Goal: Task Accomplishment & Management: Use online tool/utility

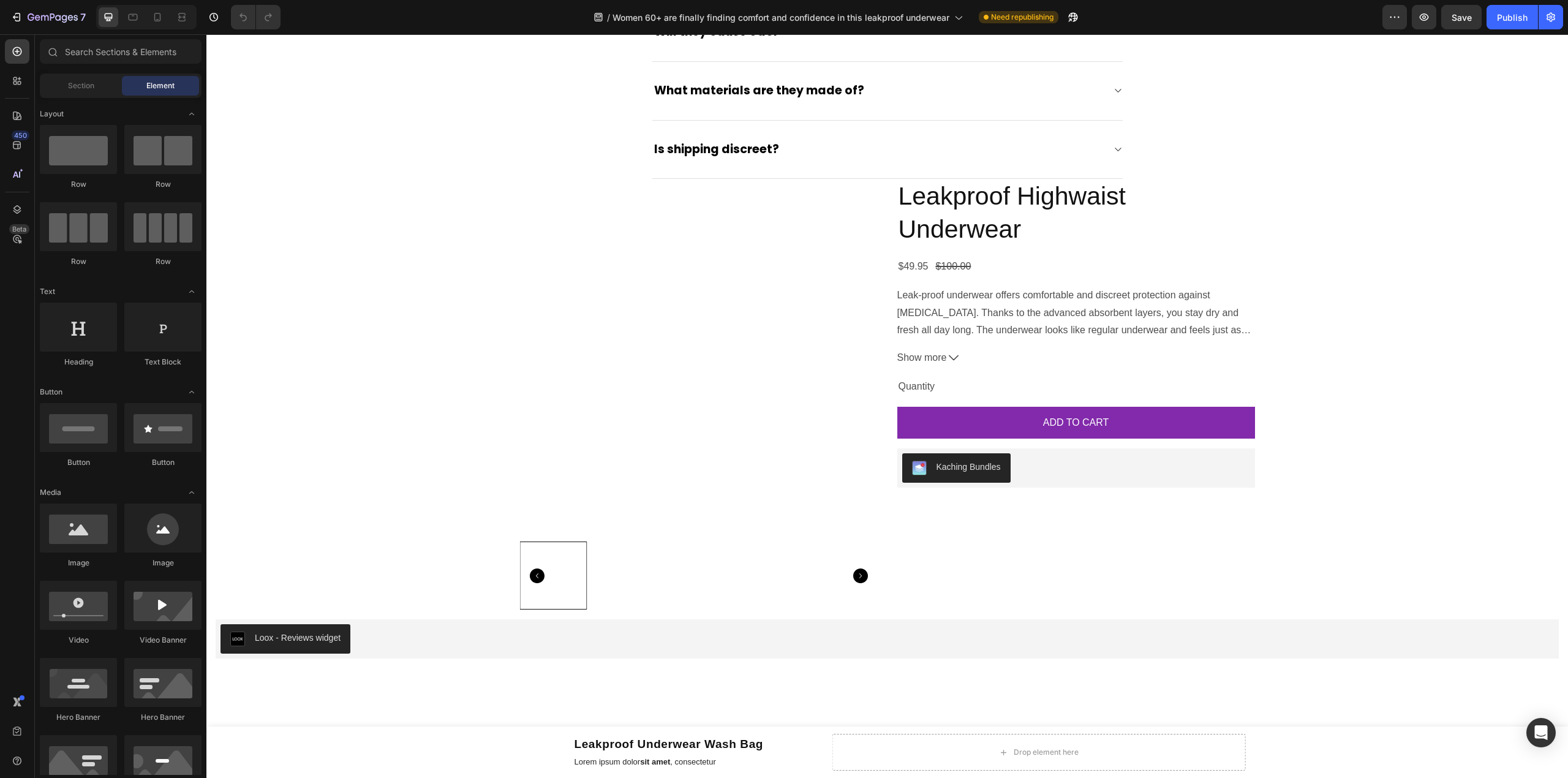
scroll to position [3674, 0]
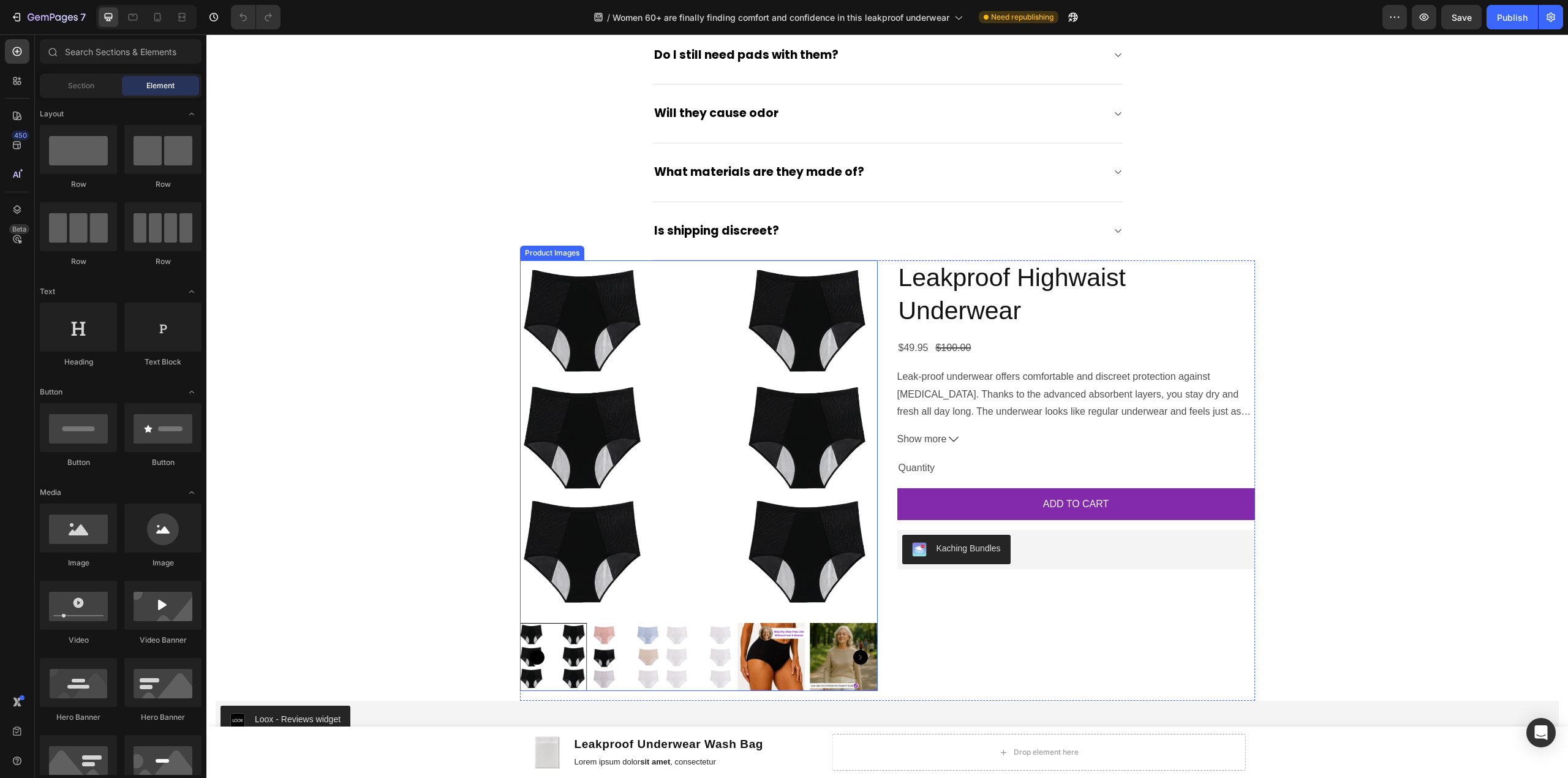
click at [706, 290] on img at bounding box center [699, 439] width 358 height 358
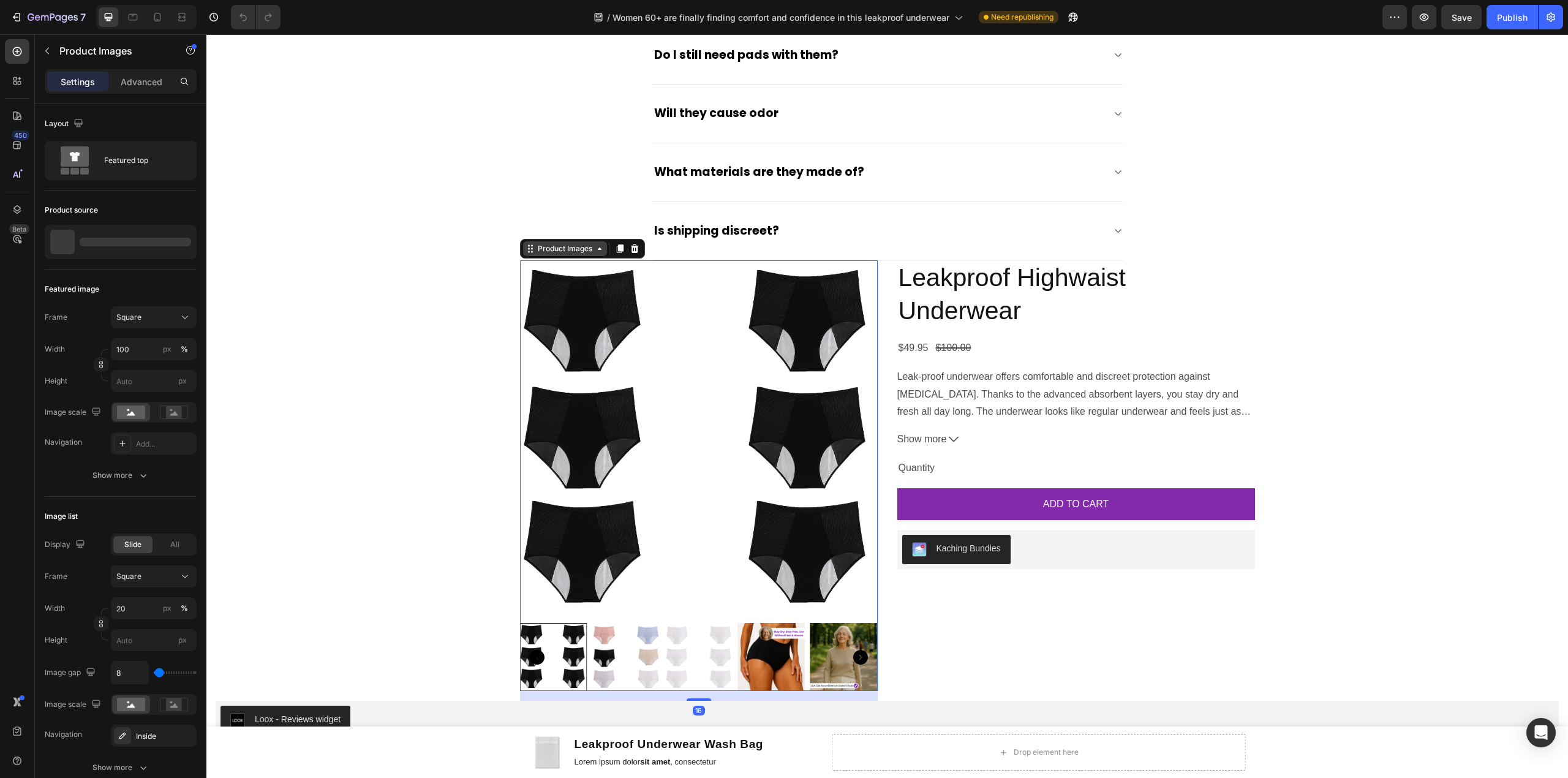
click at [557, 254] on div "Product Images" at bounding box center [565, 248] width 59 height 11
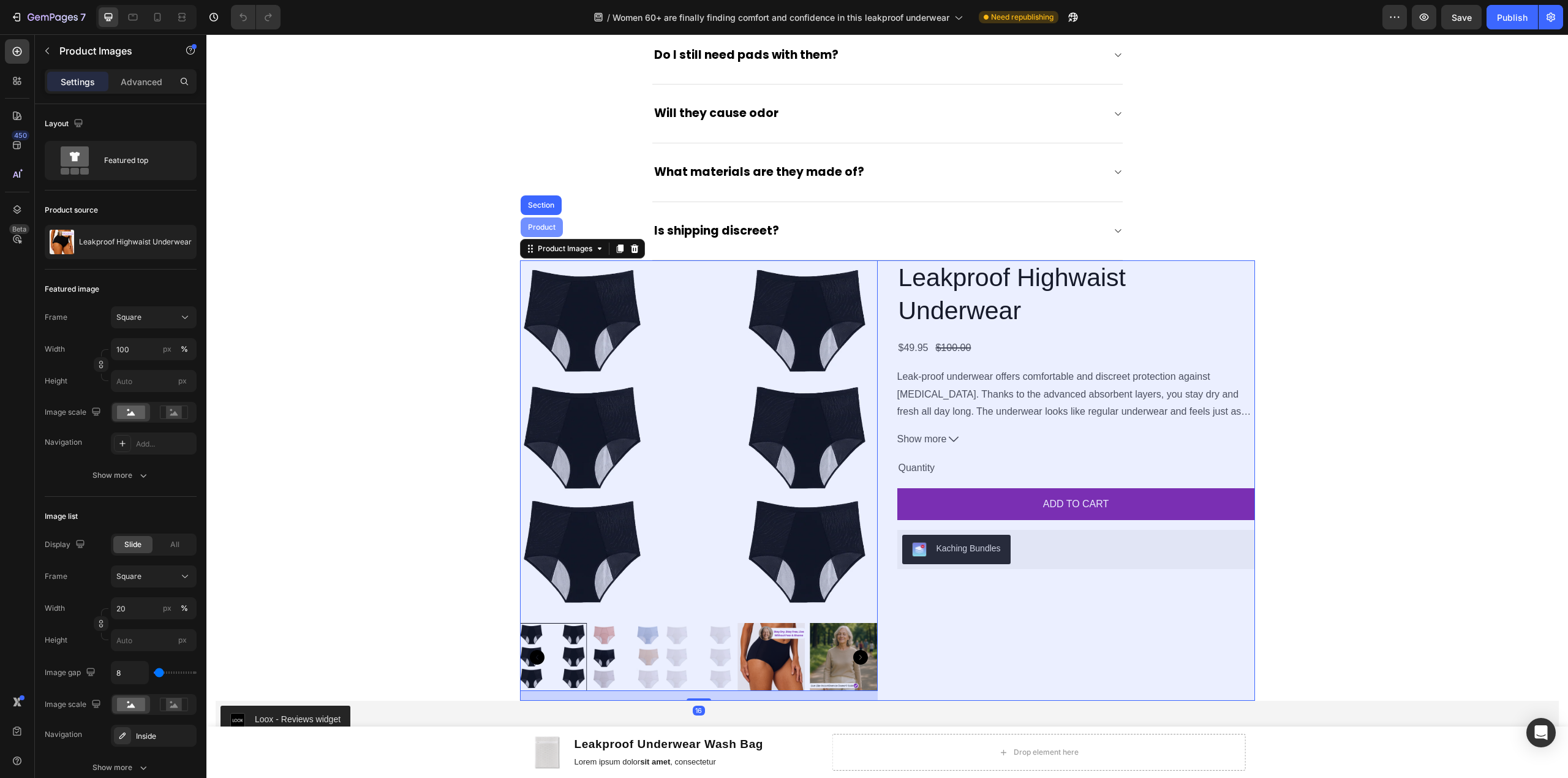
click at [535, 231] on div "Product" at bounding box center [542, 227] width 32 height 7
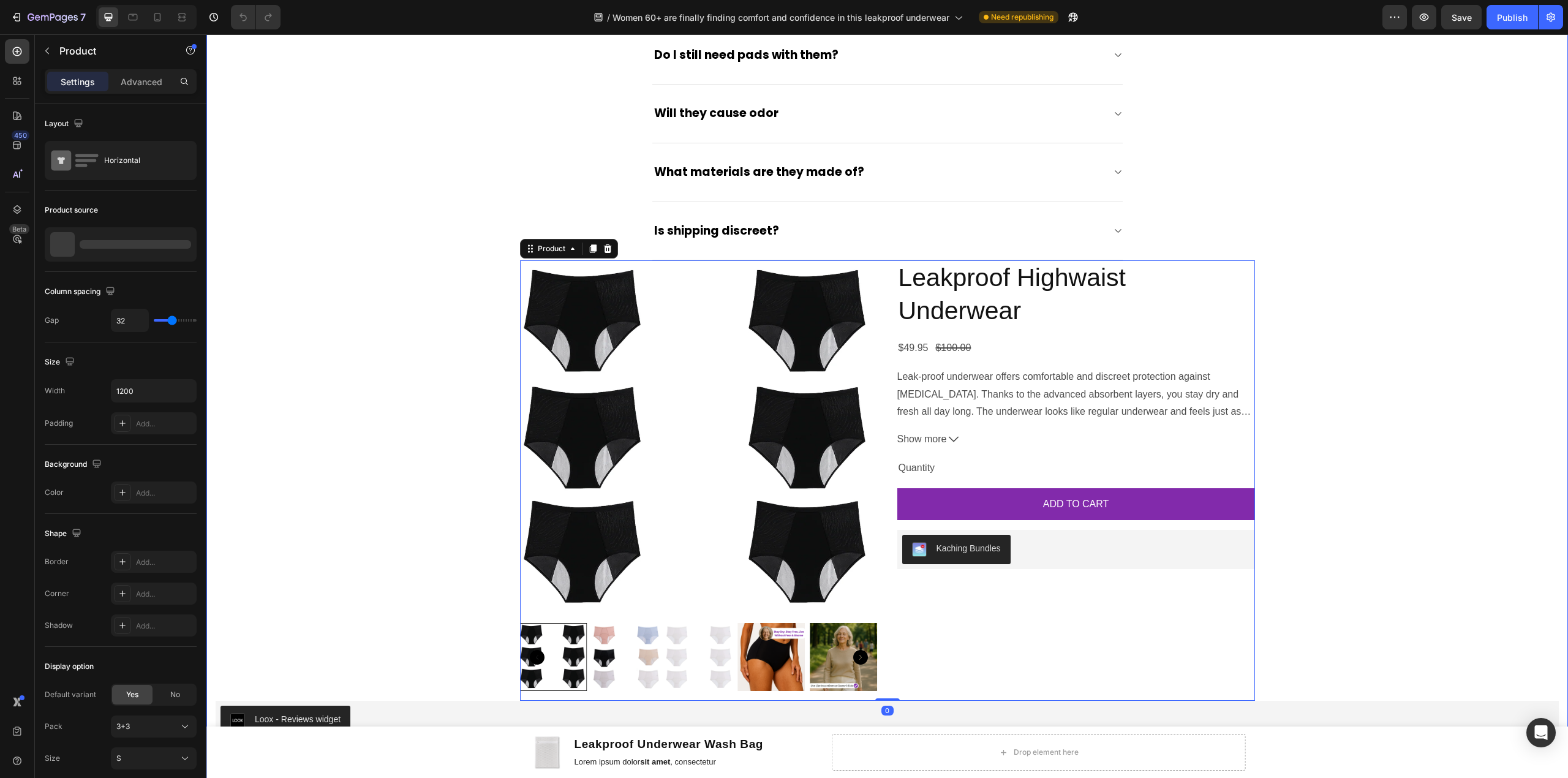
scroll to position [3836, 0]
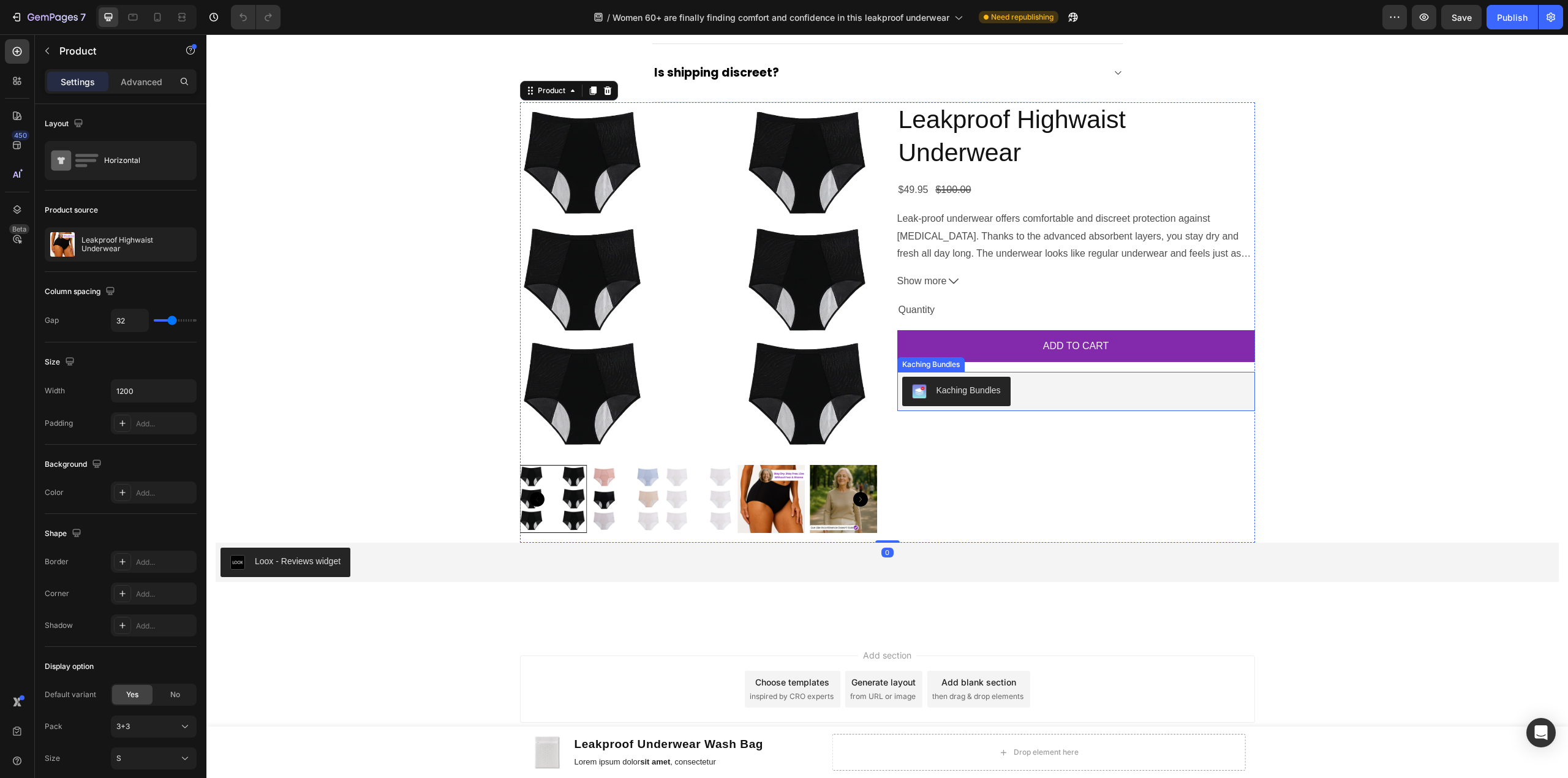
click at [1042, 398] on div "Kaching Bundles" at bounding box center [1076, 392] width 348 height 30
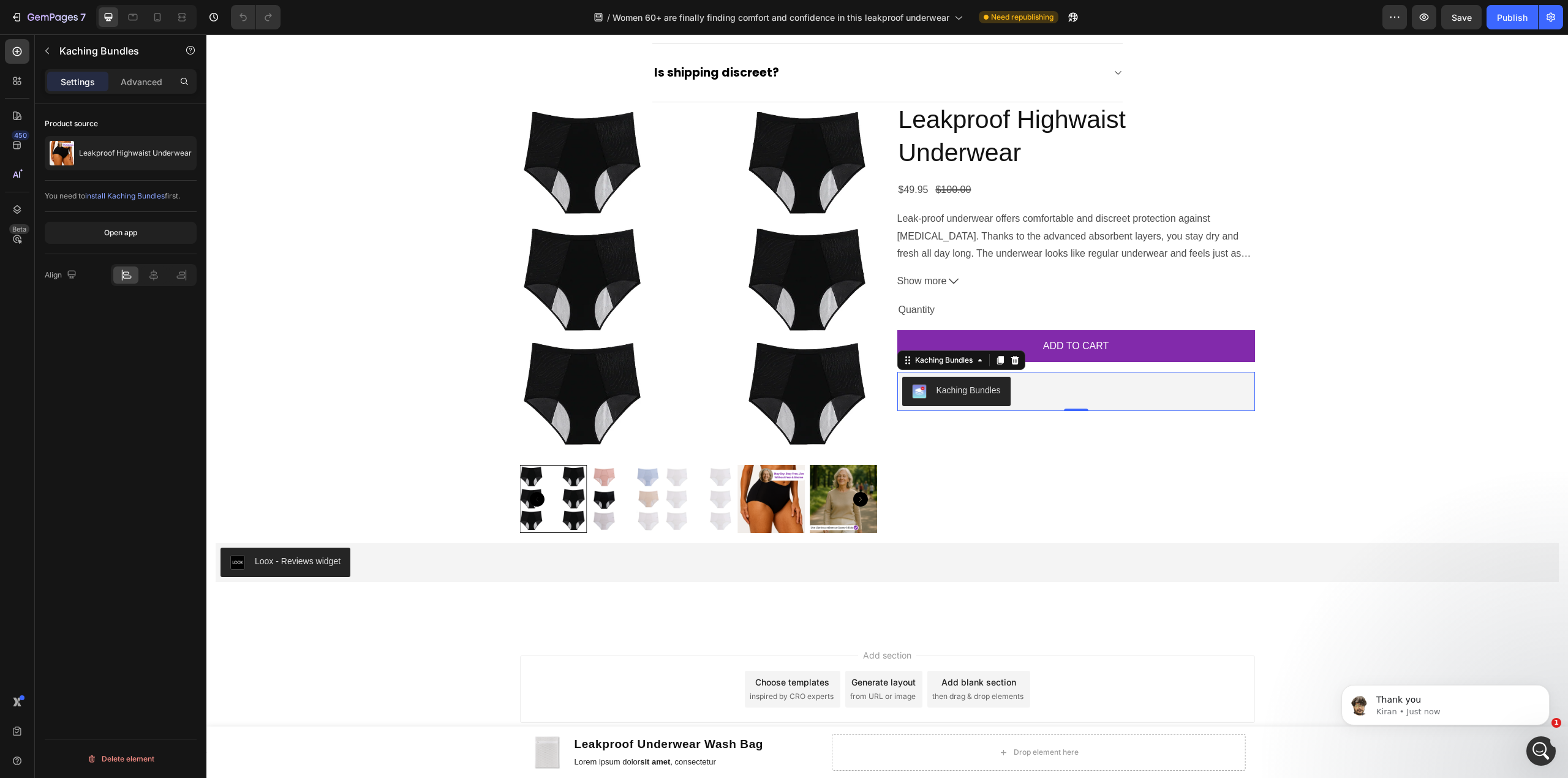
scroll to position [0, 0]
click at [1550, 685] on button "Dismiss notification" at bounding box center [1546, 688] width 16 height 16
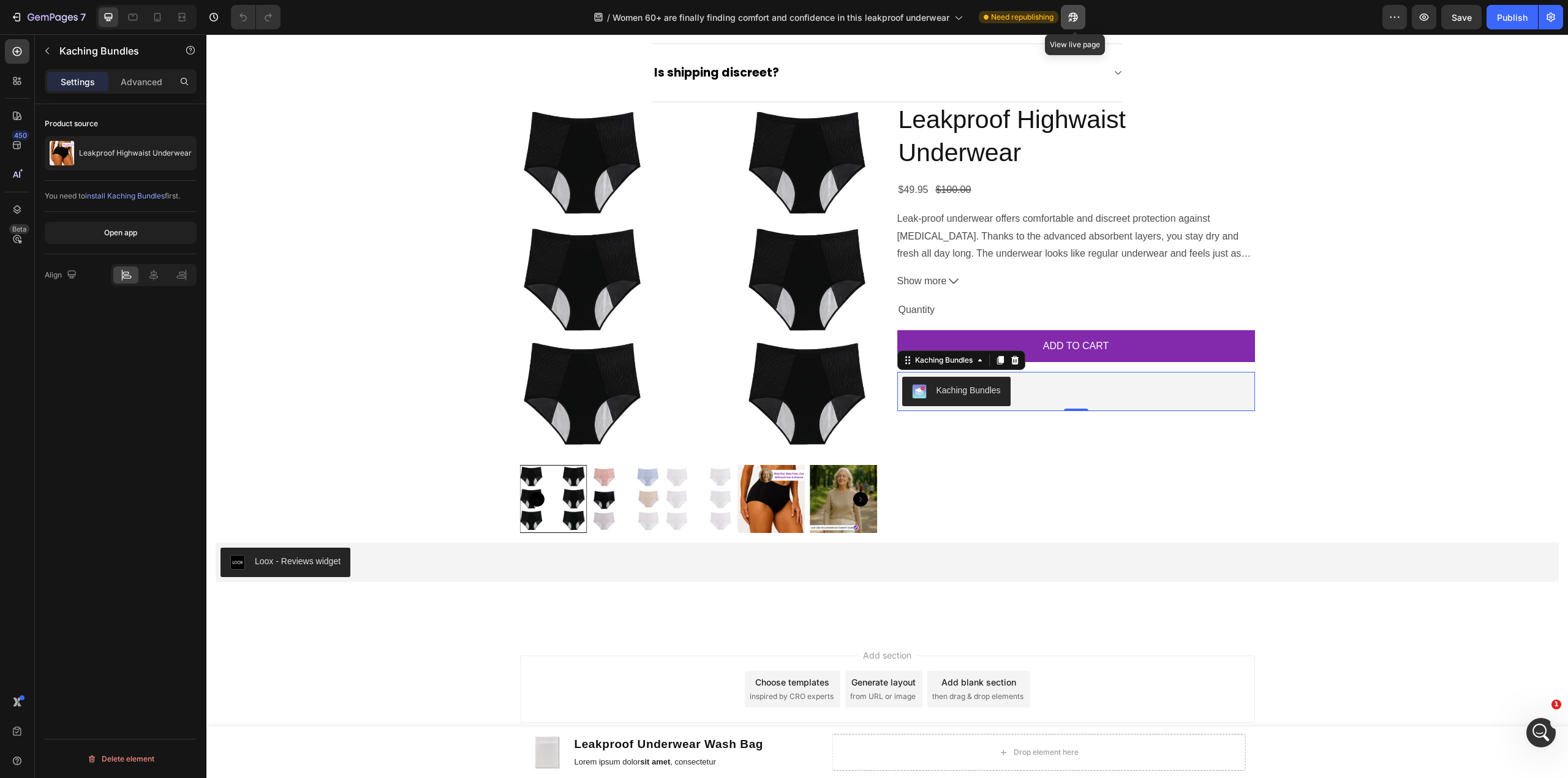
click at [1073, 26] on button "button" at bounding box center [1073, 17] width 25 height 25
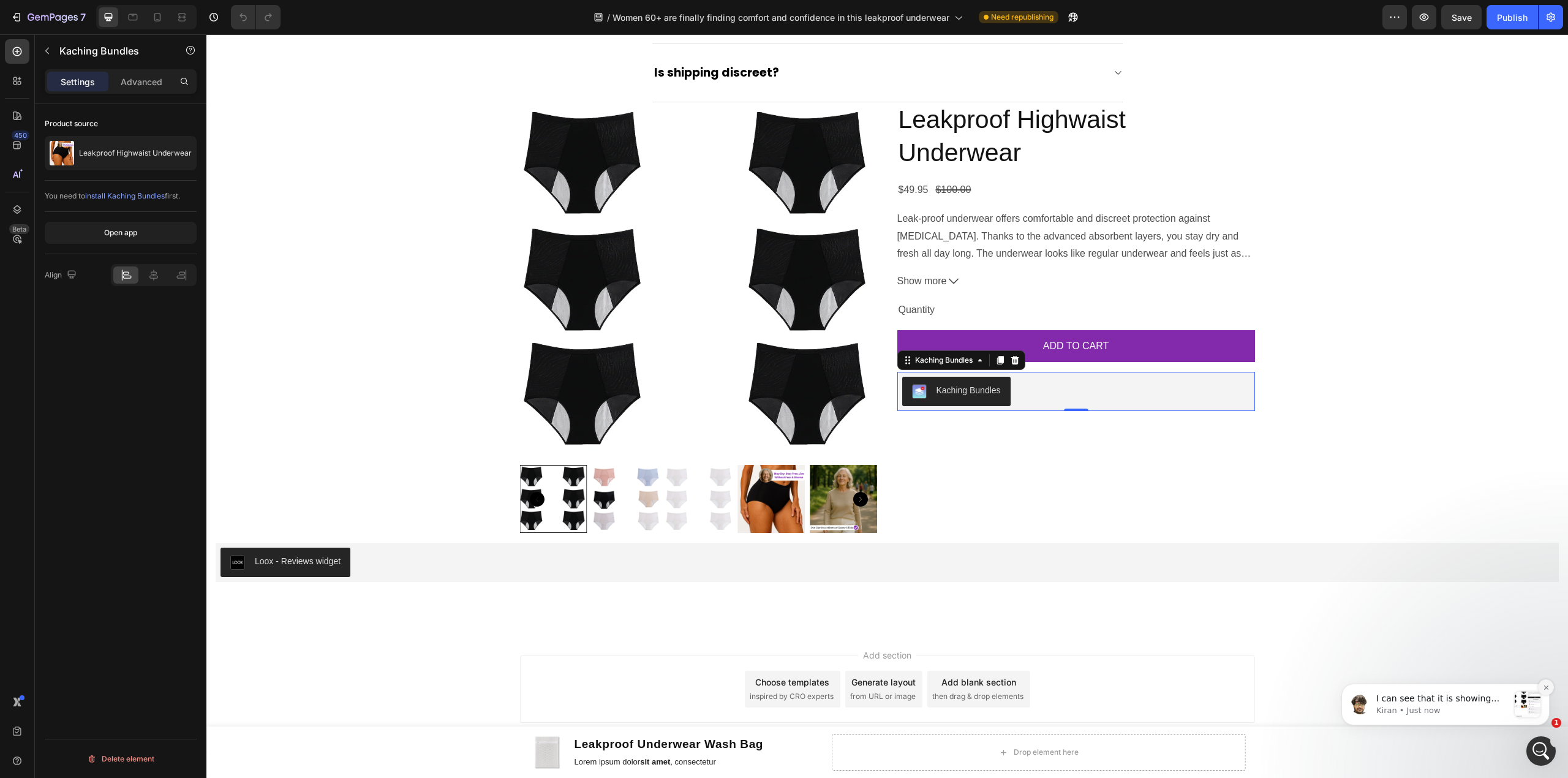
click at [1543, 688] on icon "Dismiss notification" at bounding box center [1546, 688] width 6 height 6
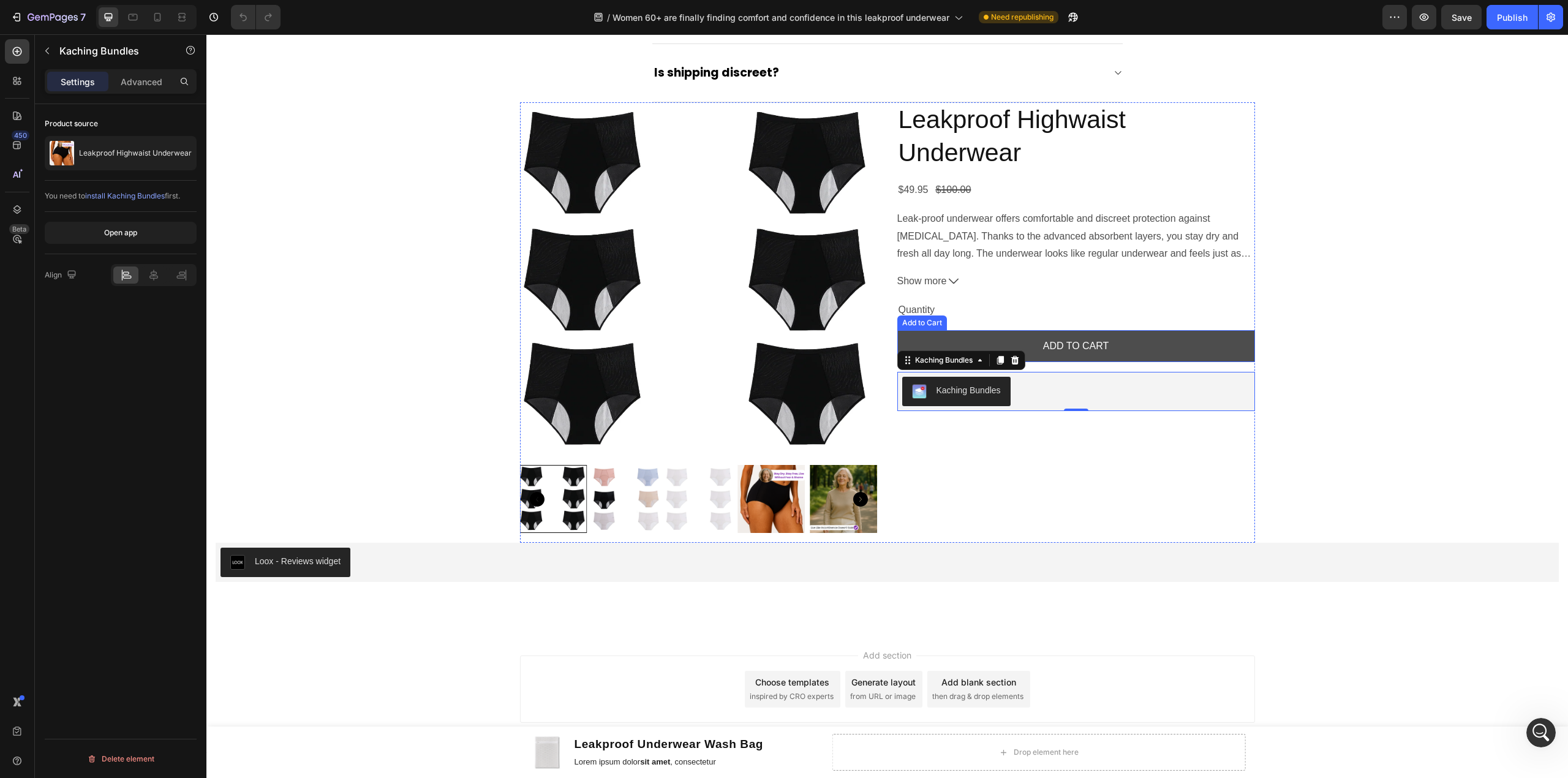
click at [1138, 355] on button "ADD TO CART" at bounding box center [1076, 346] width 358 height 32
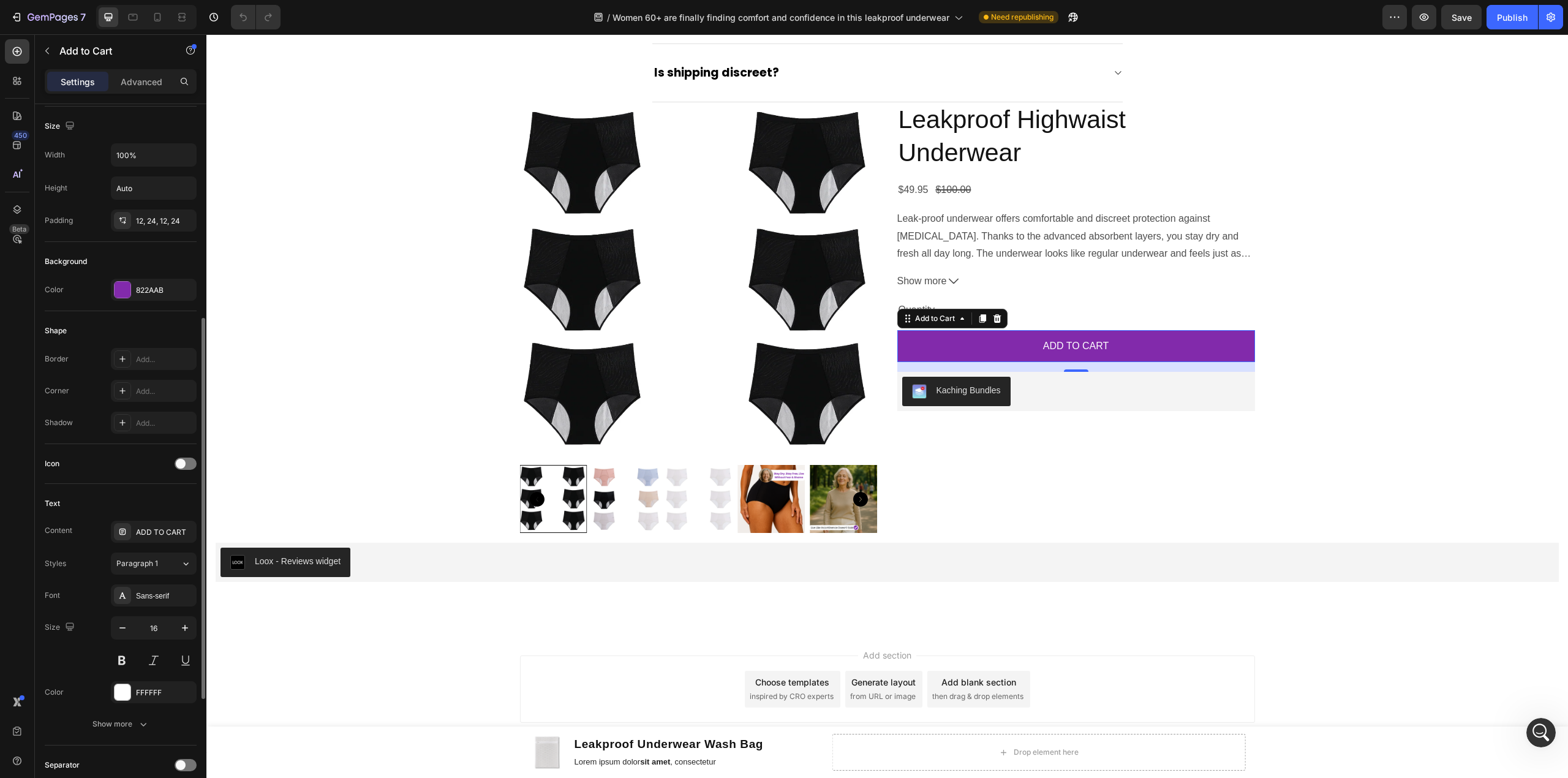
scroll to position [245, 0]
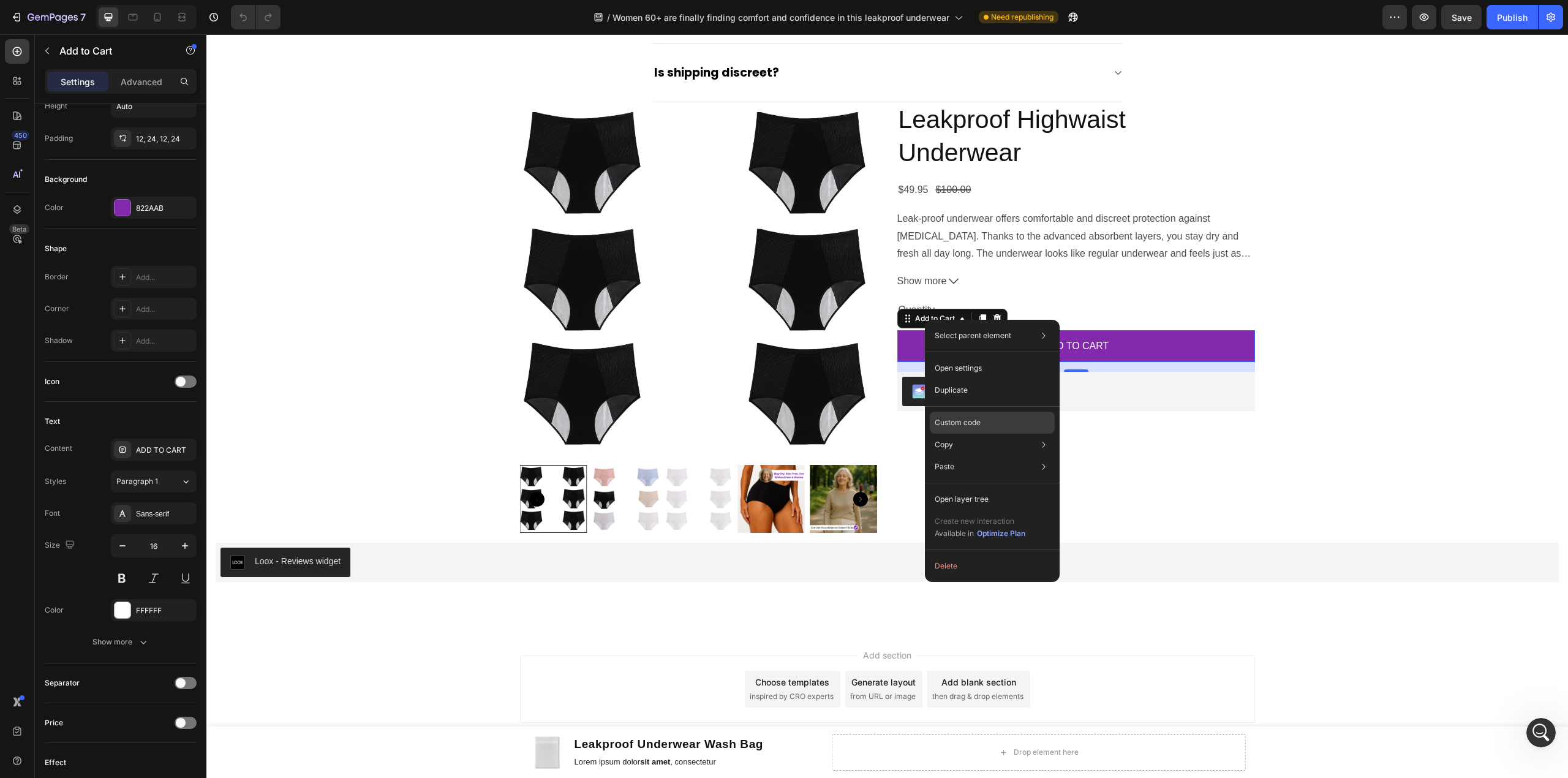
click at [966, 420] on p "Custom code" at bounding box center [957, 423] width 46 height 11
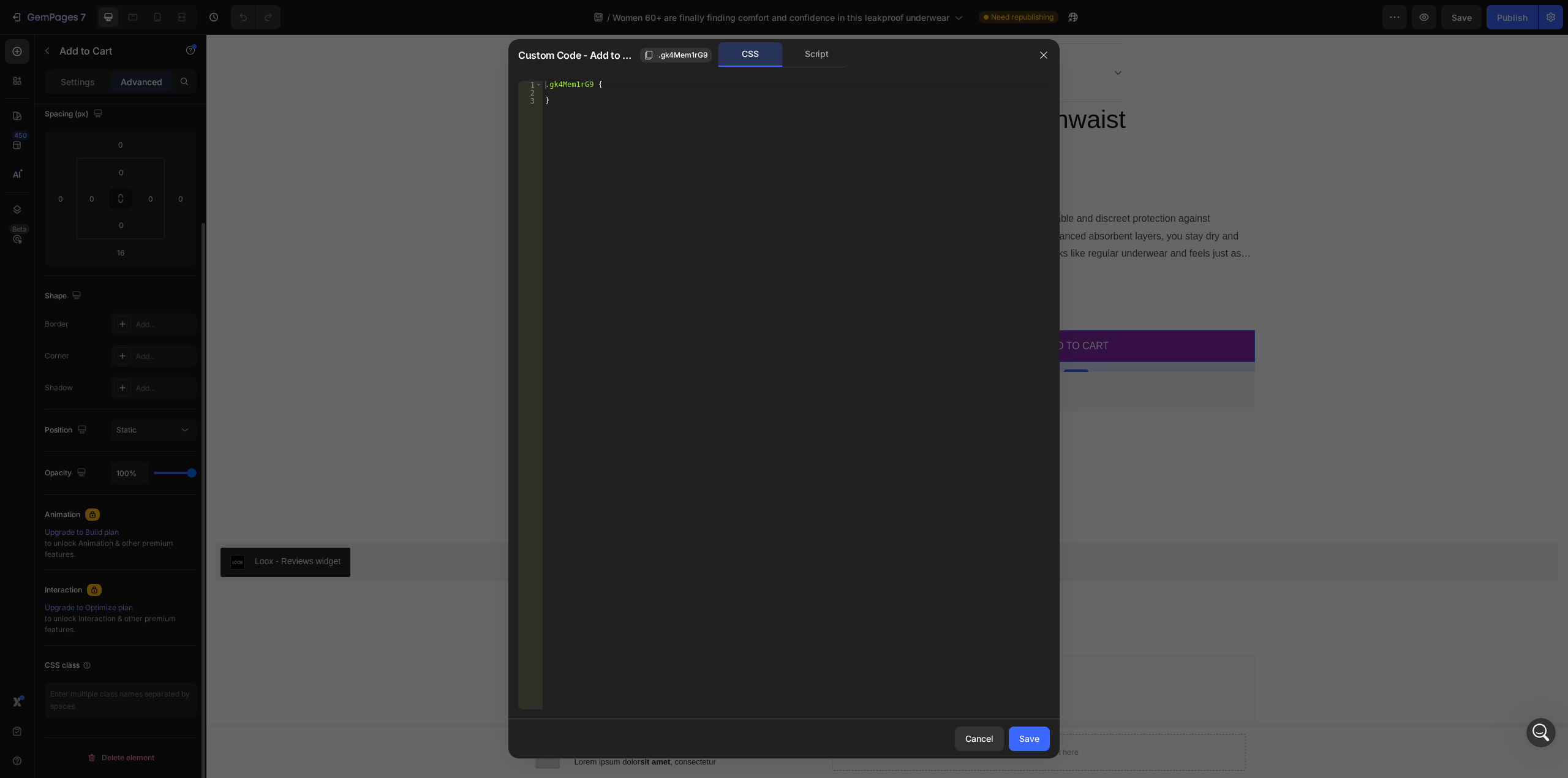
scroll to position [143, 0]
click at [792, 57] on div "Script" at bounding box center [817, 55] width 65 height 25
click at [1040, 59] on icon "button" at bounding box center [1044, 55] width 10 height 10
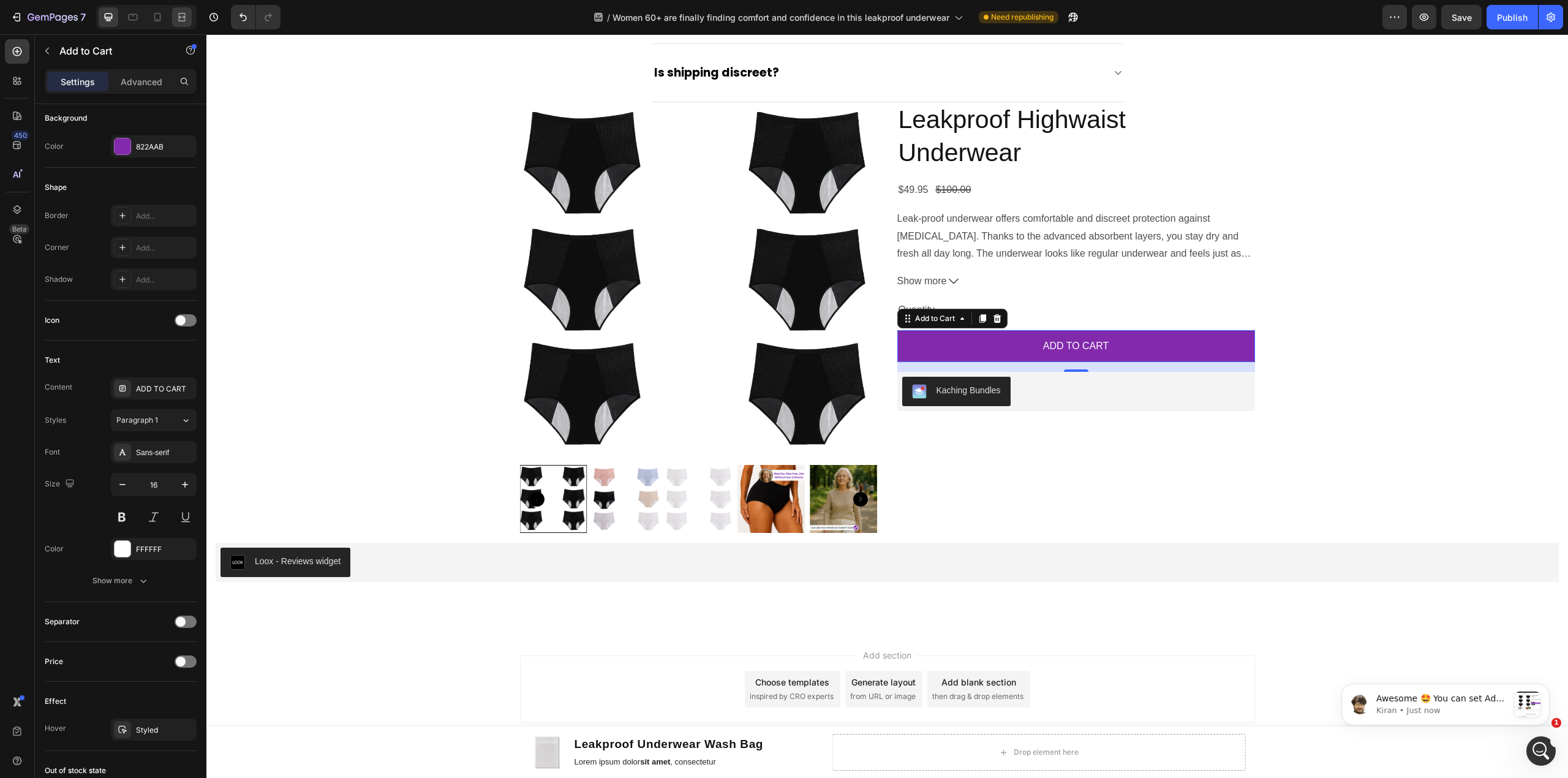
scroll to position [0, 0]
click at [110, 595] on div "Text Content ADD TO CART Styles Paragraph 1 Font Sans-serif Size 16 Color FFFFF…" at bounding box center [121, 472] width 152 height 262
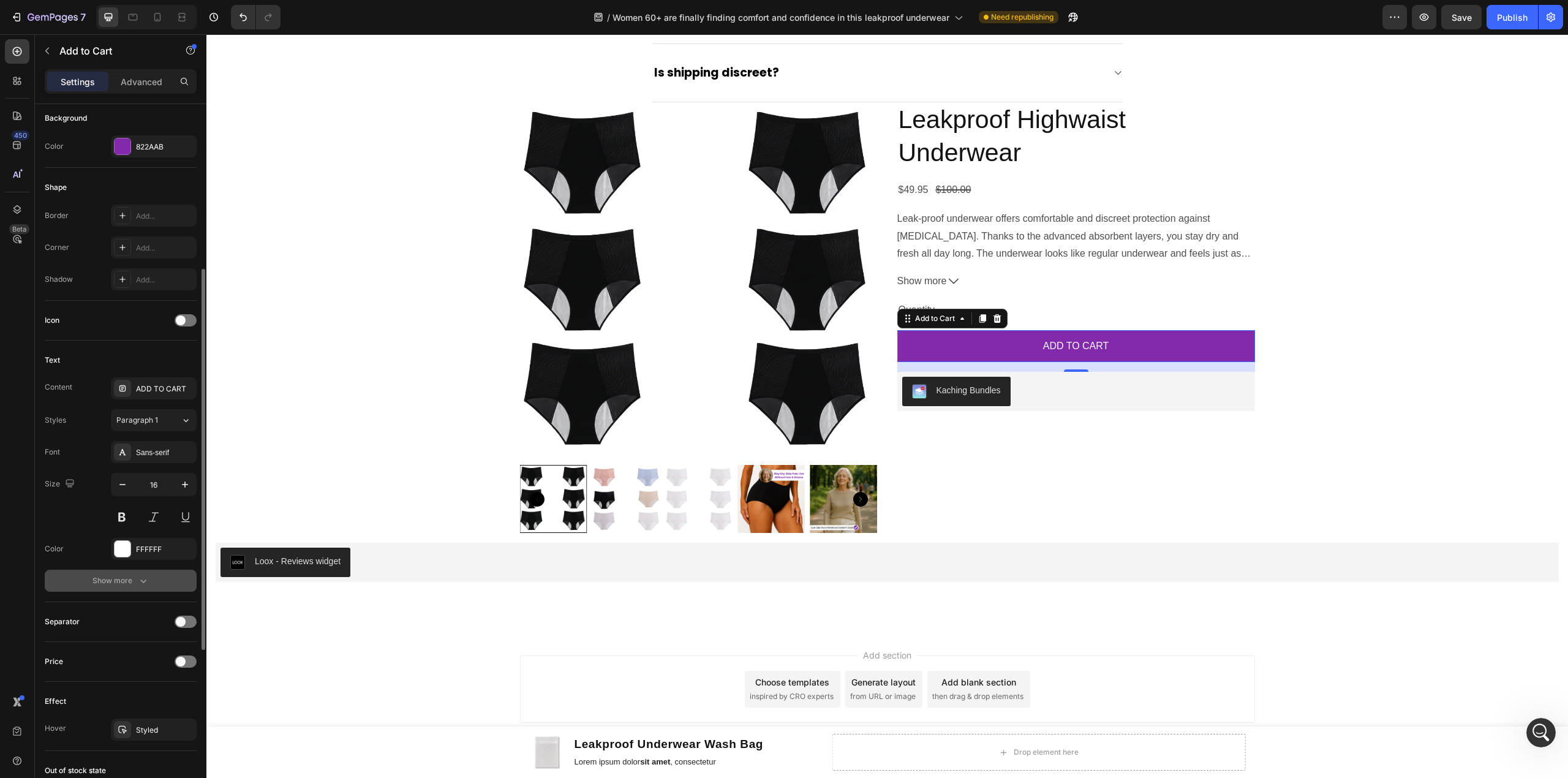
click at [97, 575] on button "Show more" at bounding box center [121, 581] width 152 height 22
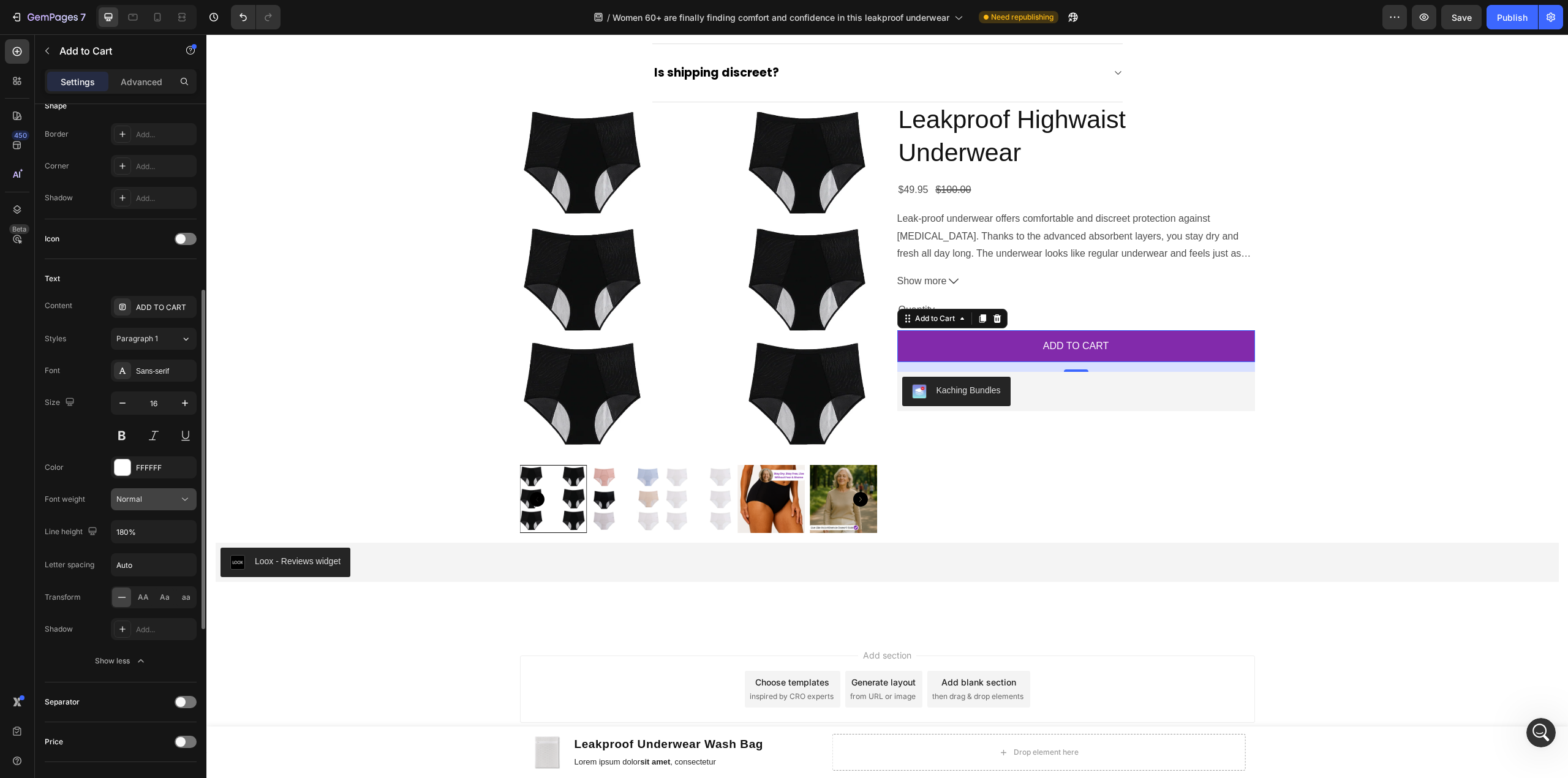
click at [138, 497] on span "Normal" at bounding box center [129, 499] width 26 height 9
click at [99, 489] on div "Font Sans-serif Size 16 Color FFFFFF Font weight Normal Line height 180% Letter…" at bounding box center [121, 515] width 152 height 312
click at [378, 559] on div "Loox - Reviews widget" at bounding box center [888, 563] width 1334 height 30
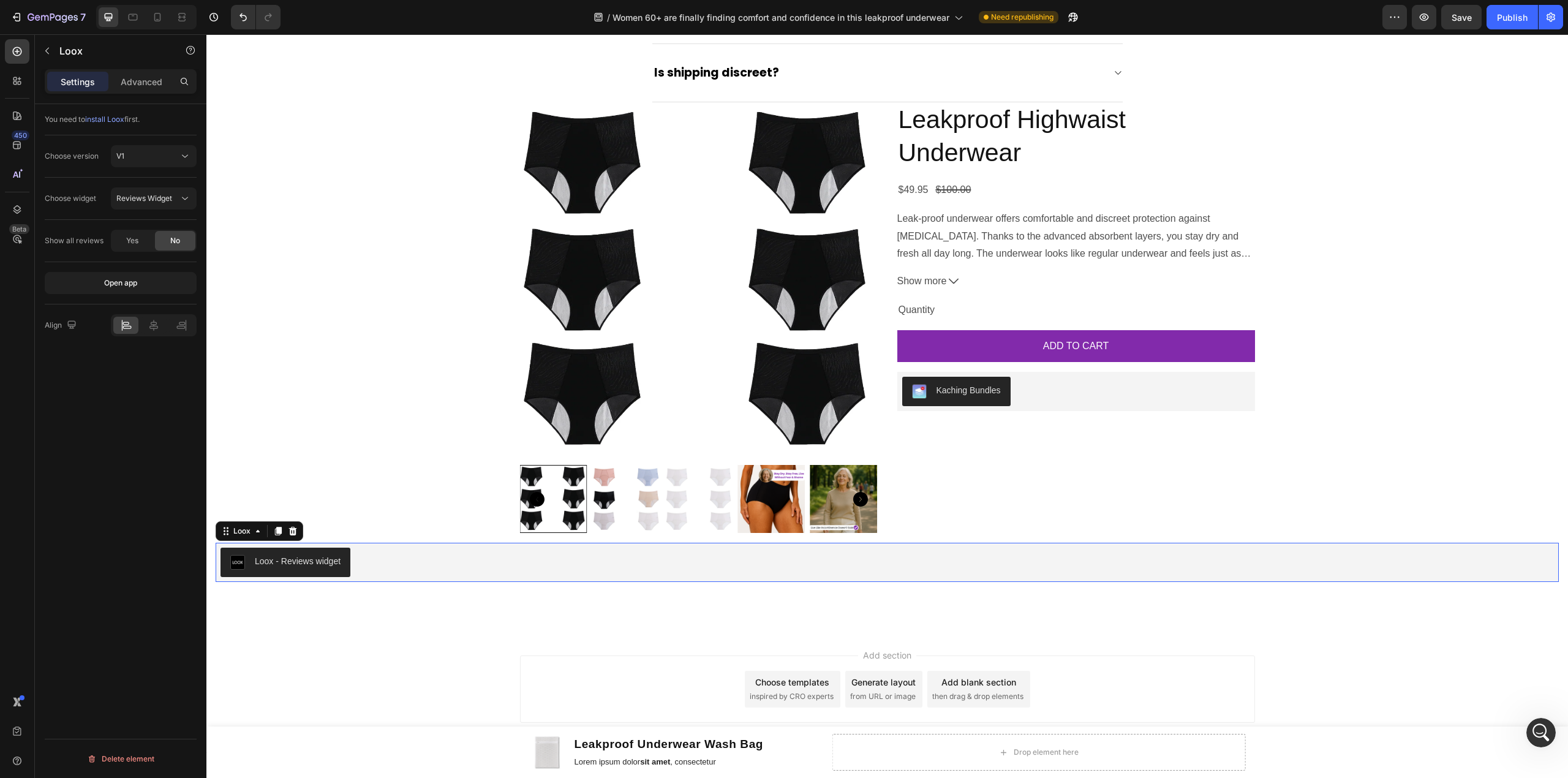
scroll to position [0, 0]
click at [1030, 147] on h2 "Leakproof Highwaist Underwear" at bounding box center [1076, 136] width 358 height 68
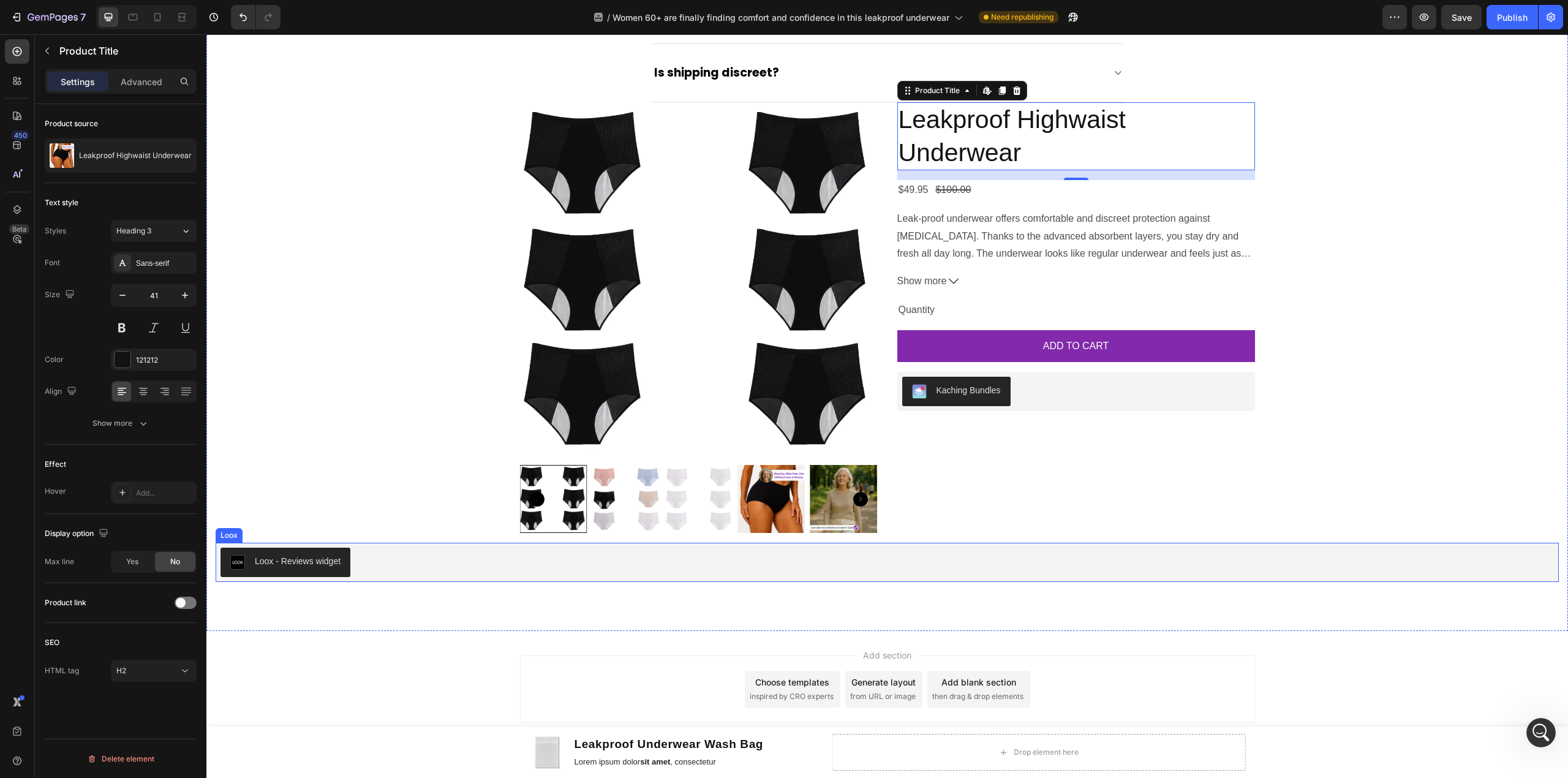
click at [323, 572] on button "Loox - Reviews widget" at bounding box center [285, 563] width 130 height 30
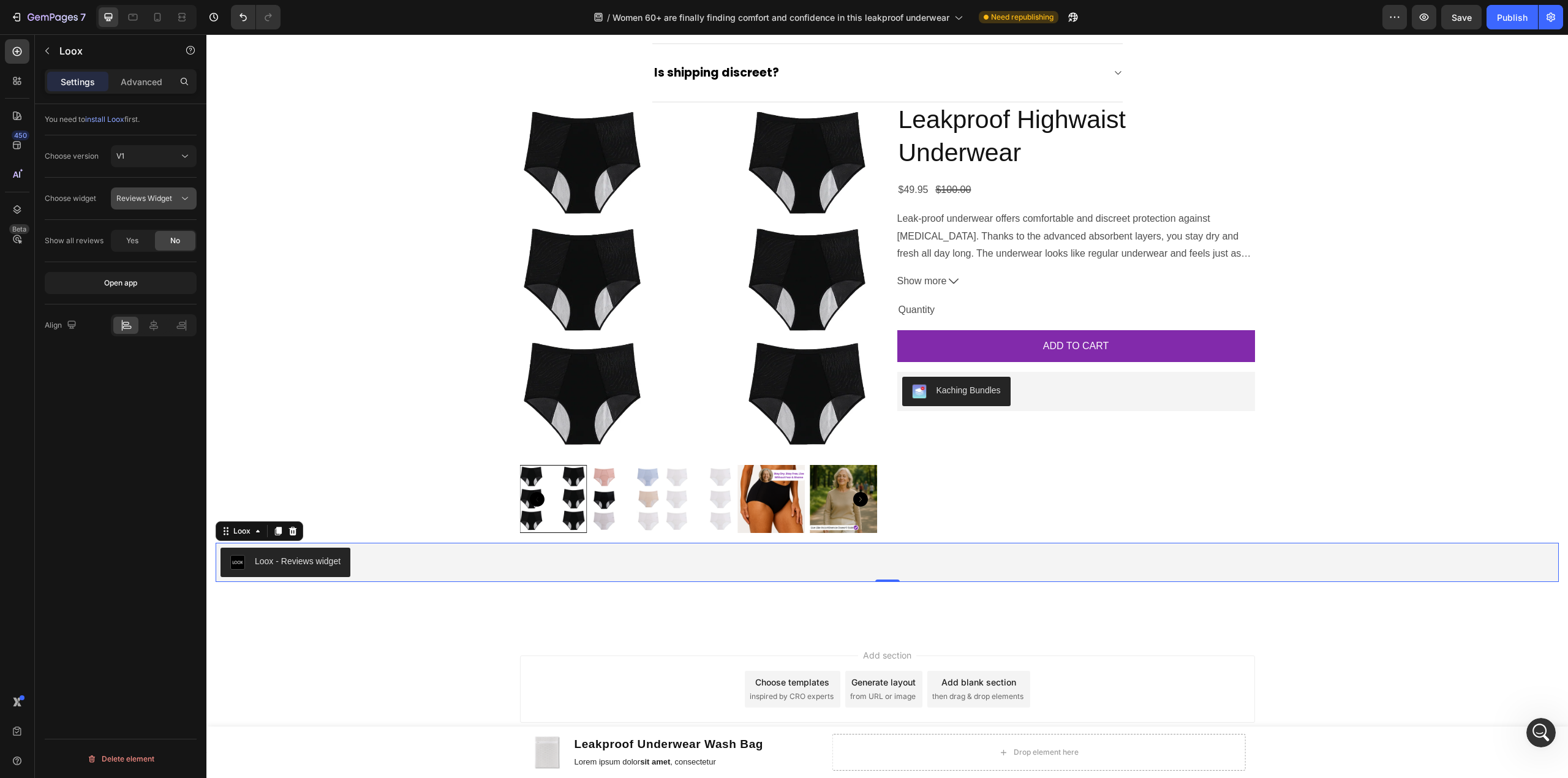
click at [186, 191] on button "Reviews Widget" at bounding box center [154, 199] width 86 height 22
click at [143, 414] on div "You need to install Loox first. Choose version V1 Choose widget Reviews Widget …" at bounding box center [121, 458] width 172 height 709
click at [163, 199] on span "Reviews Widget" at bounding box center [144, 198] width 55 height 9
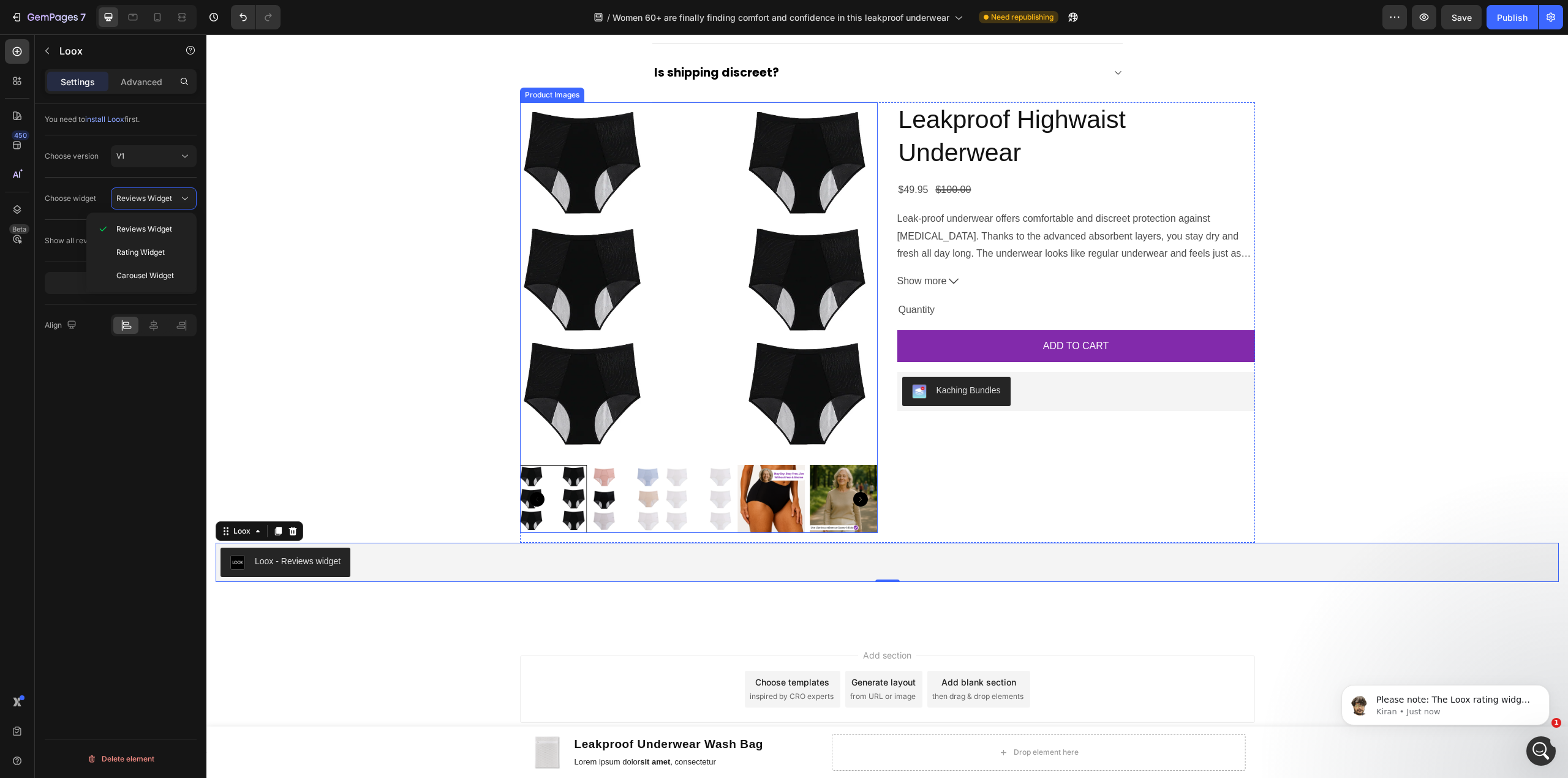
click at [789, 224] on img at bounding box center [699, 281] width 358 height 358
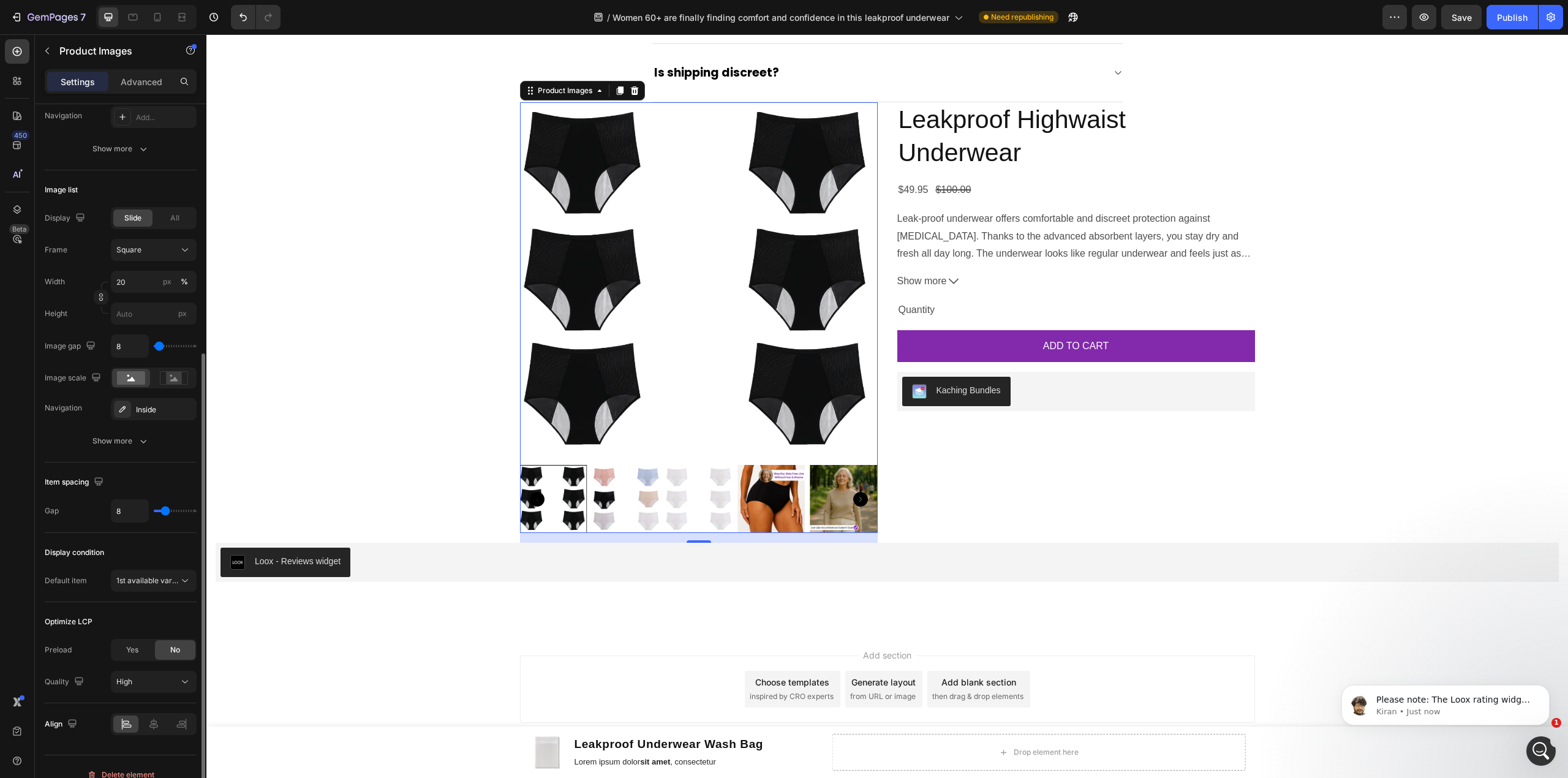
scroll to position [344, 0]
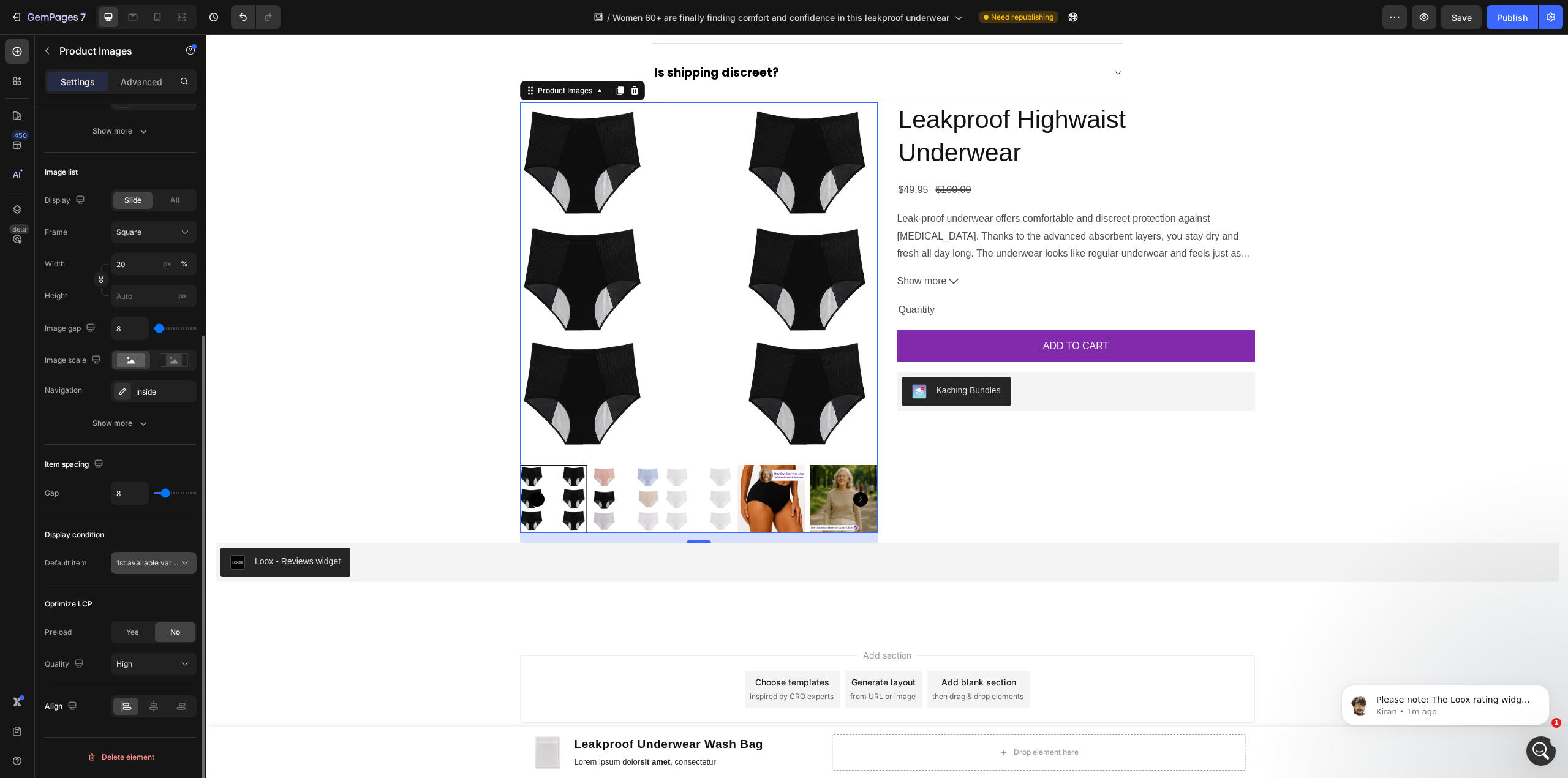
click at [162, 574] on button "1st available variant" at bounding box center [154, 563] width 86 height 22
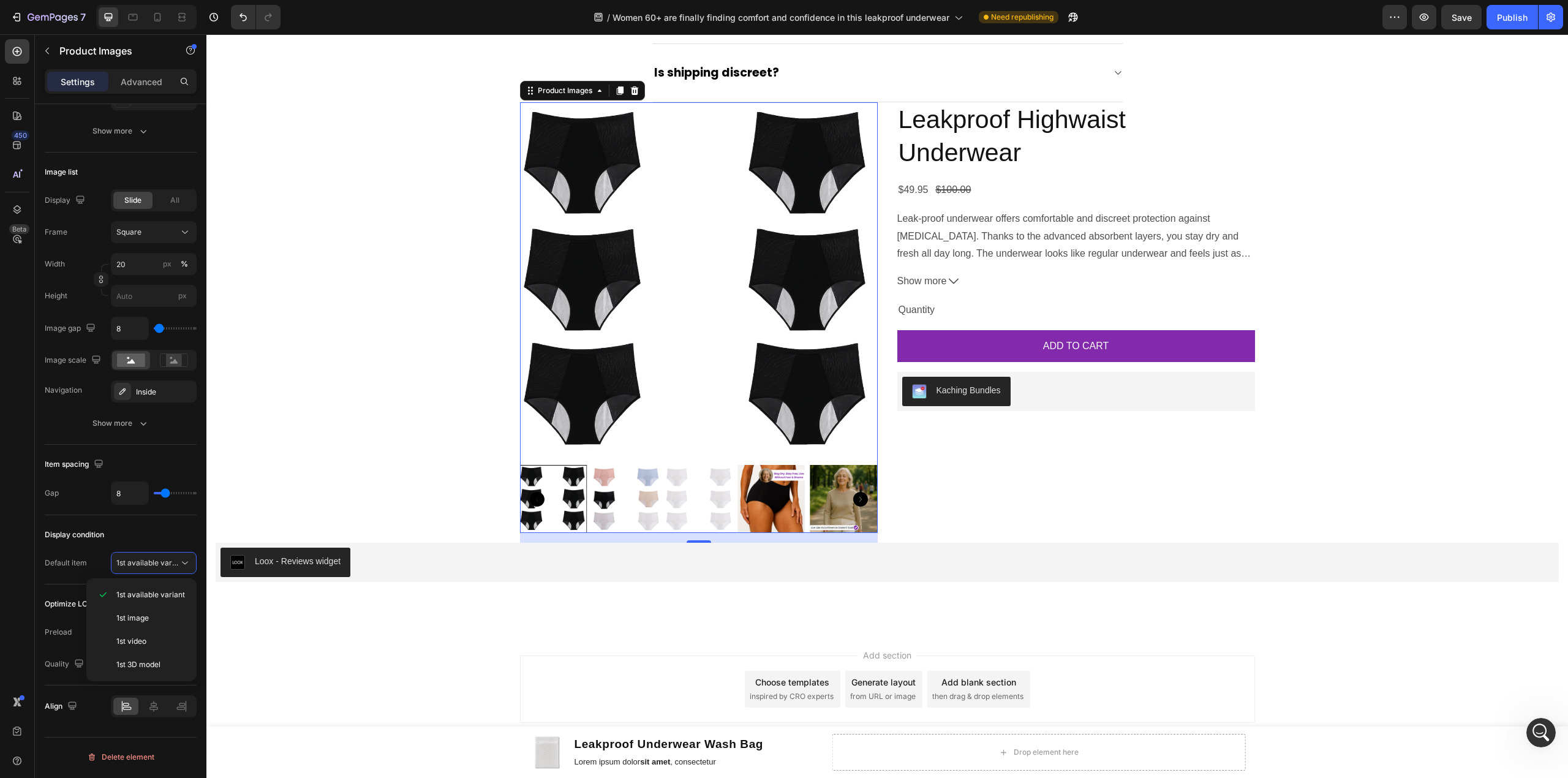
click at [1299, 687] on div "Add section Choose templates inspired by CRO experts Generate layout from URL o…" at bounding box center [887, 692] width 1362 height 121
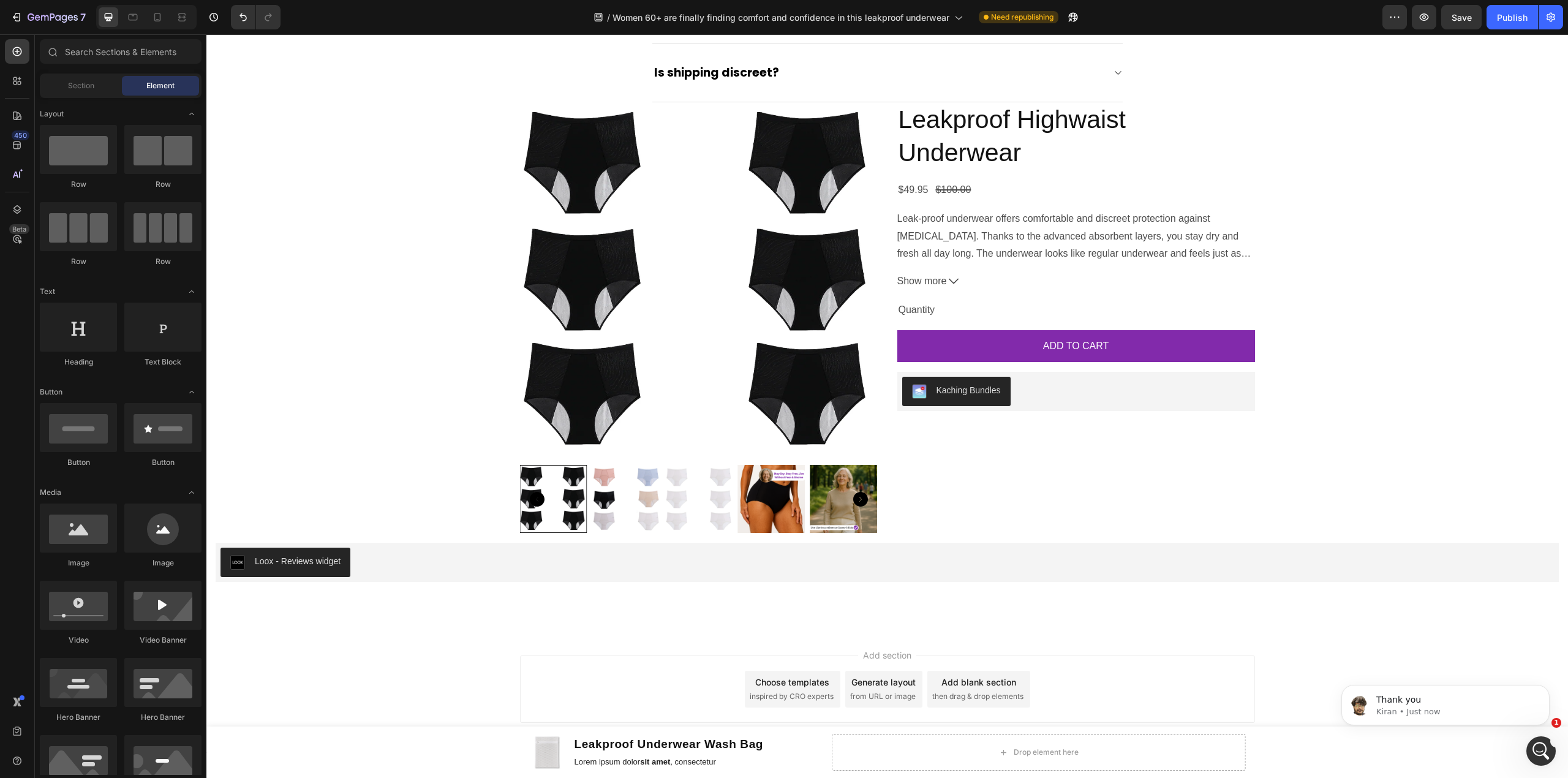
scroll to position [0, 0]
click at [16, 10] on div "7" at bounding box center [48, 17] width 75 height 15
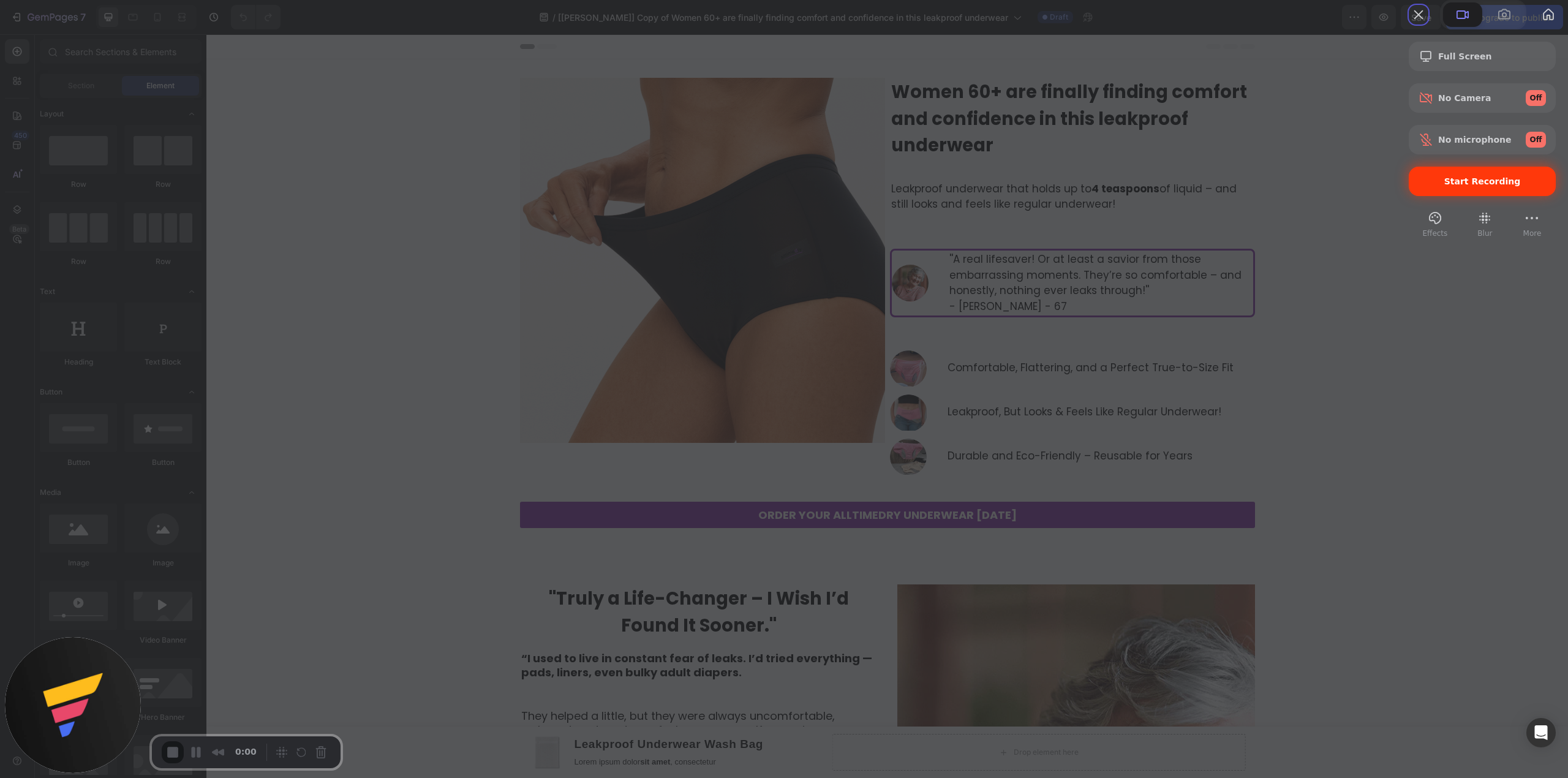
click at [1500, 186] on span "Start Recording" at bounding box center [1482, 181] width 77 height 10
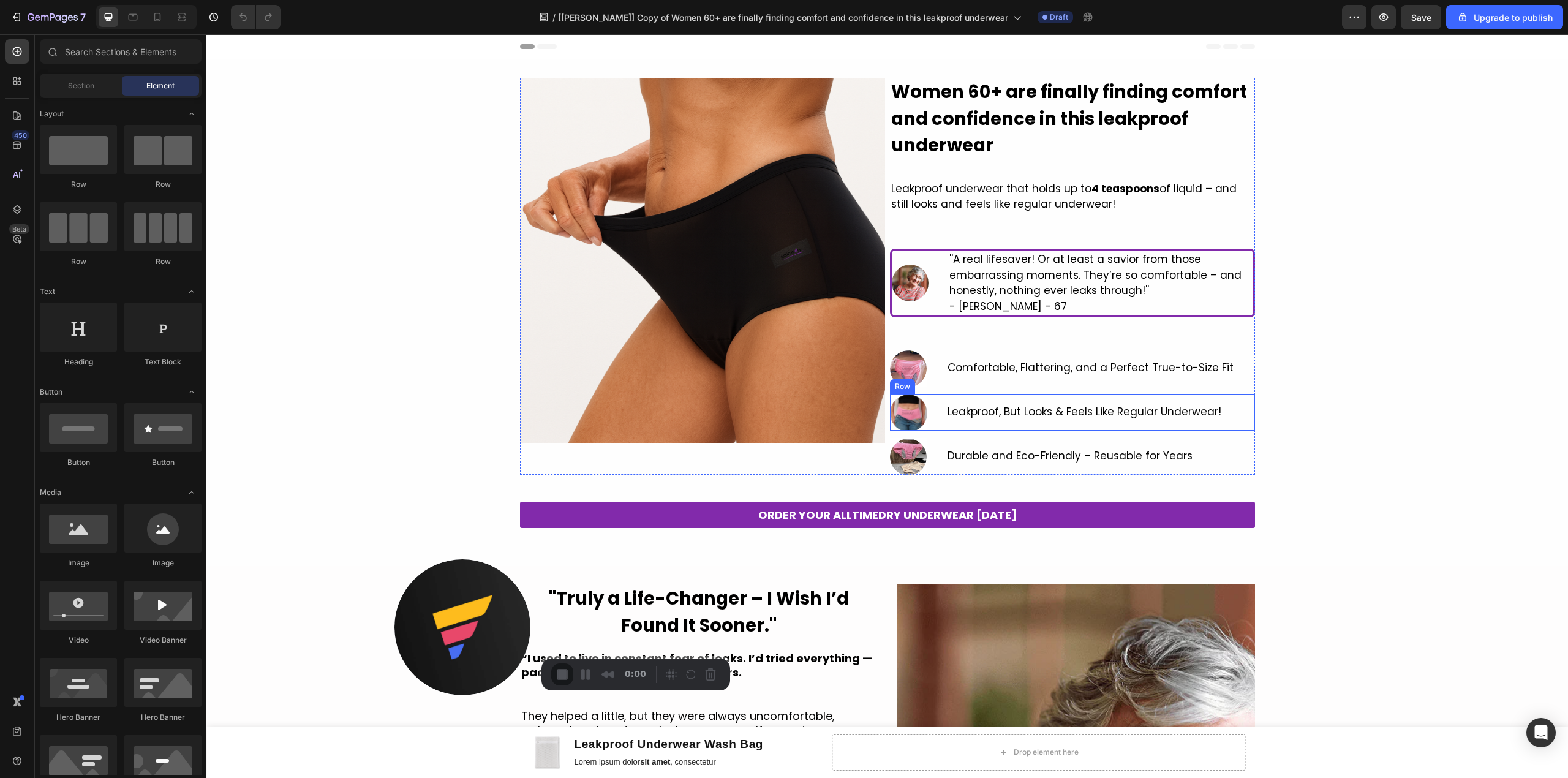
drag, startPoint x: 257, startPoint y: 721, endPoint x: 1186, endPoint y: 424, distance: 975.3
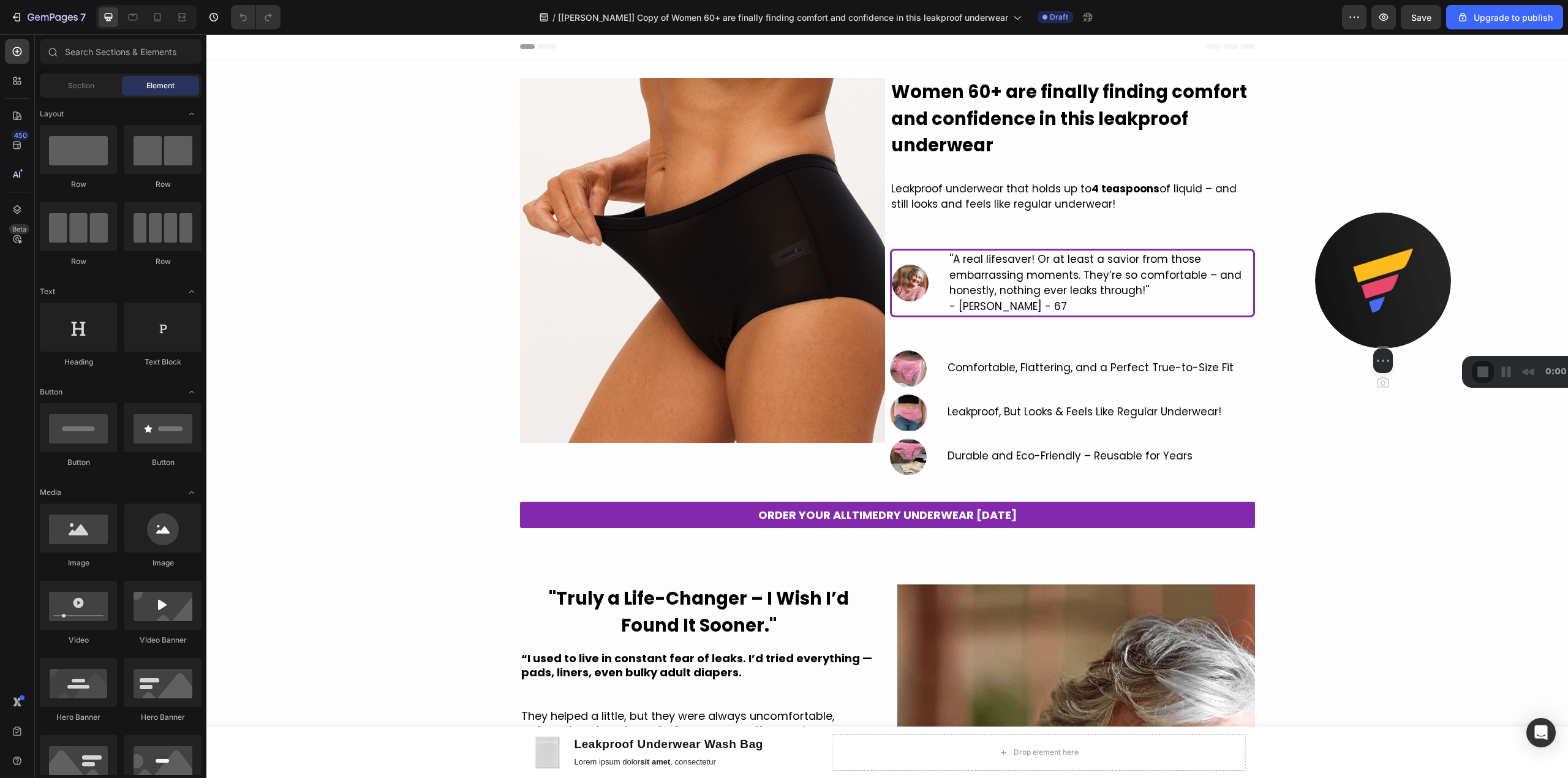
click at [1361, 305] on img at bounding box center [1383, 281] width 136 height 136
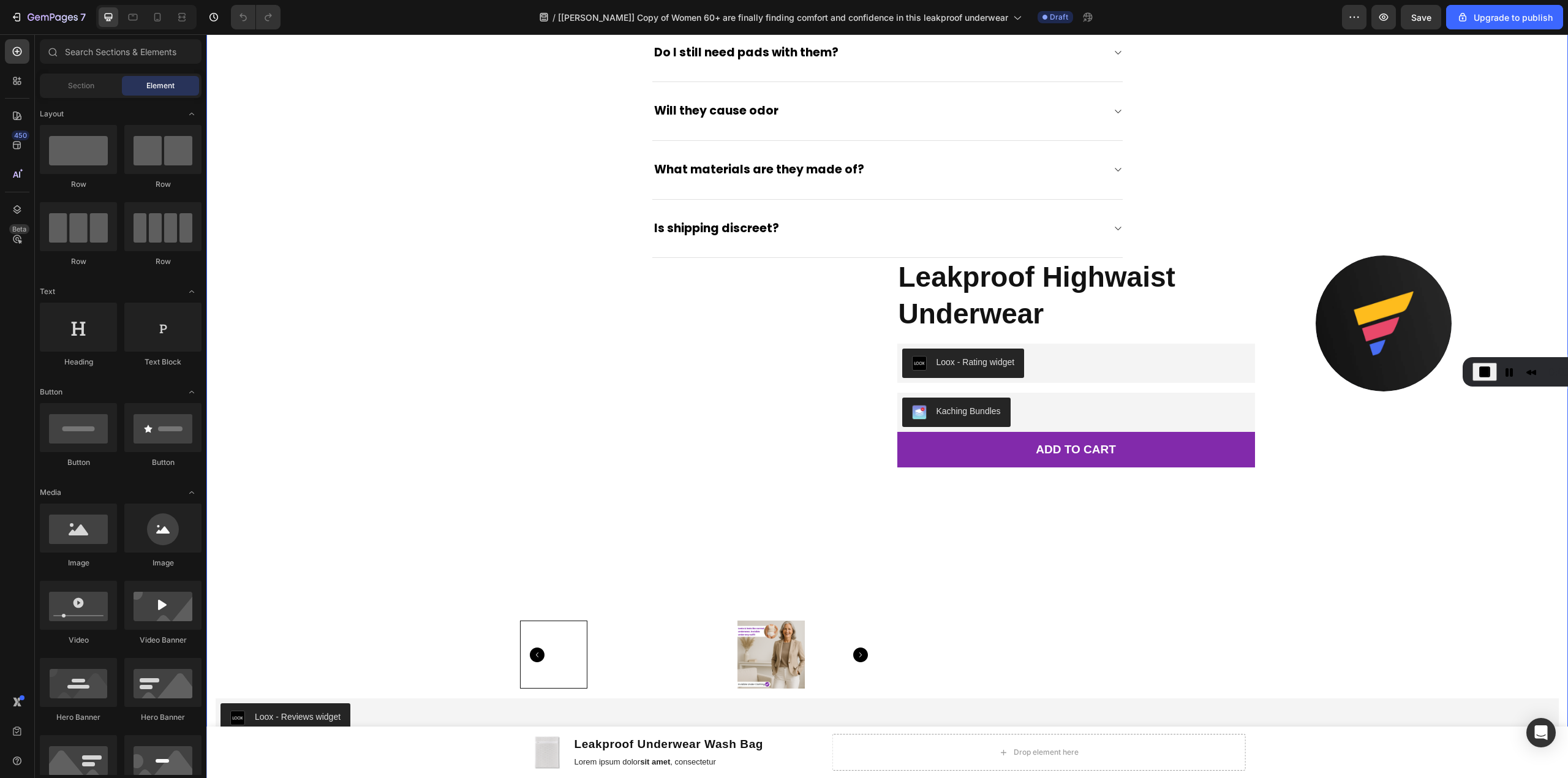
scroll to position [3674, 0]
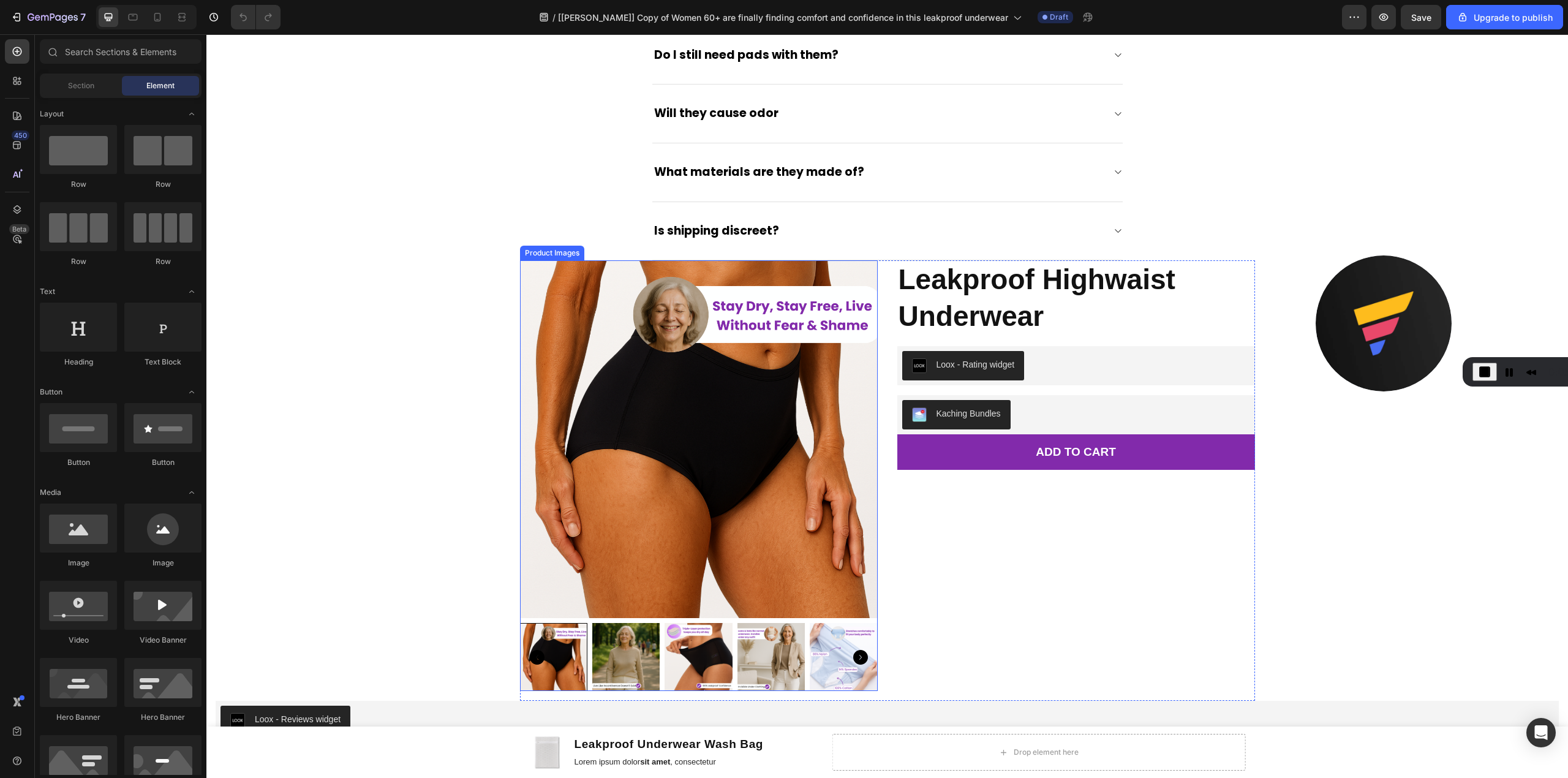
click at [520, 331] on img at bounding box center [699, 439] width 358 height 358
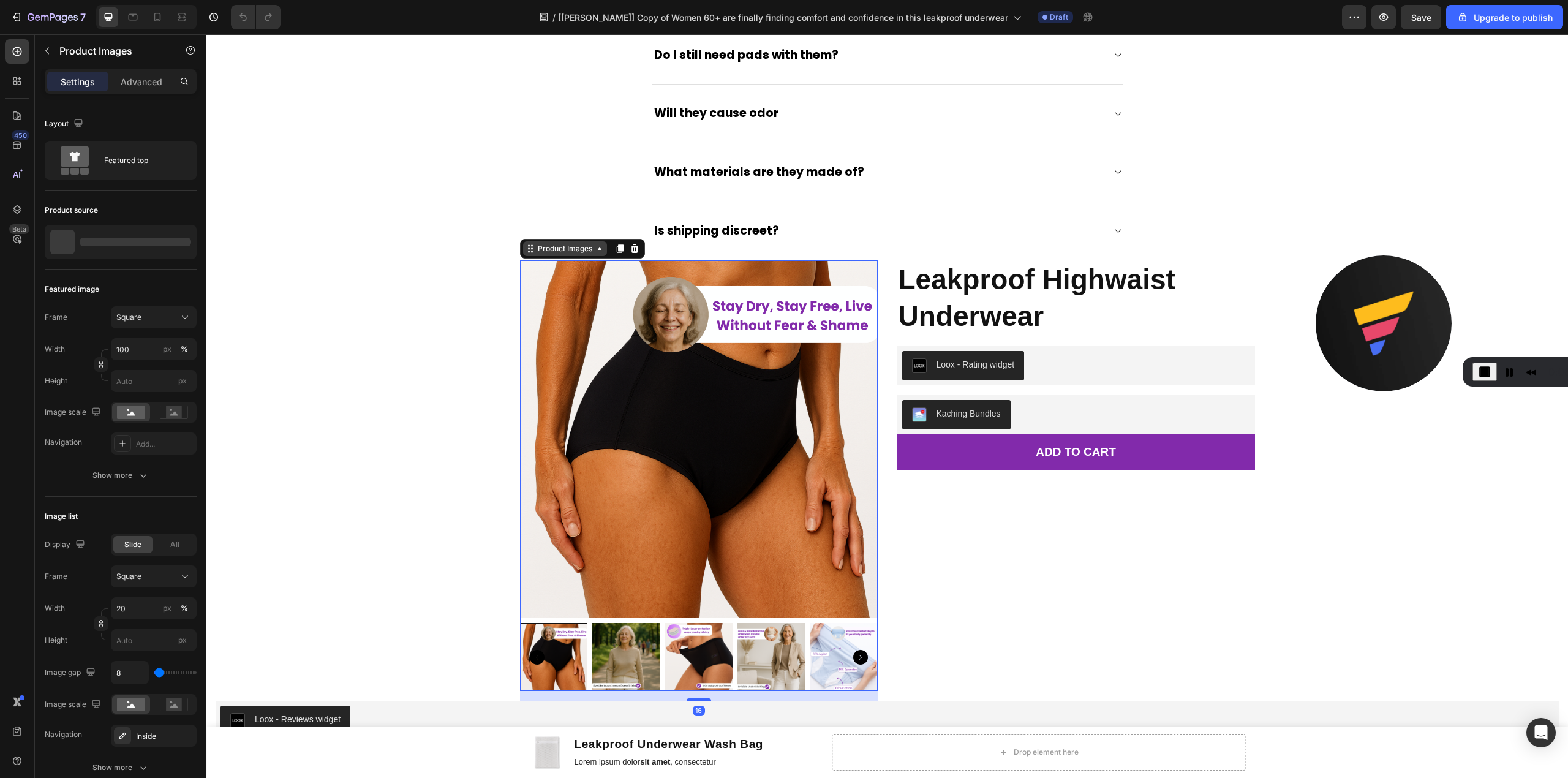
click at [553, 254] on div "Product Images" at bounding box center [565, 248] width 59 height 11
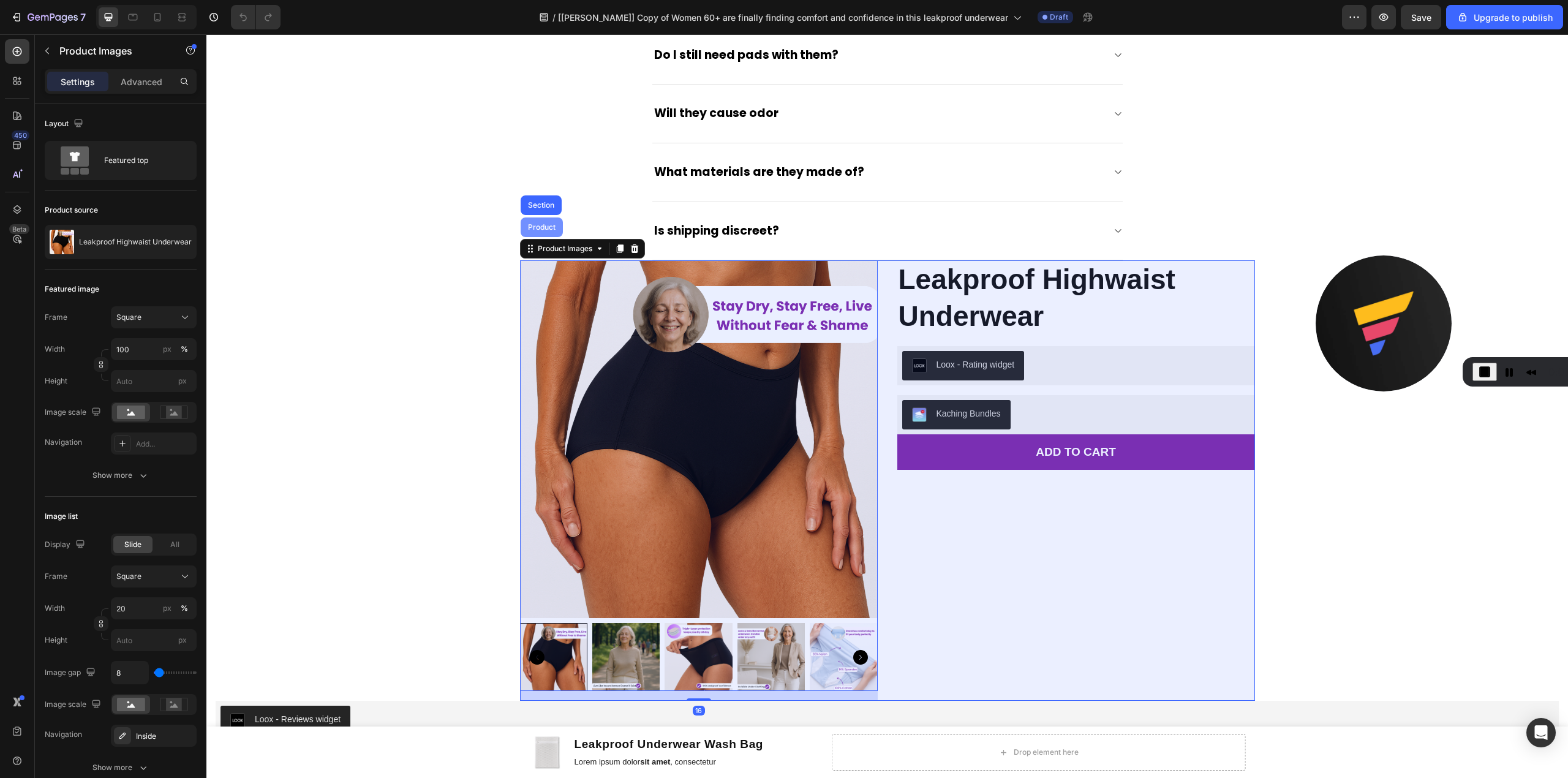
click at [532, 237] on div "Product" at bounding box center [542, 227] width 43 height 19
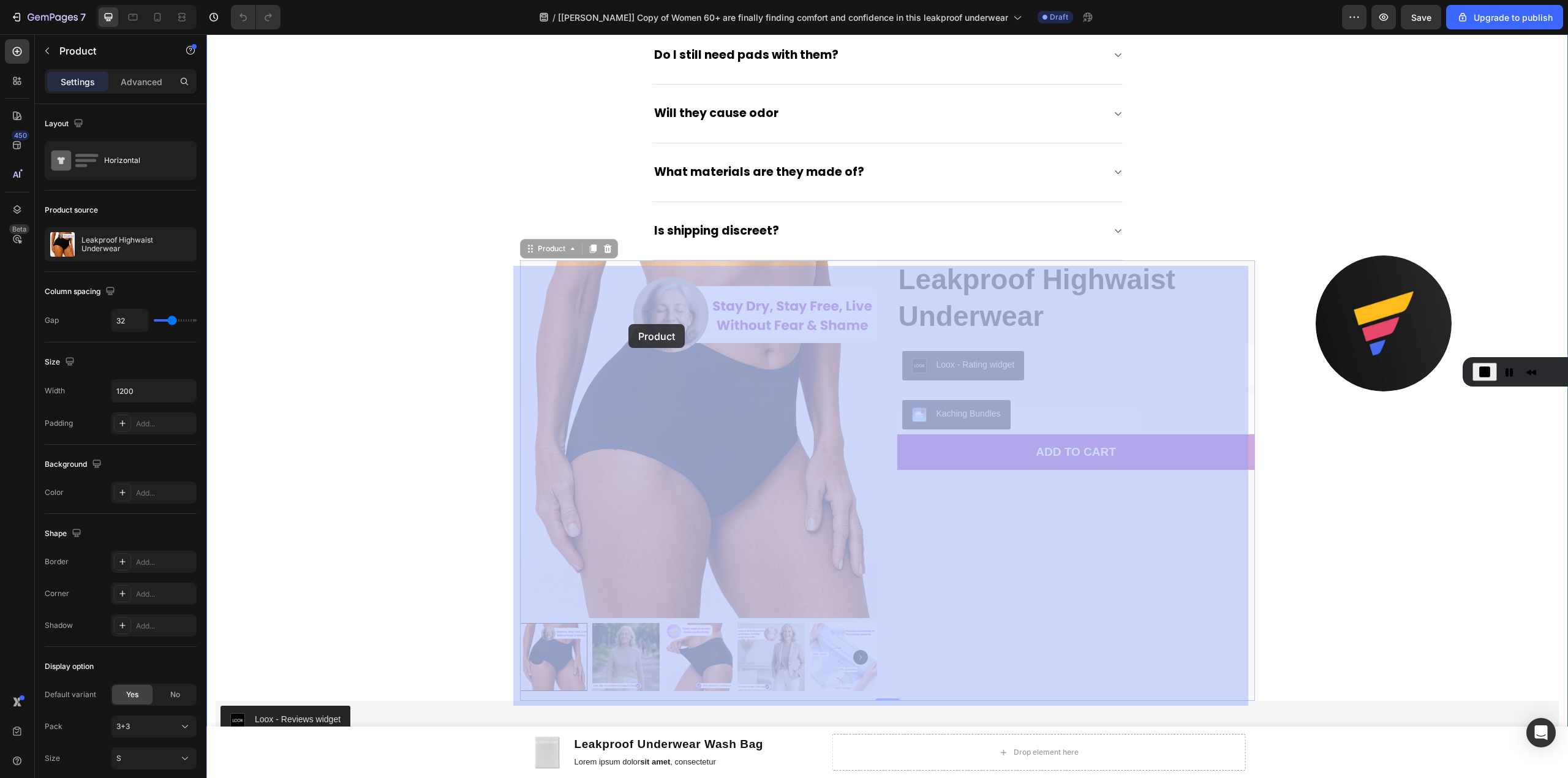
scroll to position [3836, 0]
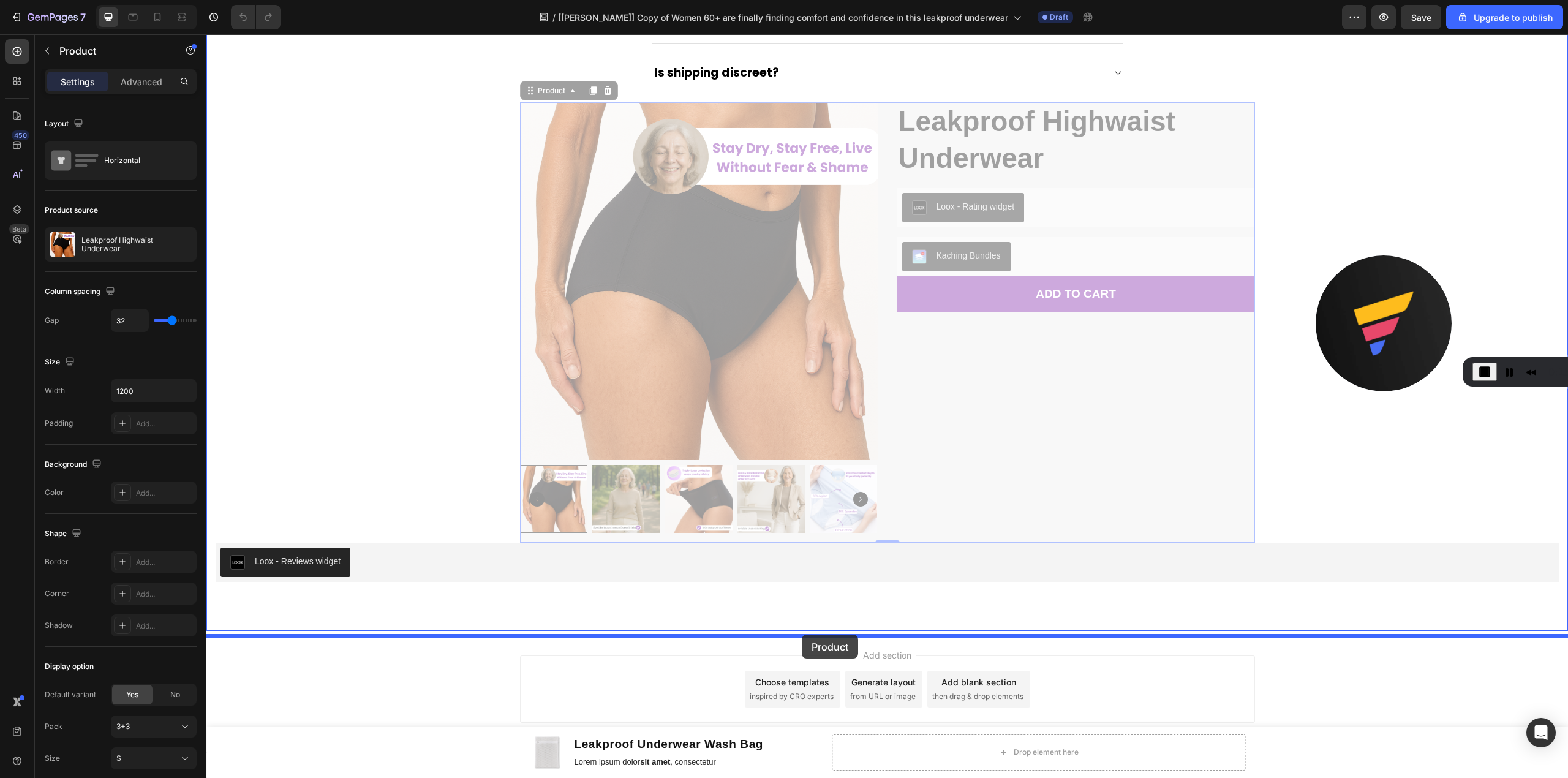
drag, startPoint x: 537, startPoint y: 254, endPoint x: 802, endPoint y: 635, distance: 464.1
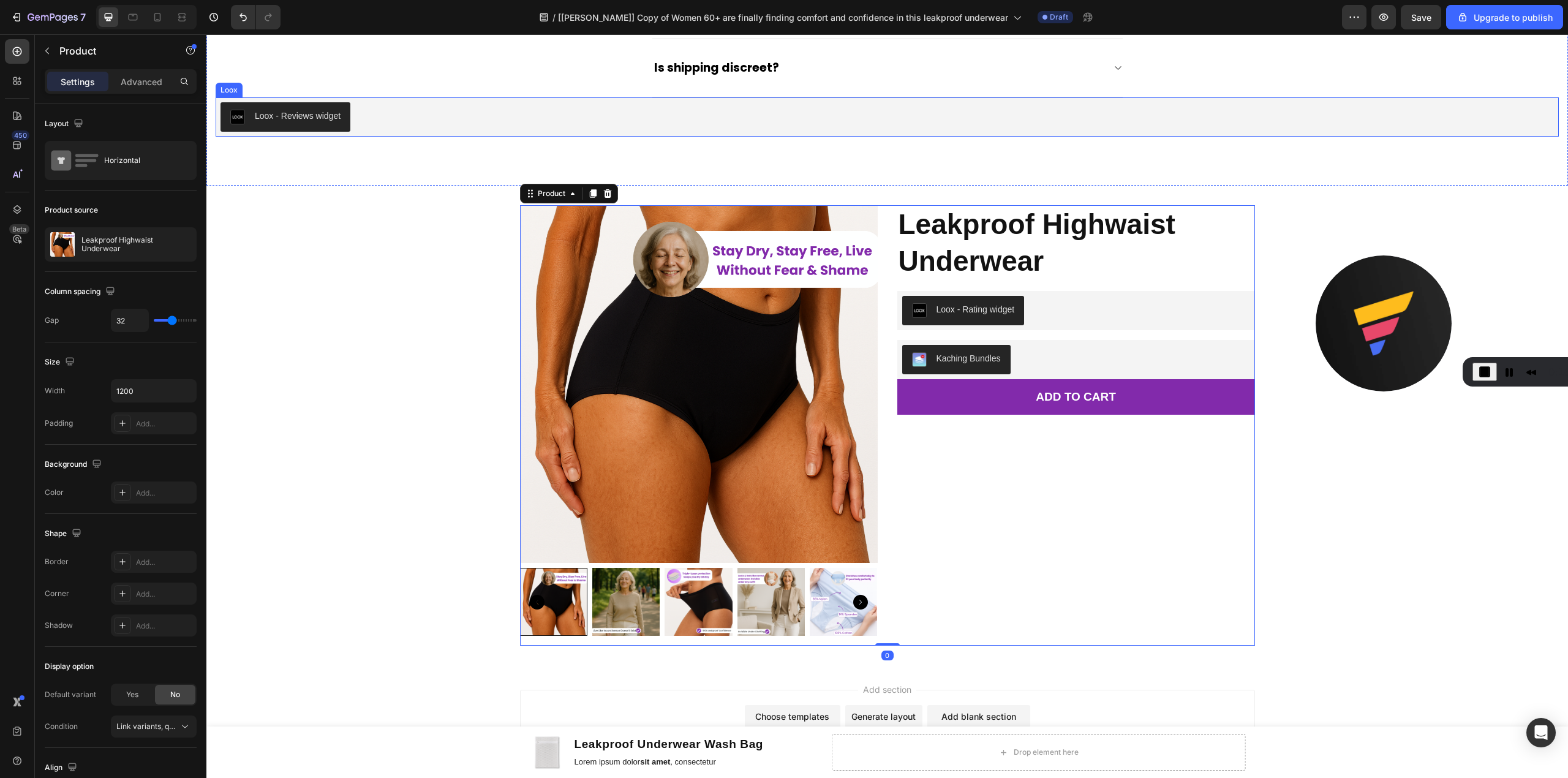
click at [440, 132] on div "Loox - Reviews widget" at bounding box center [888, 117] width 1334 height 30
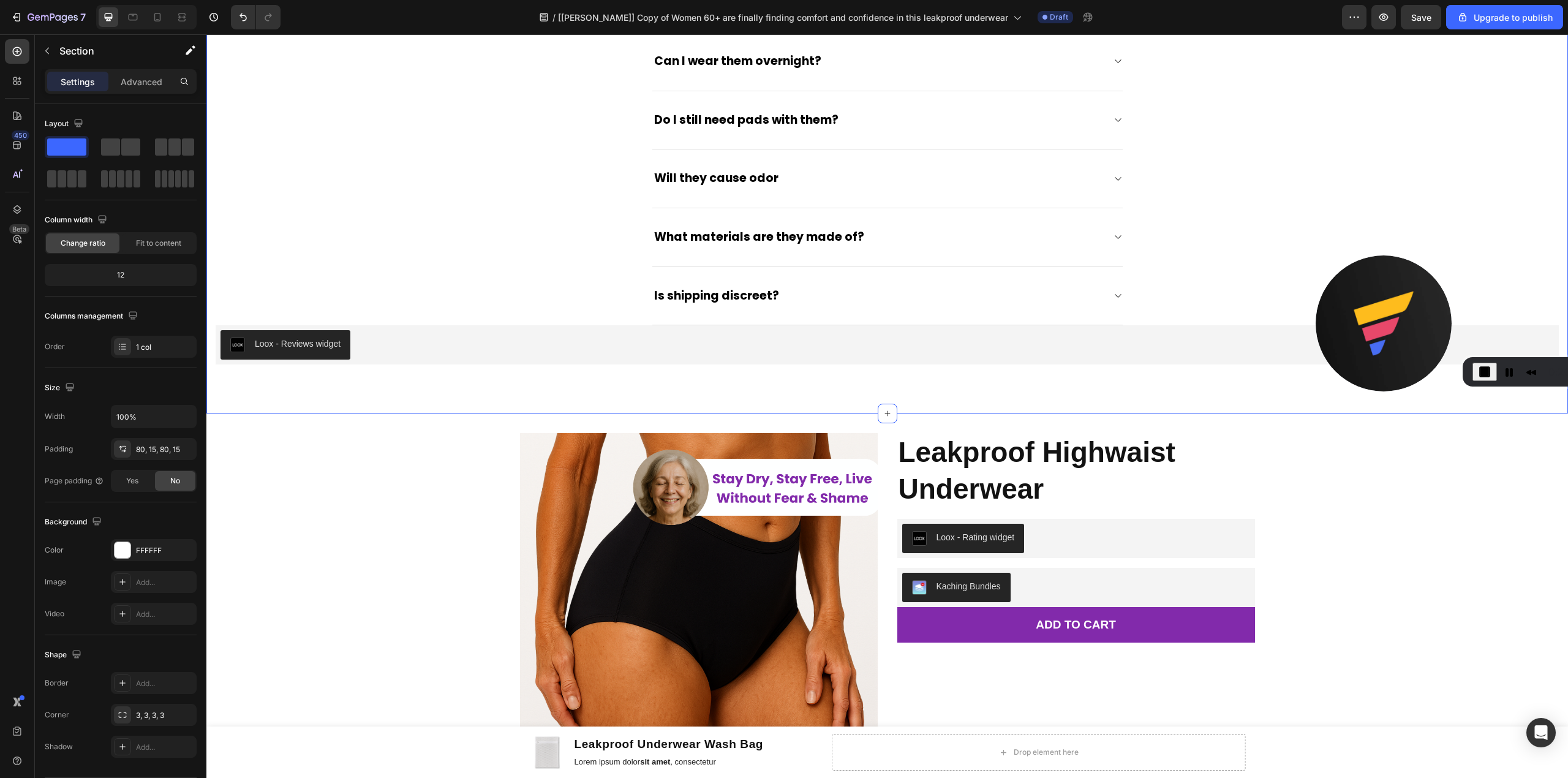
scroll to position [3591, 0]
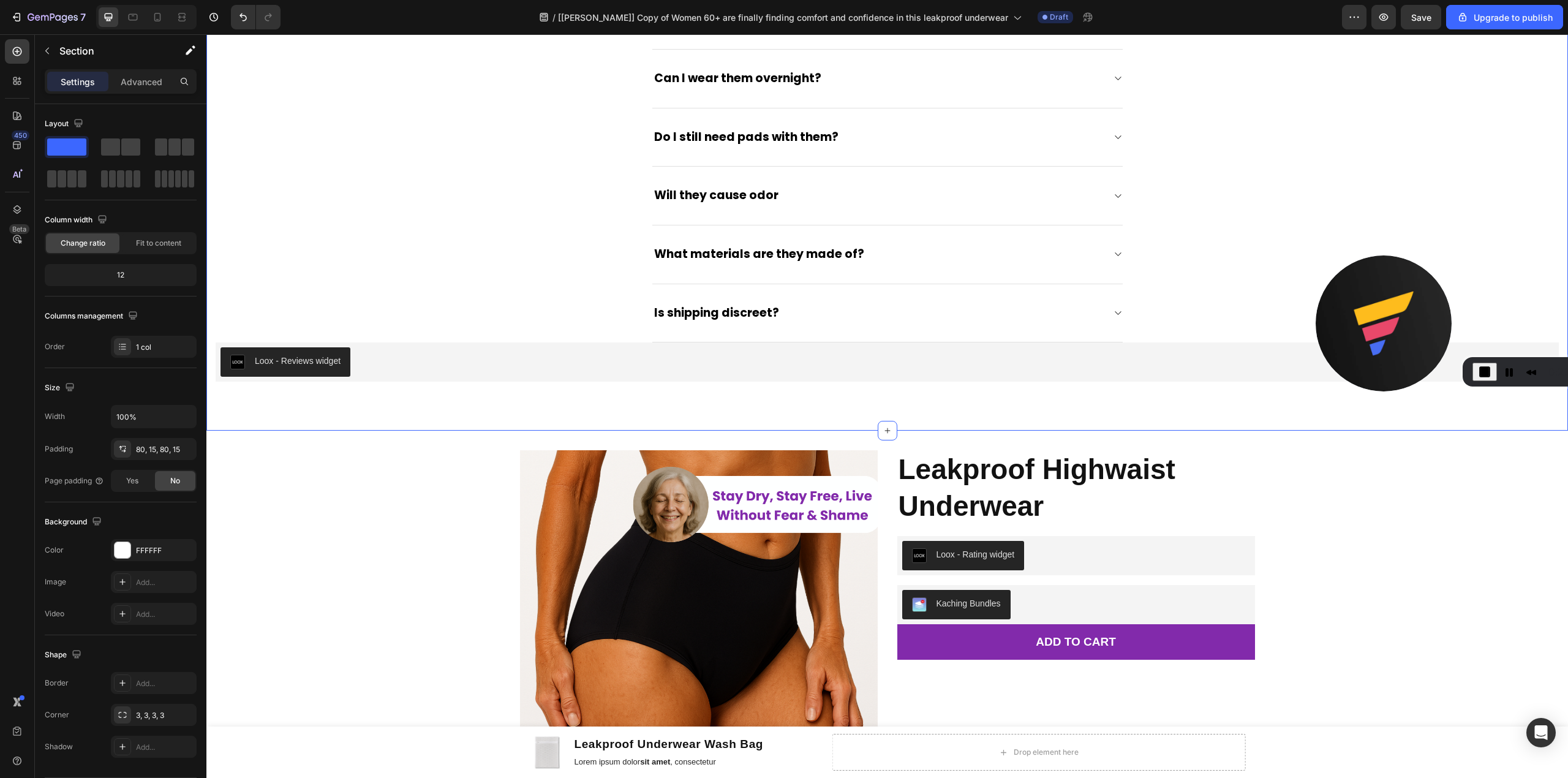
click at [421, 366] on div "Loox - Reviews widget" at bounding box center [888, 362] width 1334 height 30
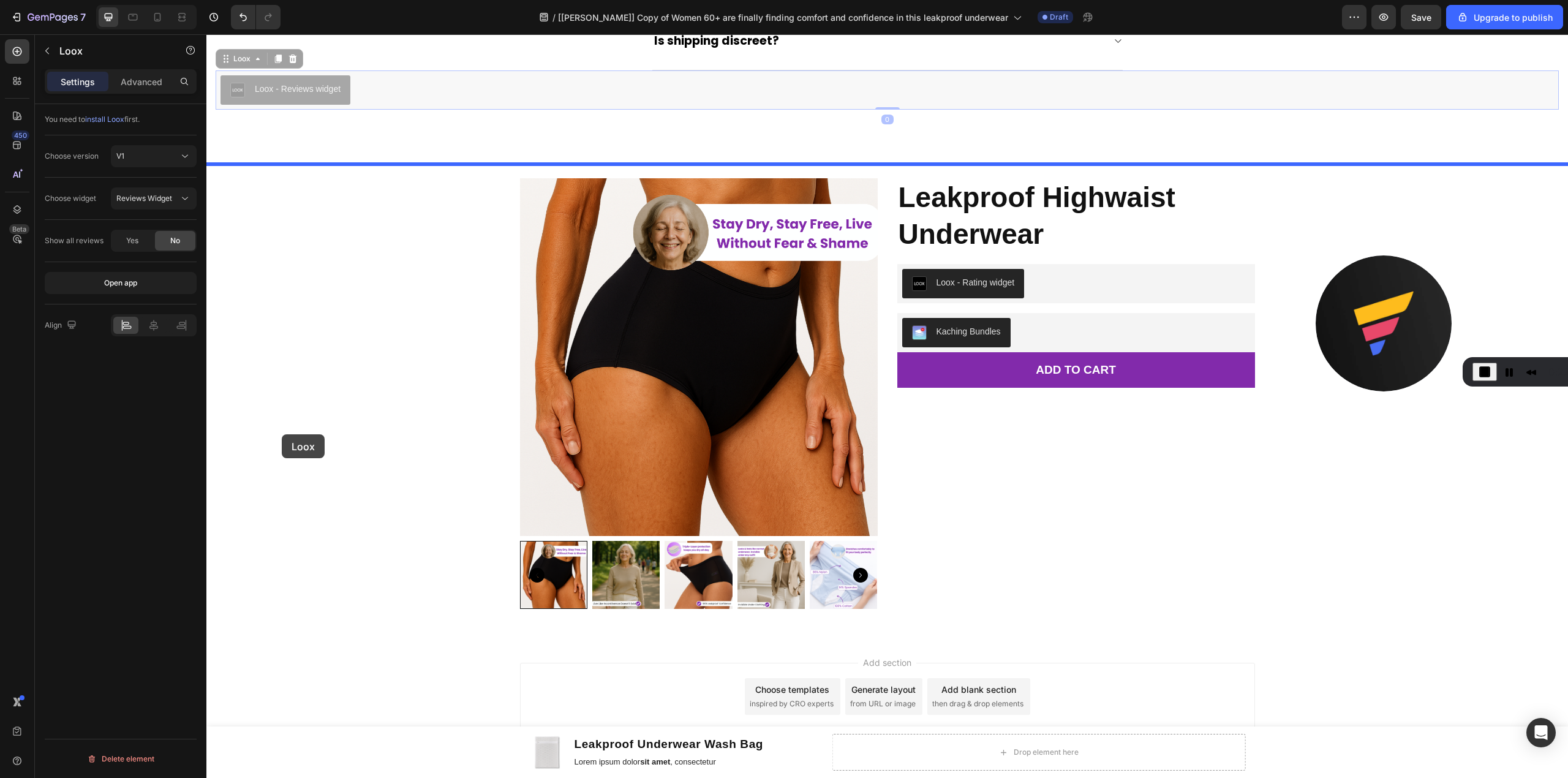
scroll to position [3876, 0]
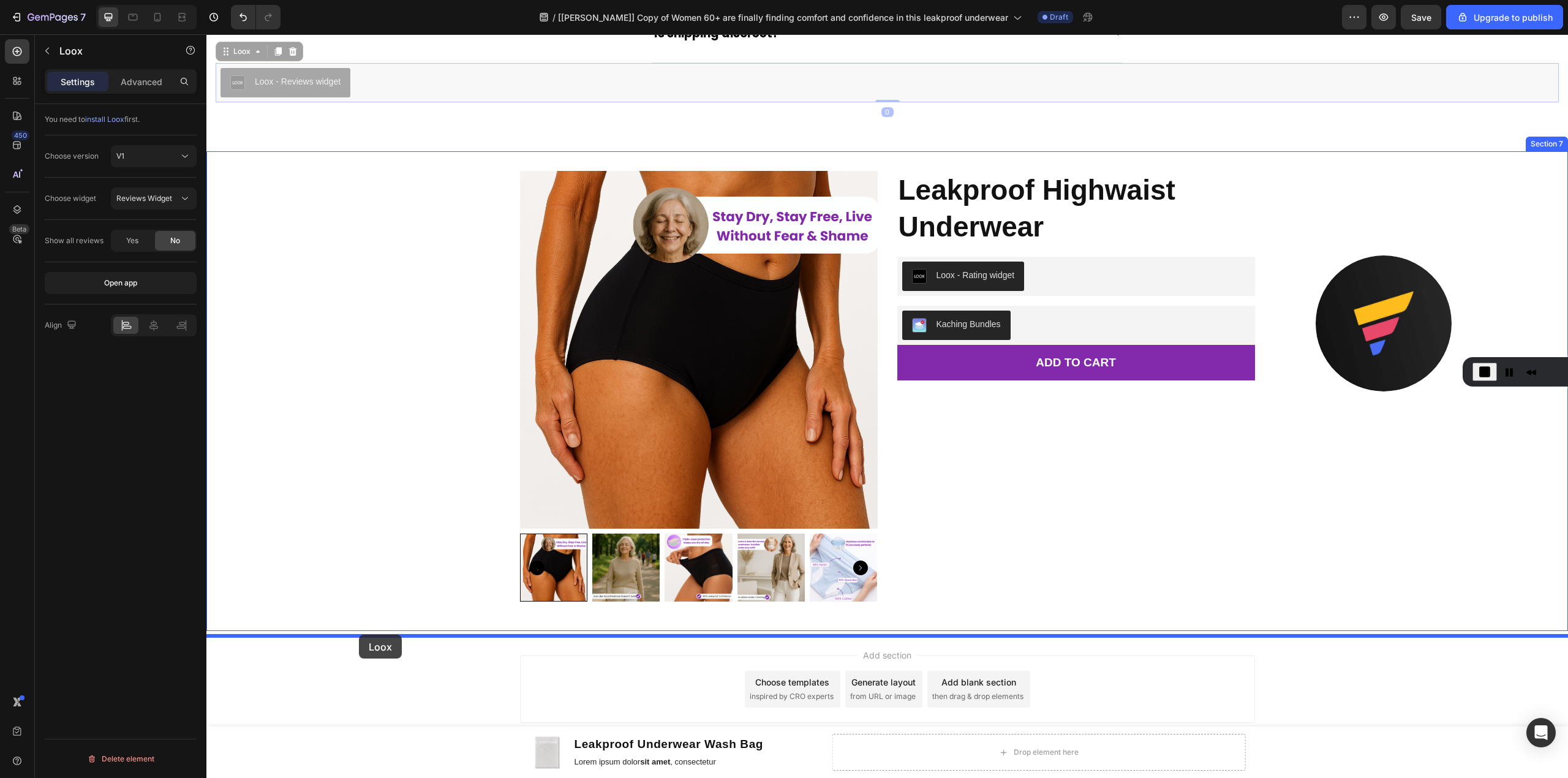
drag, startPoint x: 239, startPoint y: 337, endPoint x: 359, endPoint y: 635, distance: 321.3
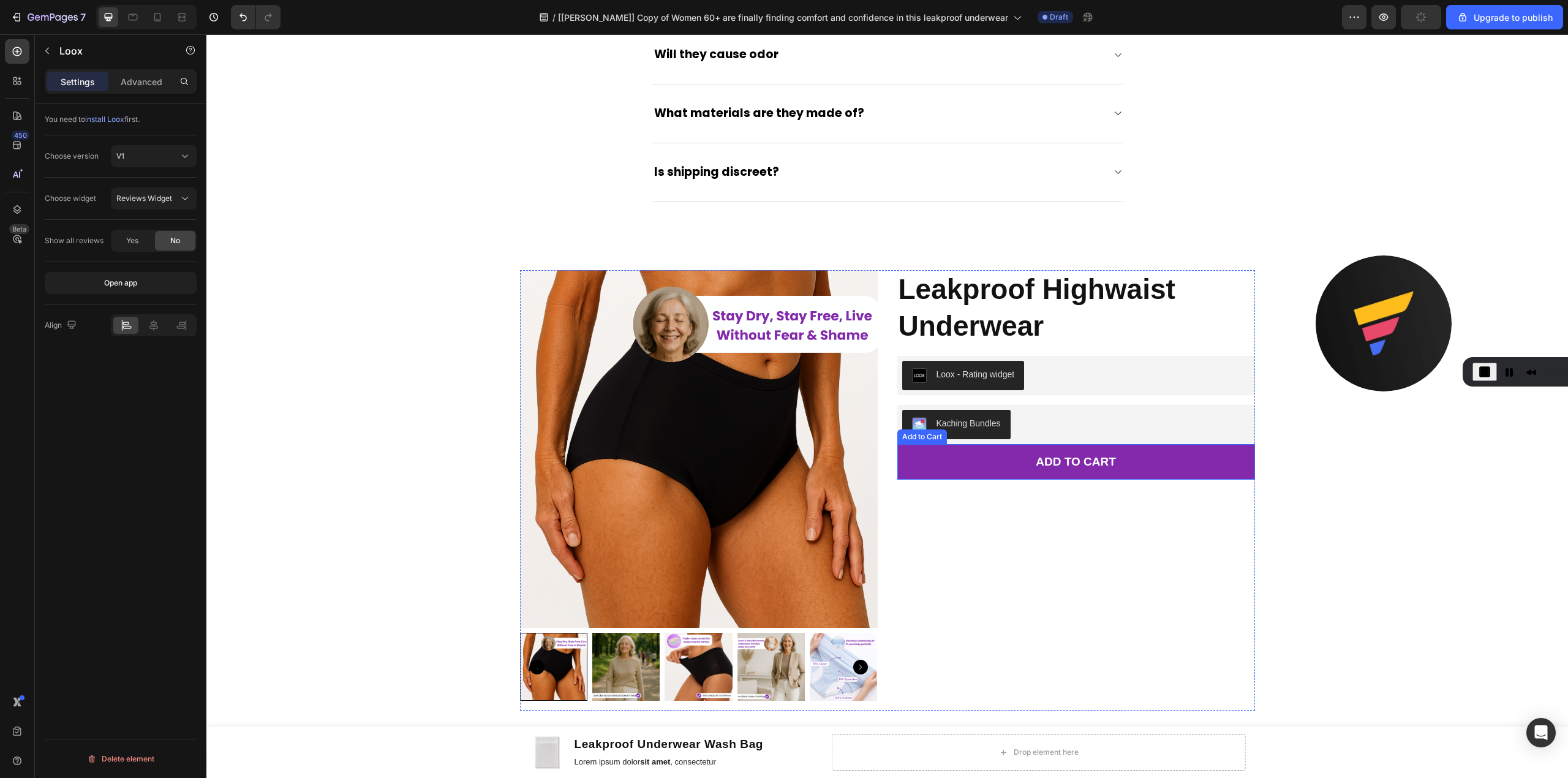
scroll to position [3713, 0]
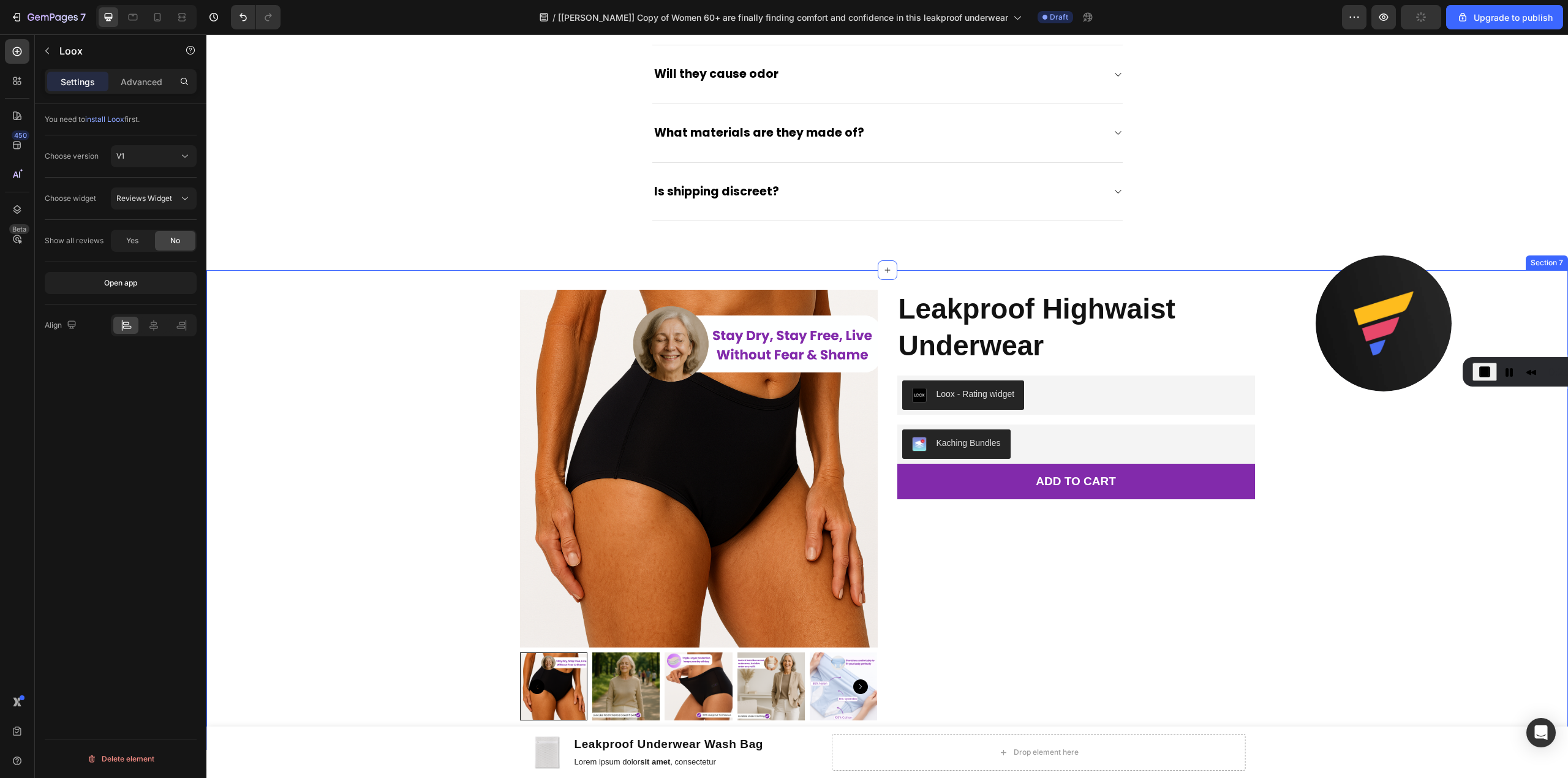
click at [1305, 381] on div "Product Images Leakproof Highwaist Underwear Product Title Loox - Rating widget…" at bounding box center [887, 510] width 1362 height 440
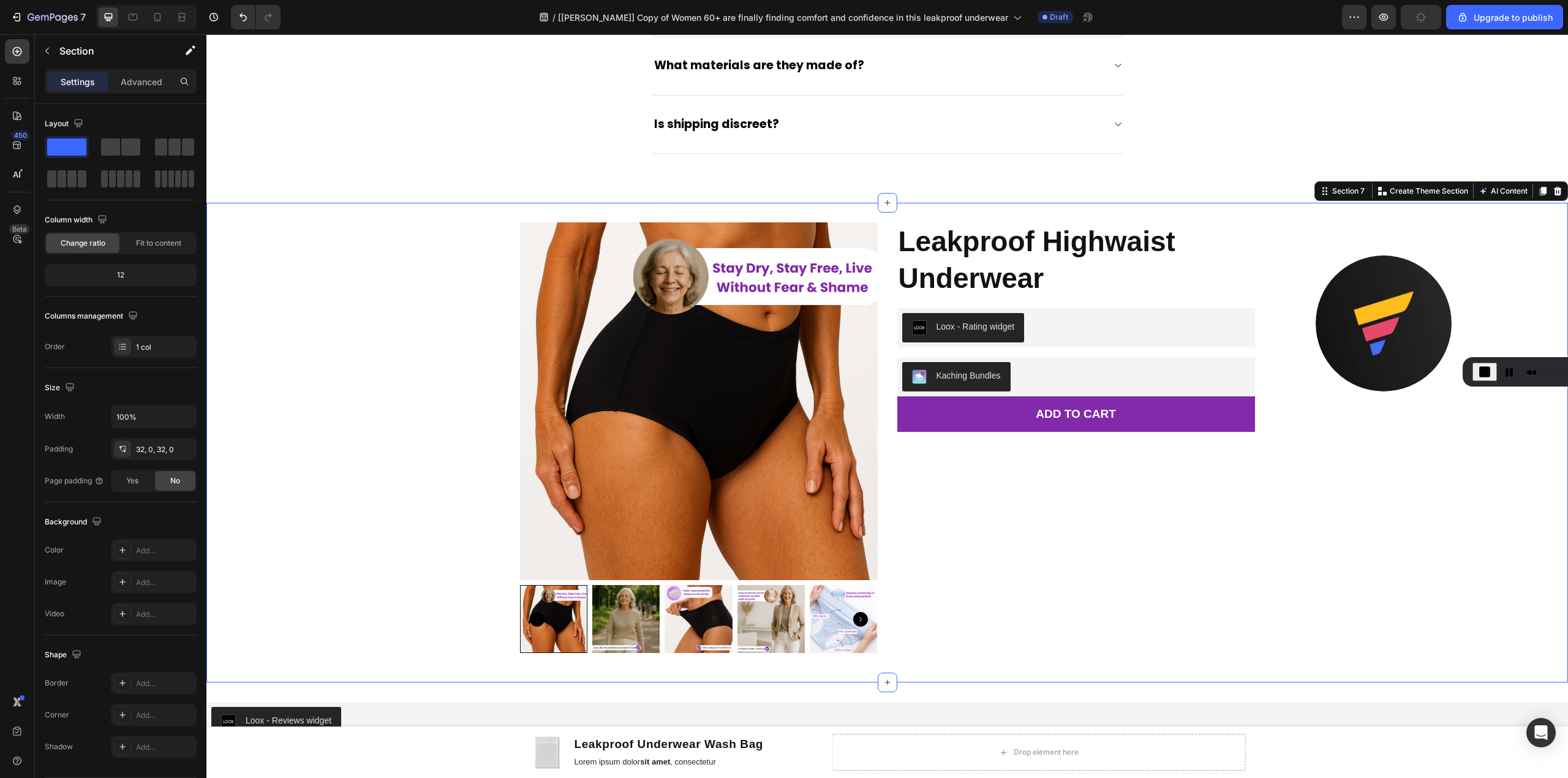
scroll to position [3876, 0]
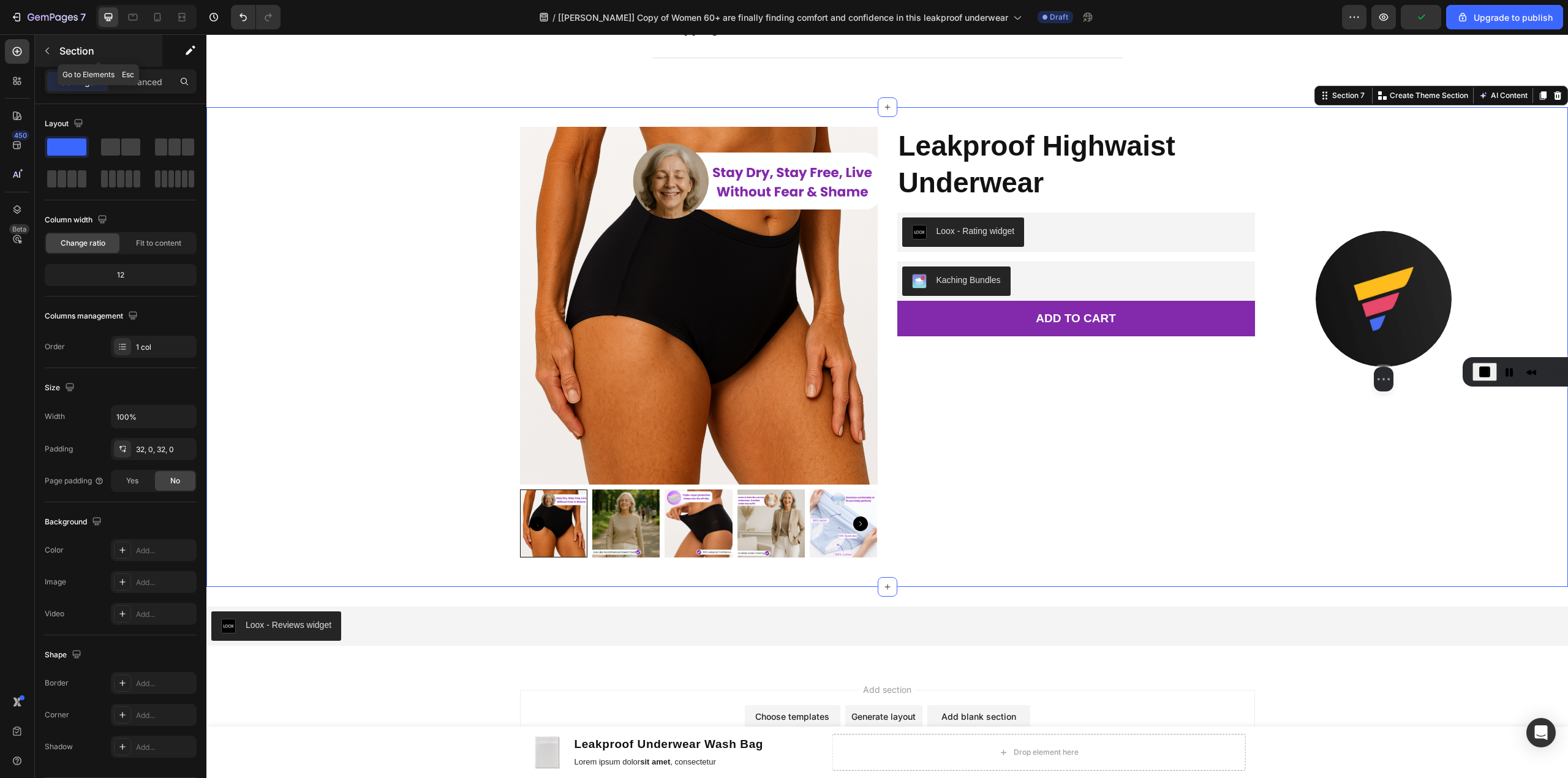
click at [81, 47] on p "Section" at bounding box center [110, 50] width 101 height 15
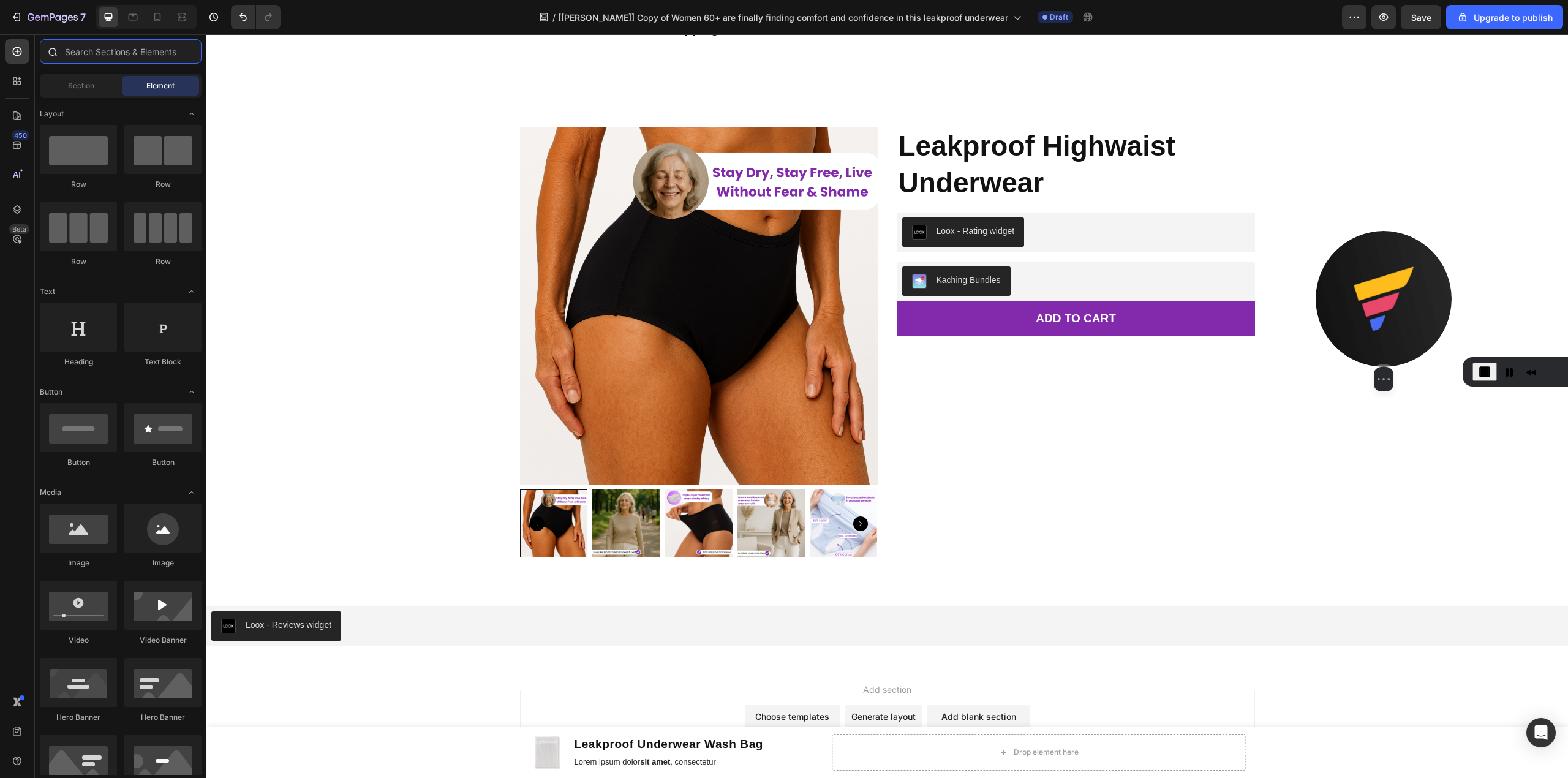
click at [108, 59] on input "text" at bounding box center [121, 52] width 162 height 25
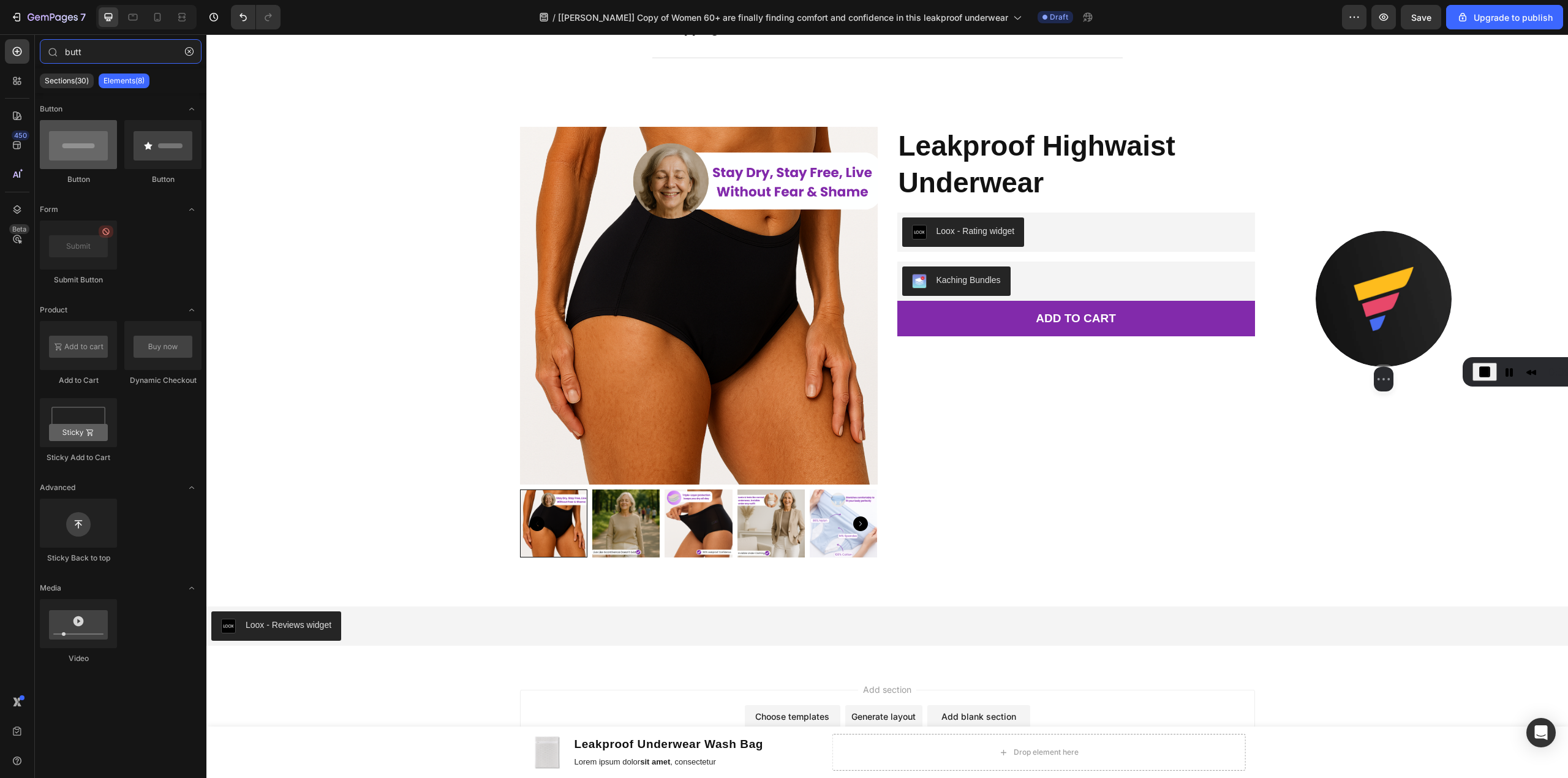
type input "butt"
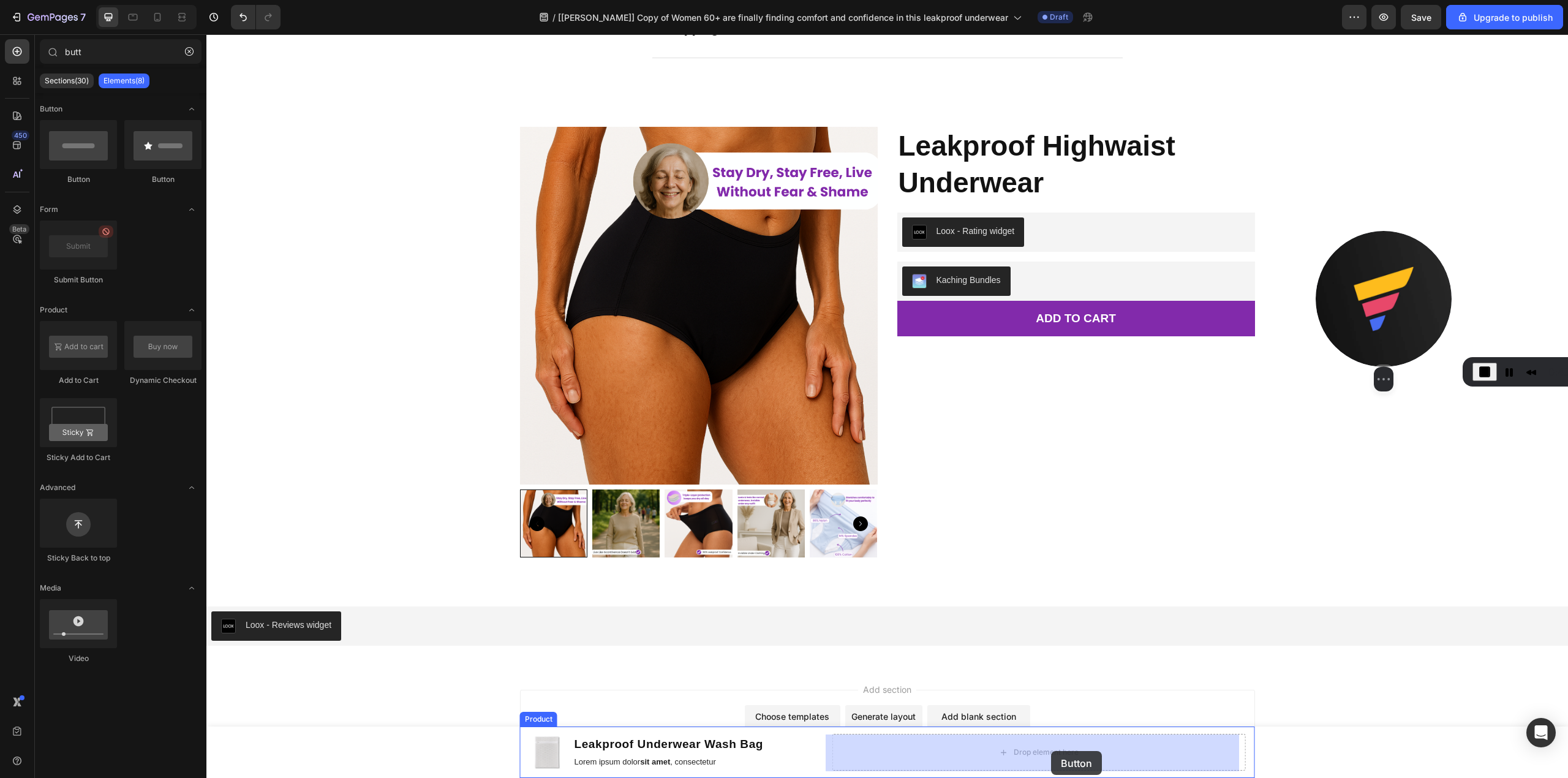
drag, startPoint x: 279, startPoint y: 185, endPoint x: 1052, endPoint y: 751, distance: 958.1
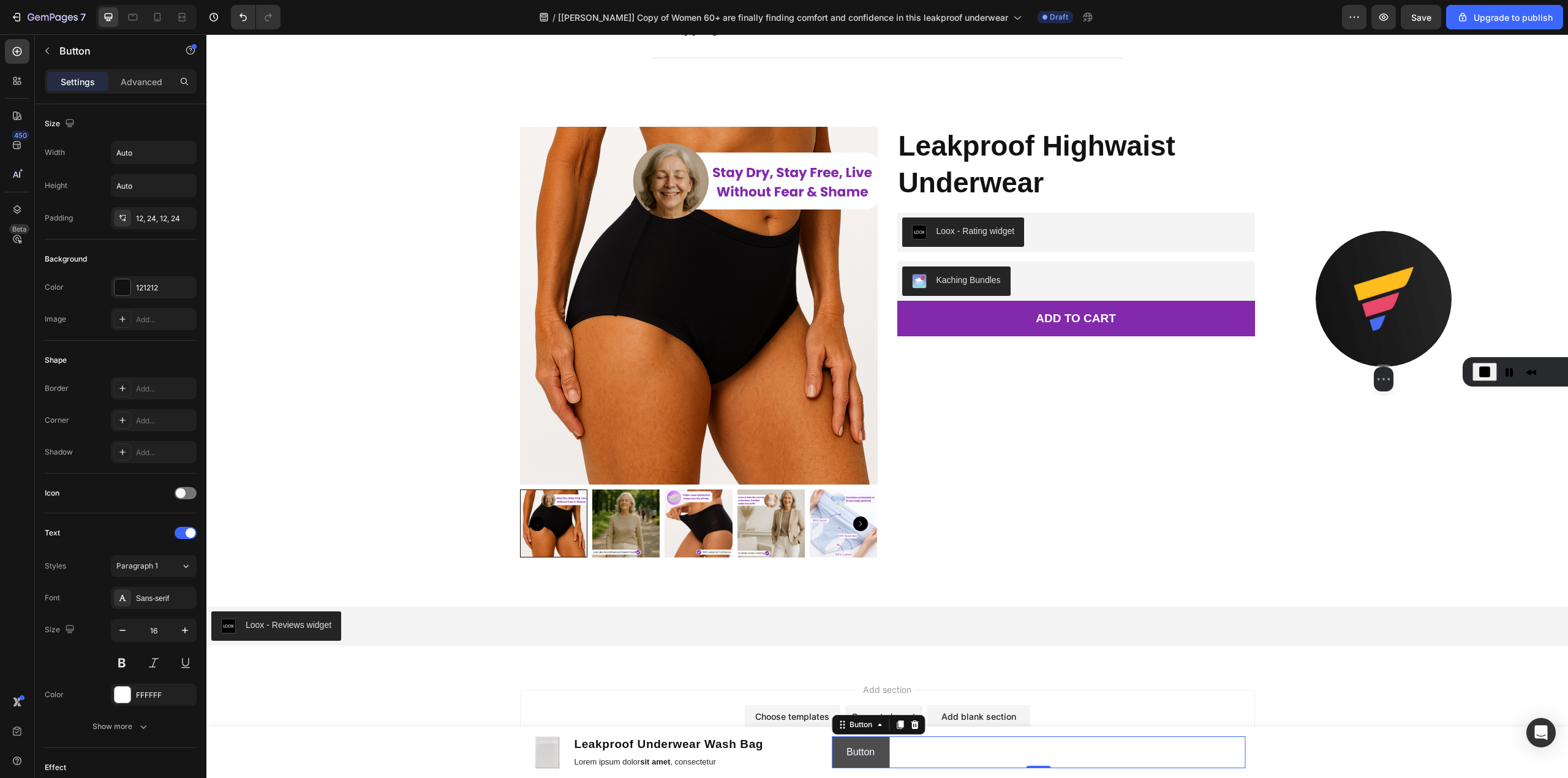
click at [880, 759] on button "Button" at bounding box center [860, 753] width 57 height 32
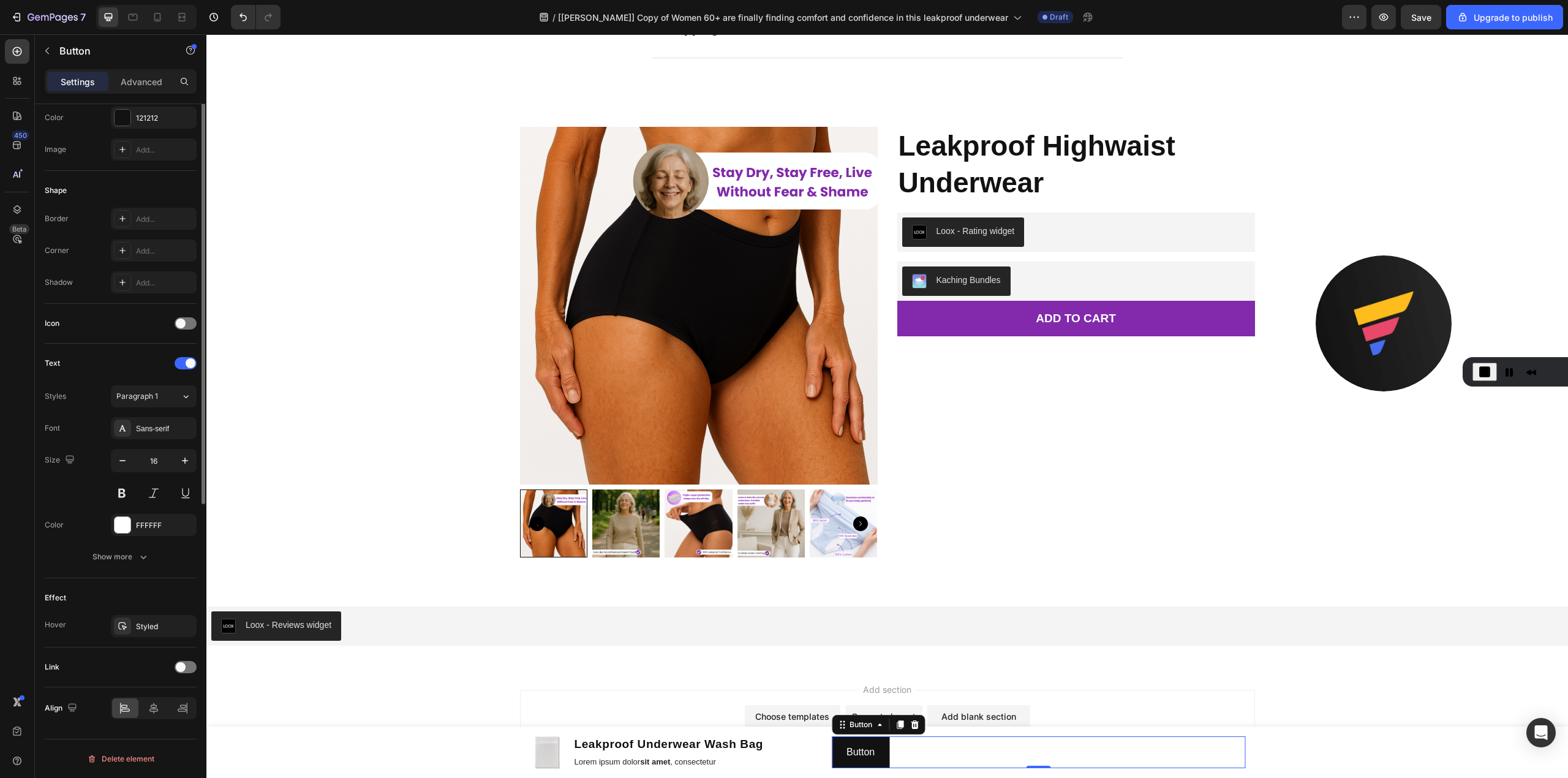
scroll to position [0, 0]
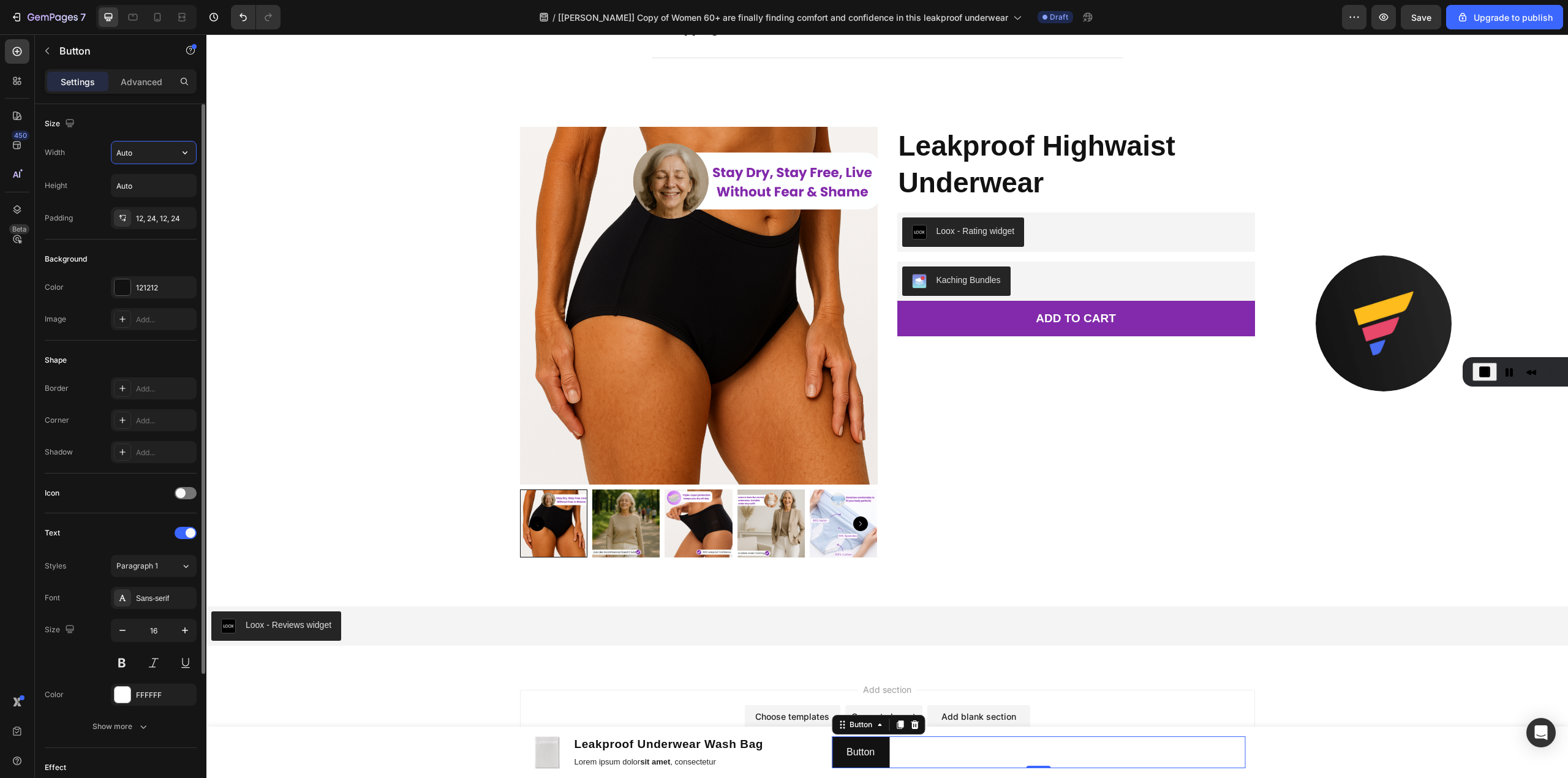
click at [145, 154] on input "Auto" at bounding box center [154, 152] width 84 height 22
click at [180, 152] on icon "button" at bounding box center [184, 152] width 12 height 12
click at [164, 211] on p "Full 100%" at bounding box center [150, 207] width 70 height 11
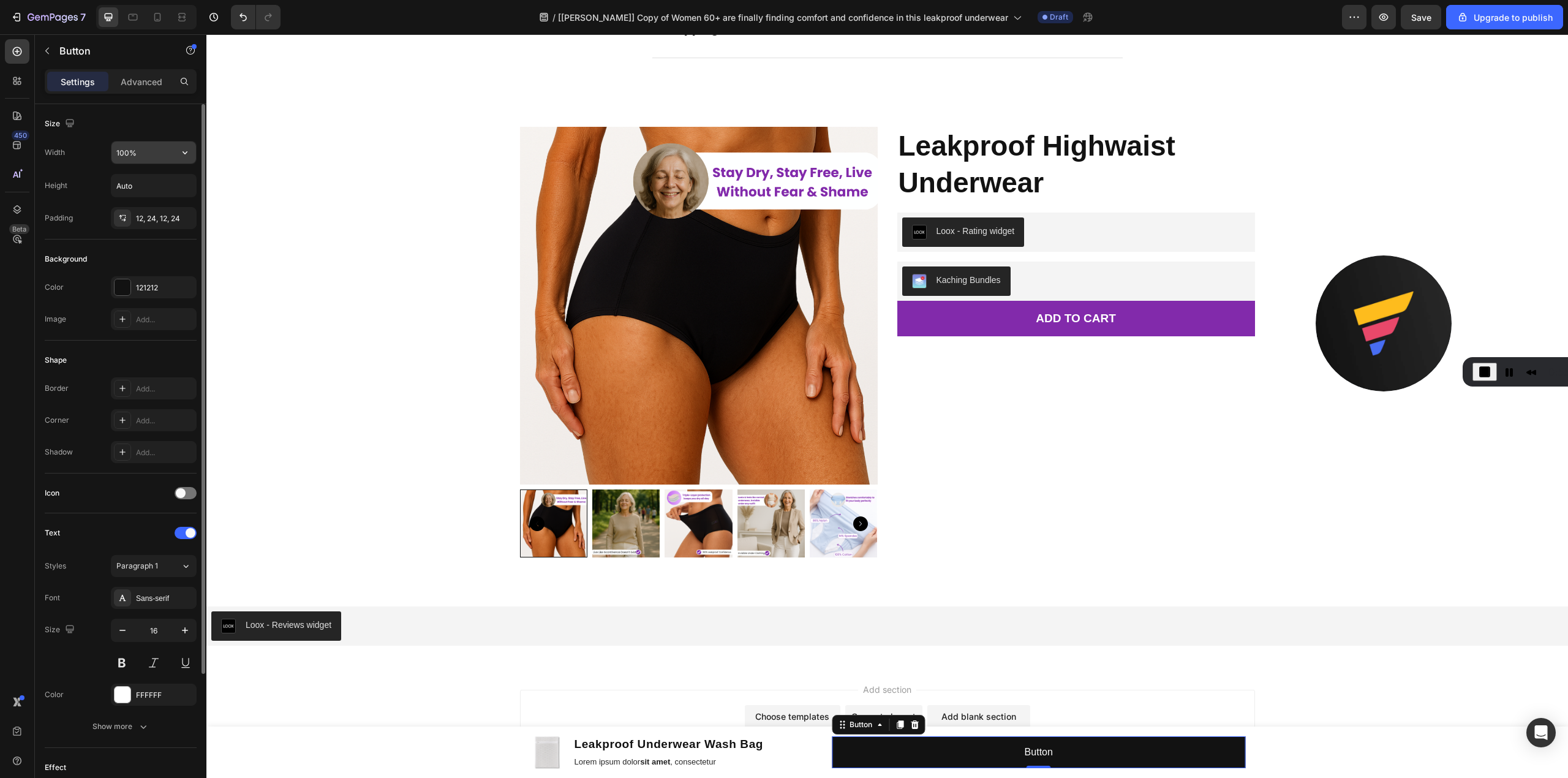
click at [148, 152] on input "100%" at bounding box center [154, 152] width 84 height 22
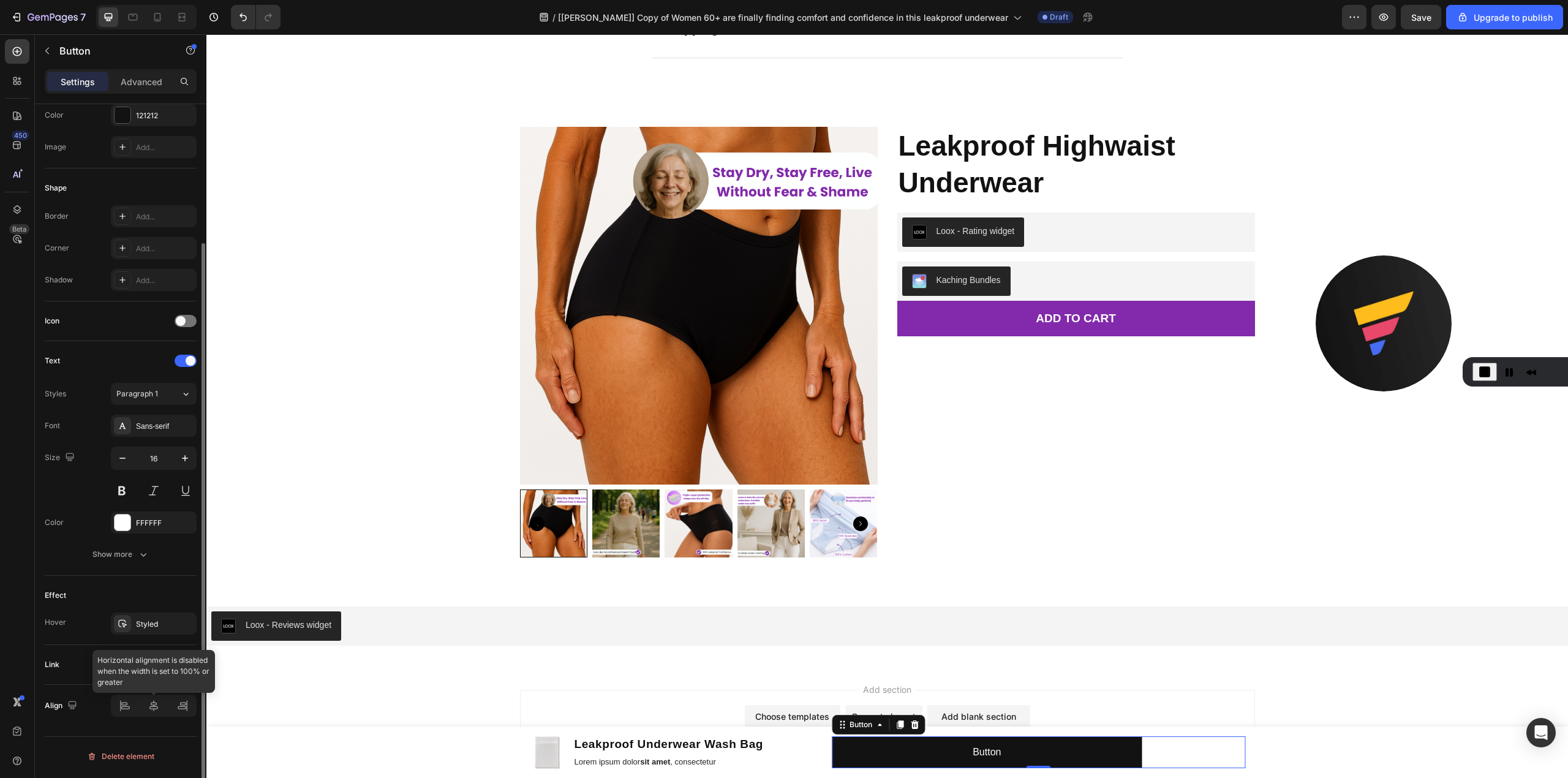
type input "75%"
click at [159, 709] on icon at bounding box center [154, 706] width 12 height 12
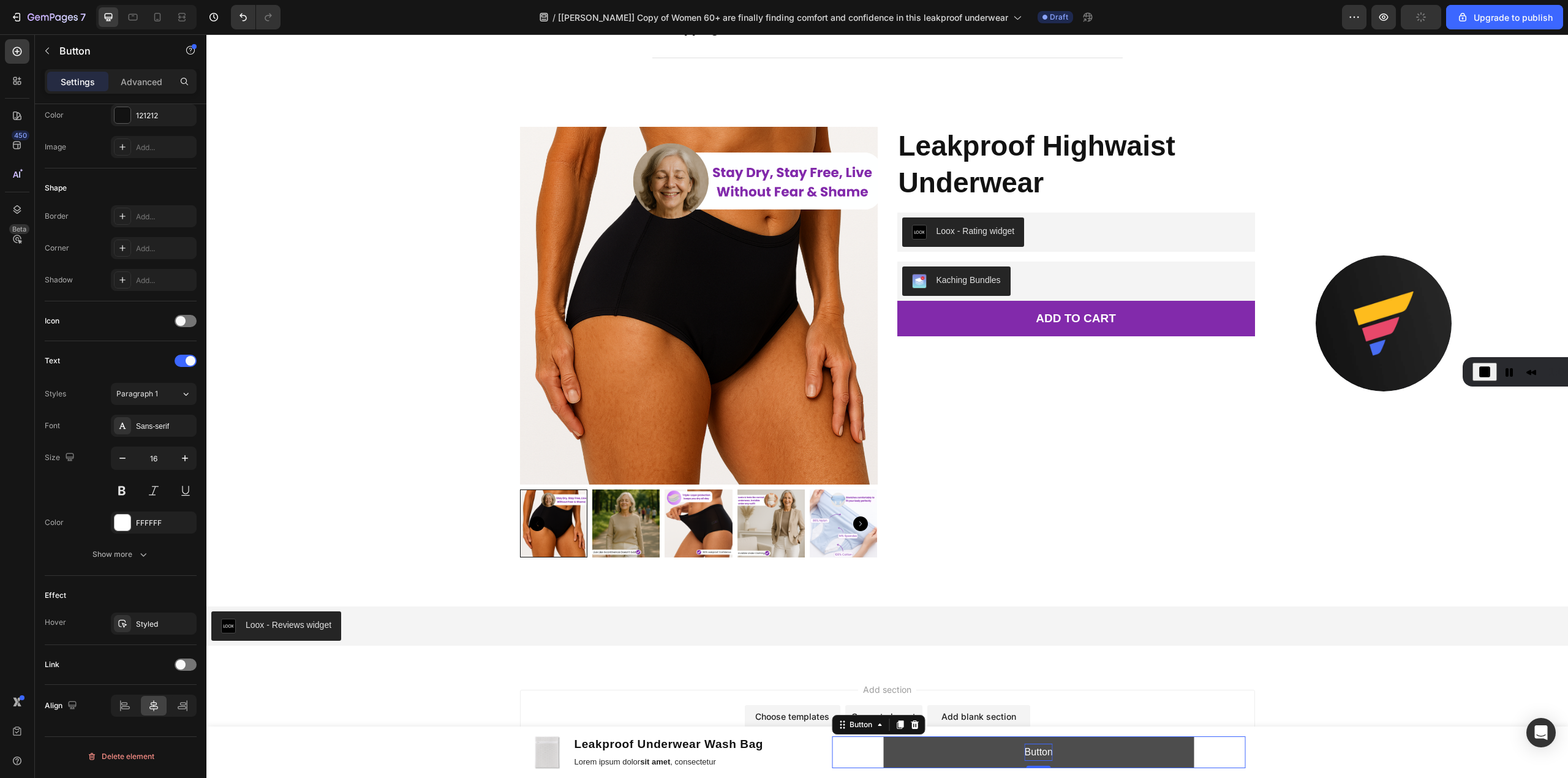
click at [1032, 748] on p "Button" at bounding box center [1039, 753] width 28 height 18
click at [884, 737] on button "BUY" at bounding box center [1039, 753] width 311 height 32
click at [1102, 743] on button "BUY NOW" at bounding box center [1039, 753] width 311 height 32
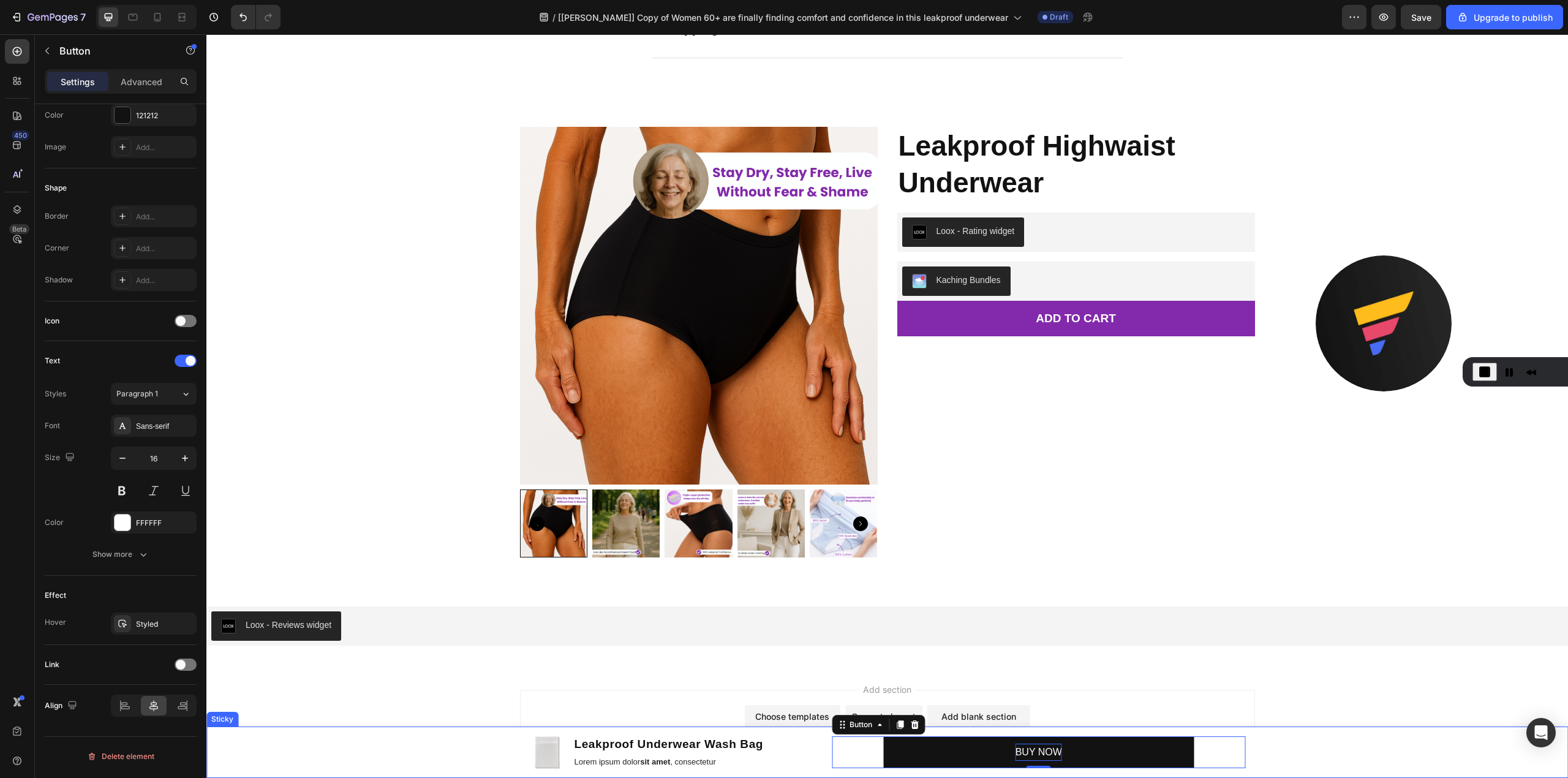
click at [1264, 743] on div "Product Images Leakproof Underwear Wash Bag Product Title Lorem ipsum dolor sit…" at bounding box center [887, 752] width 1362 height 52
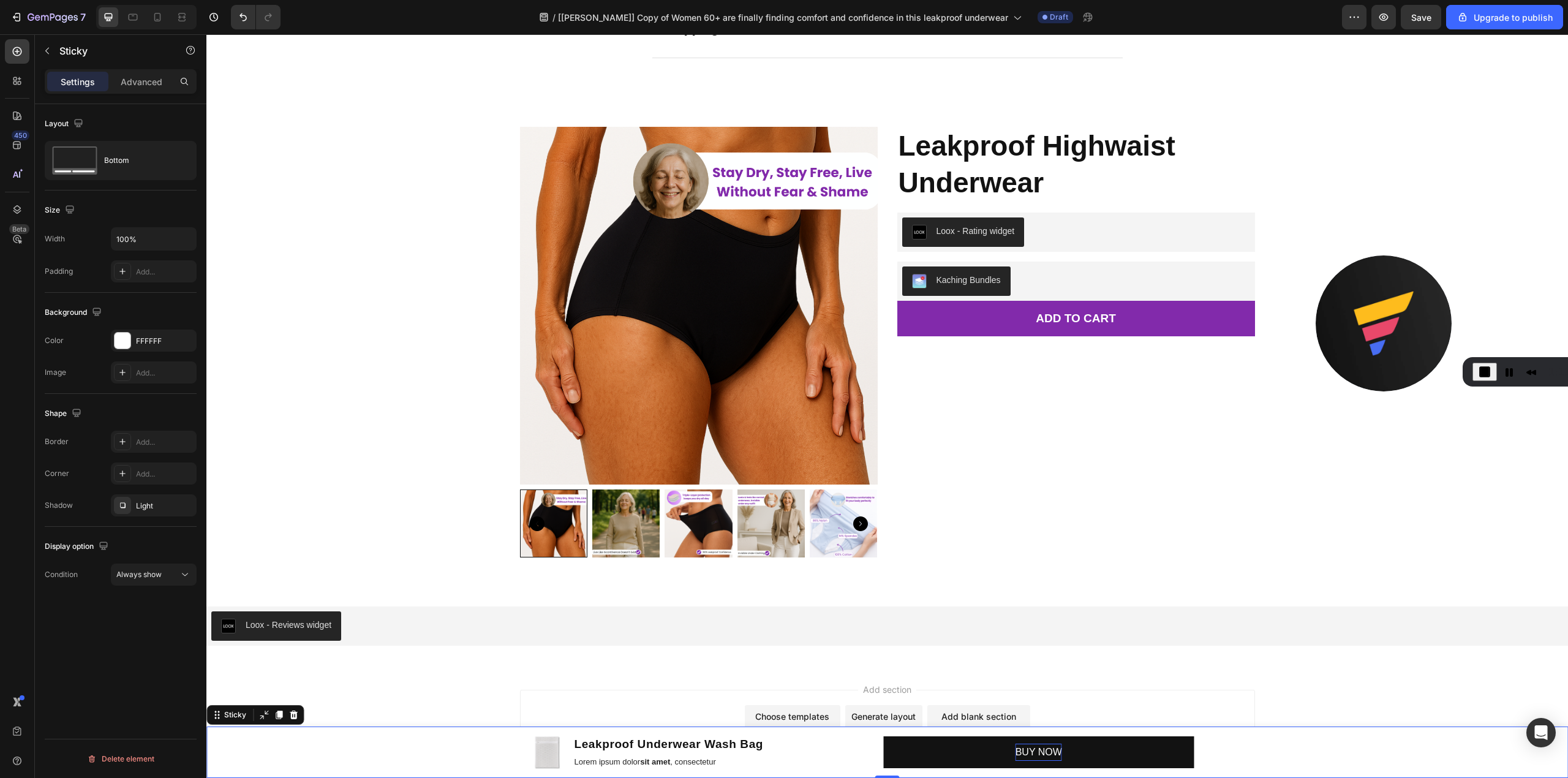
scroll to position [0, 0]
click at [1158, 751] on button "BUY NOW" at bounding box center [1039, 753] width 311 height 32
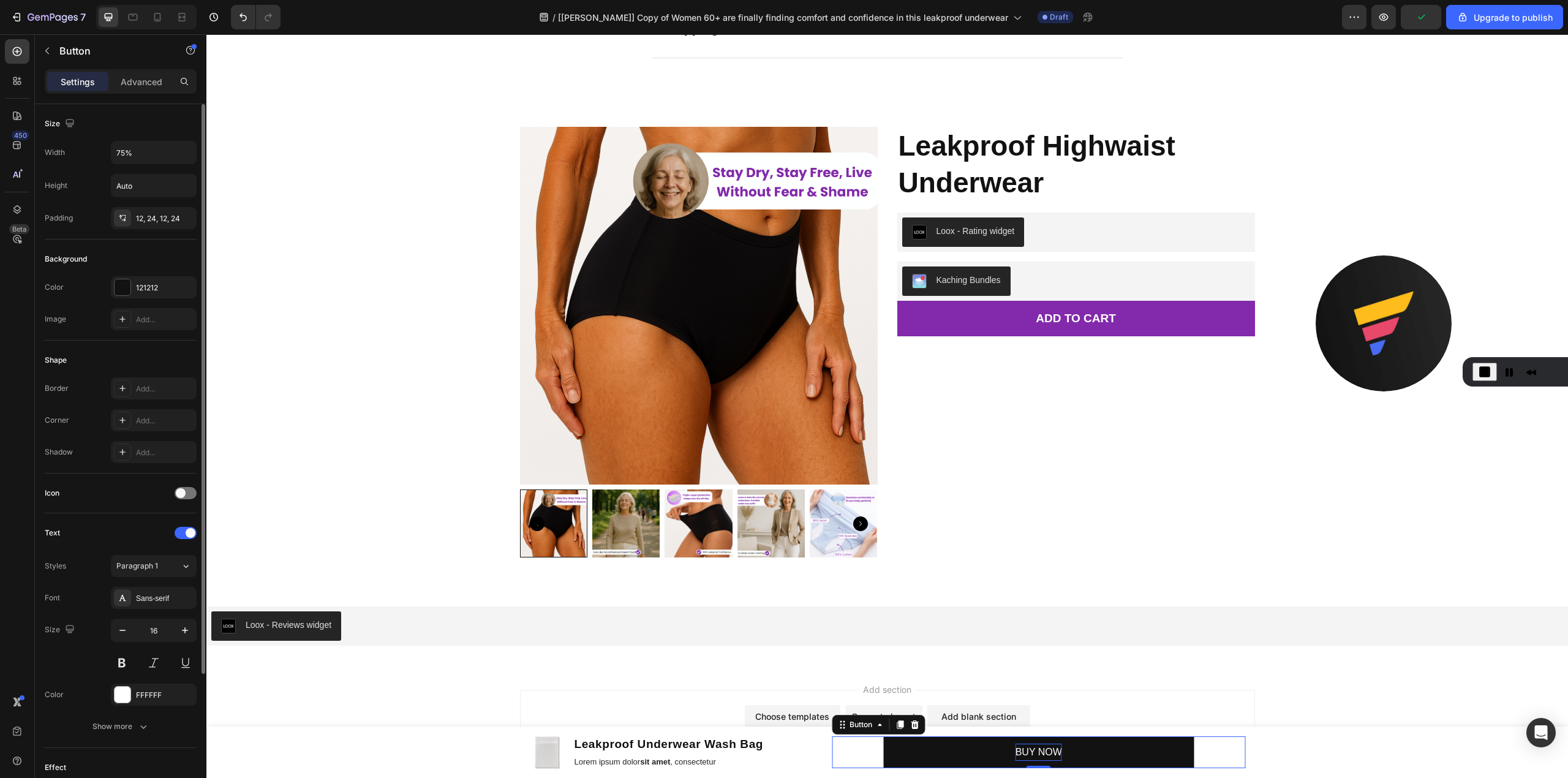
scroll to position [172, 0]
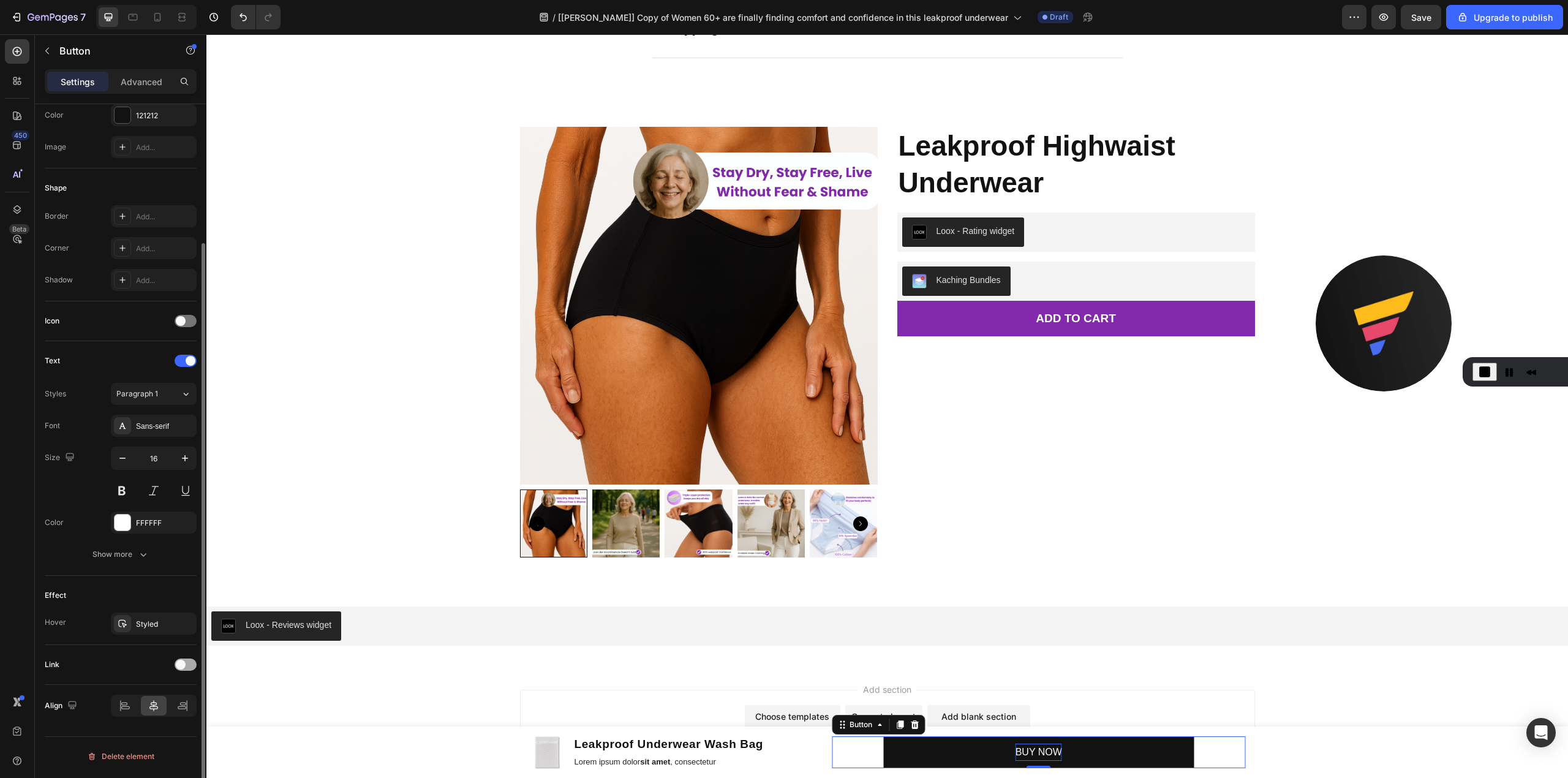
click at [185, 665] on span at bounding box center [181, 664] width 10 height 10
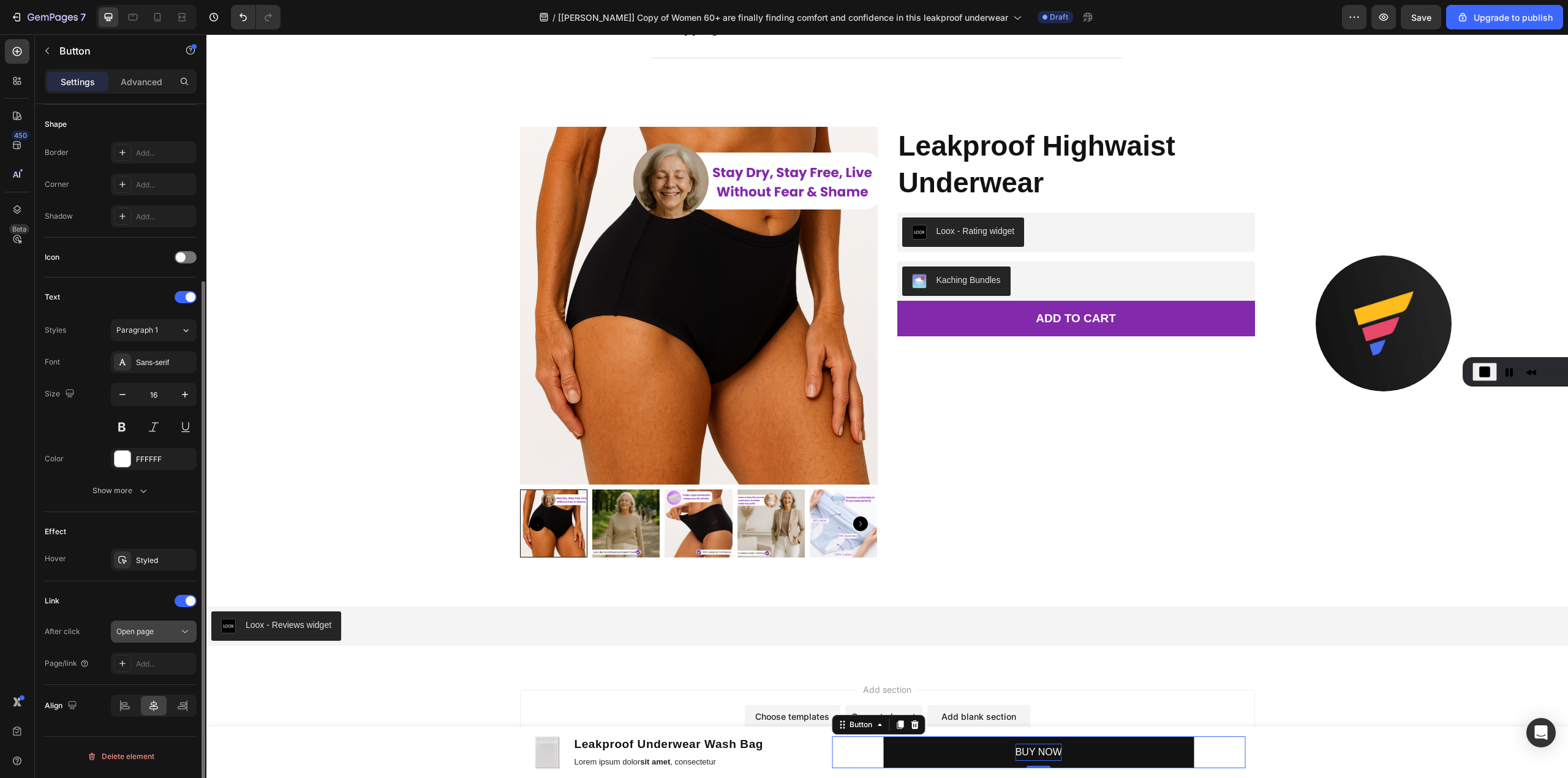
click at [145, 635] on span "Open page" at bounding box center [135, 632] width 37 height 9
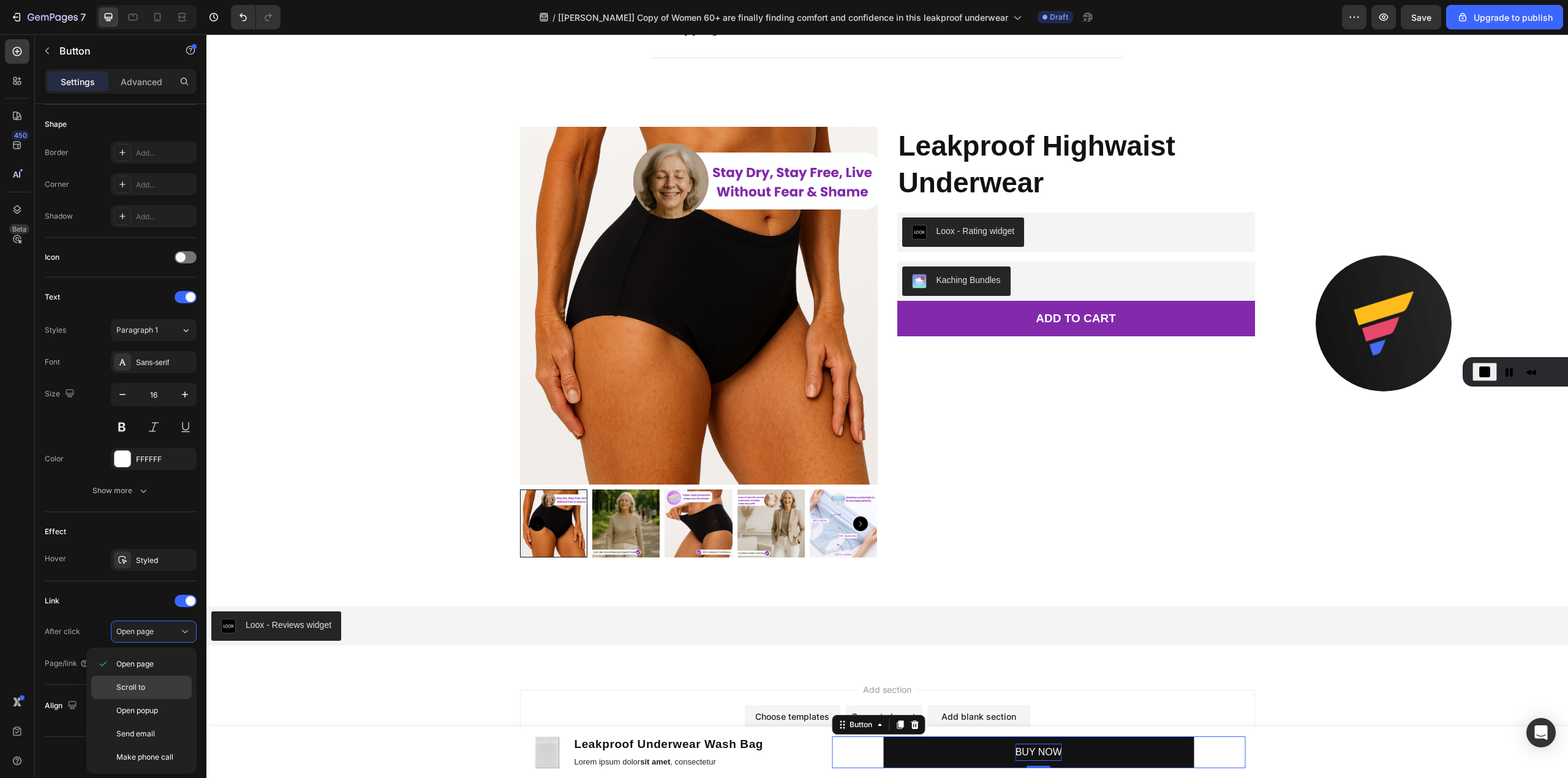
click at [150, 699] on div "Scroll to" at bounding box center [142, 711] width 101 height 23
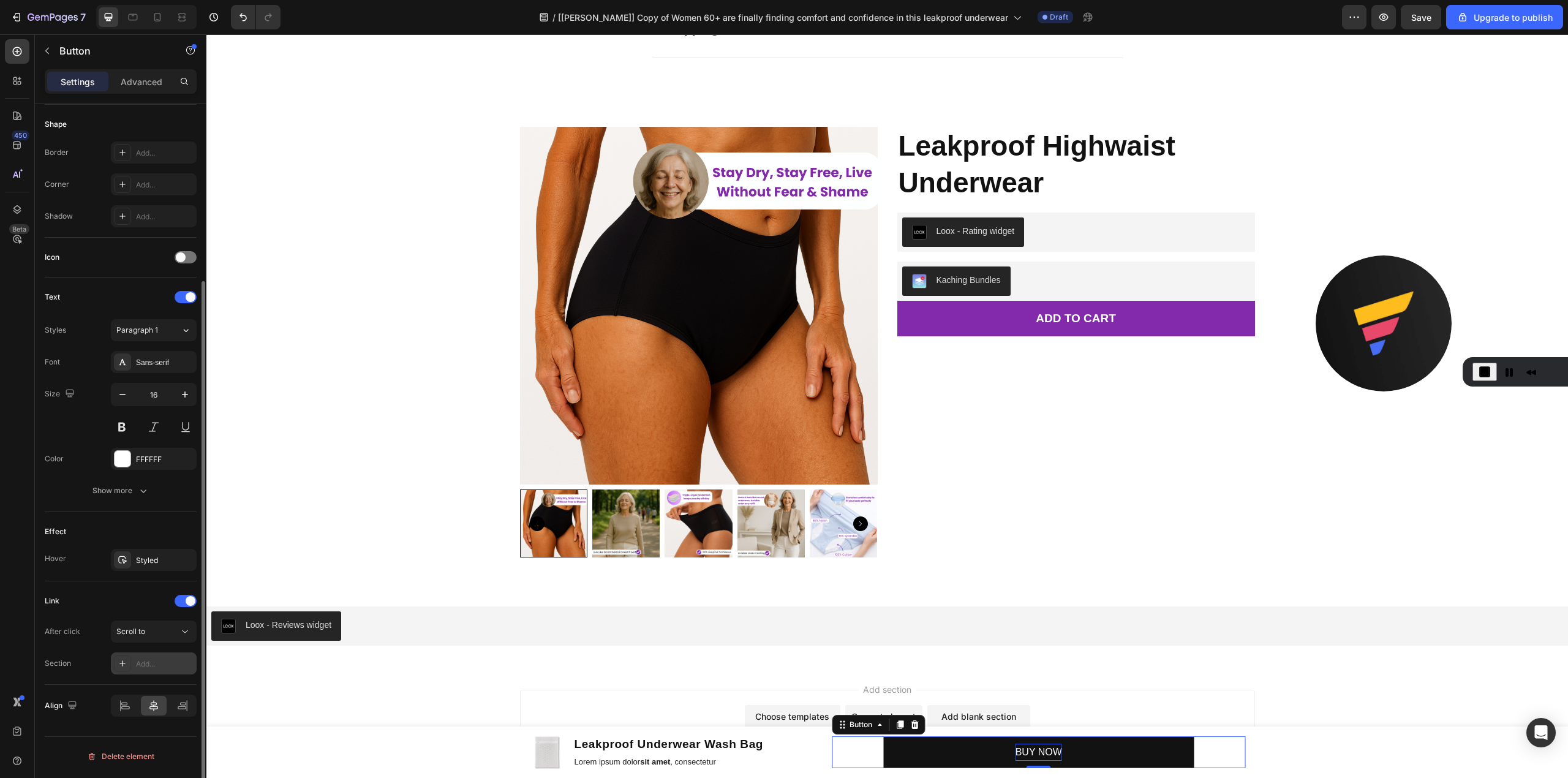
click at [139, 667] on div "Add..." at bounding box center [164, 664] width 57 height 11
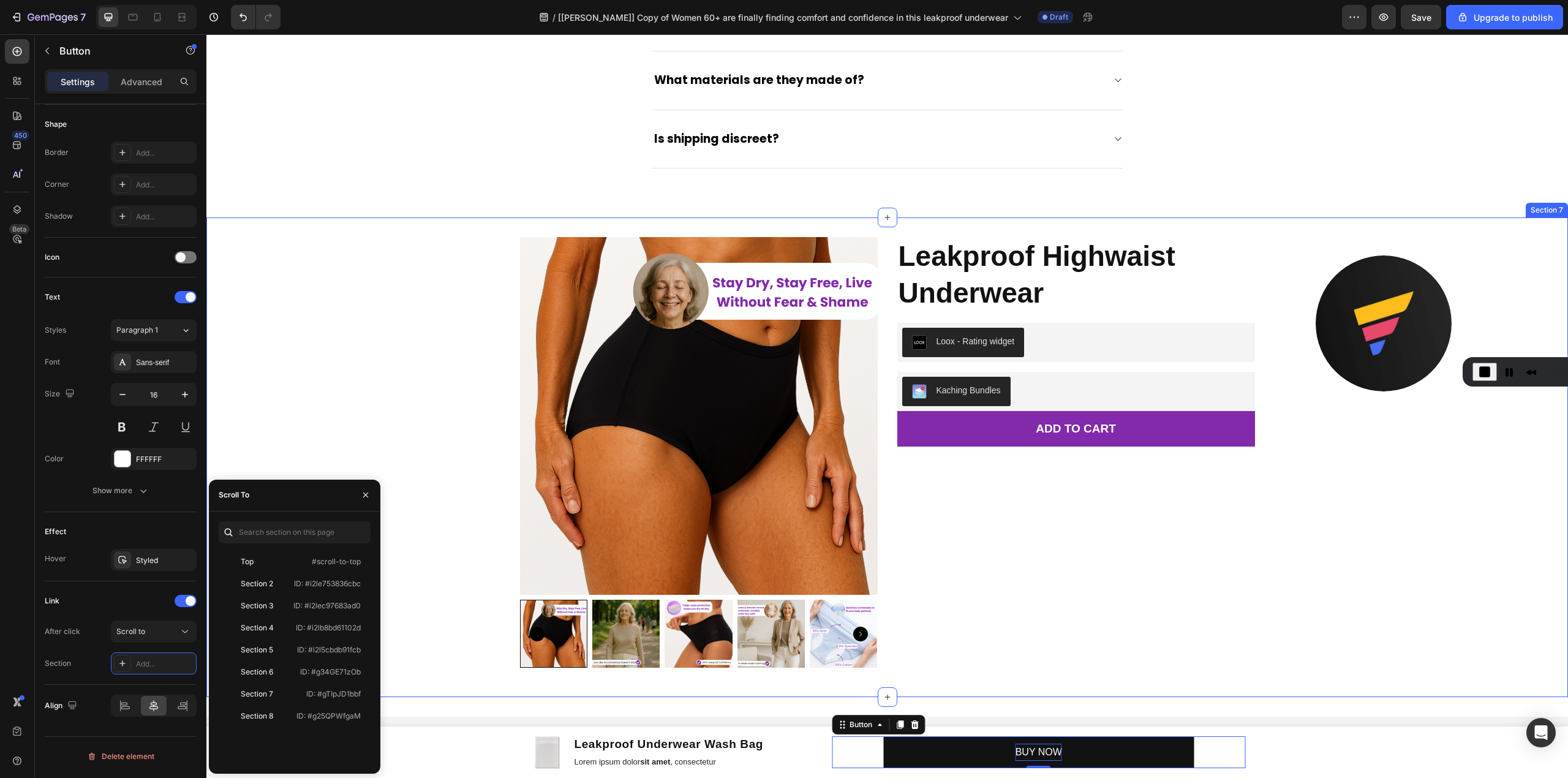
scroll to position [3795, 0]
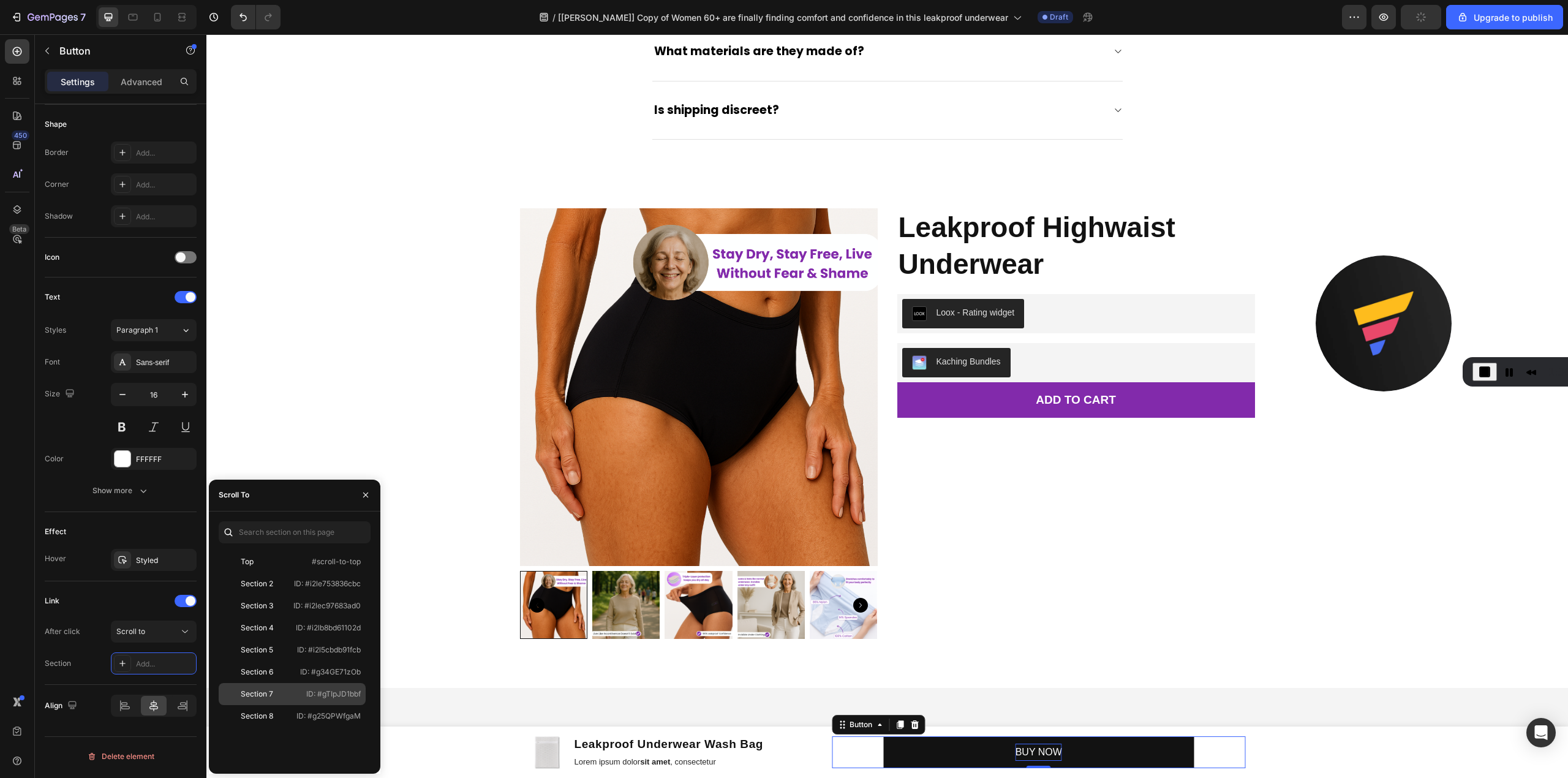
click at [262, 689] on div "Section 7" at bounding box center [257, 693] width 32 height 11
click at [1373, 764] on div "Product Images Leakproof Underwear Wash Bag Product Title Lorem ipsum dolor sit…" at bounding box center [887, 752] width 1362 height 52
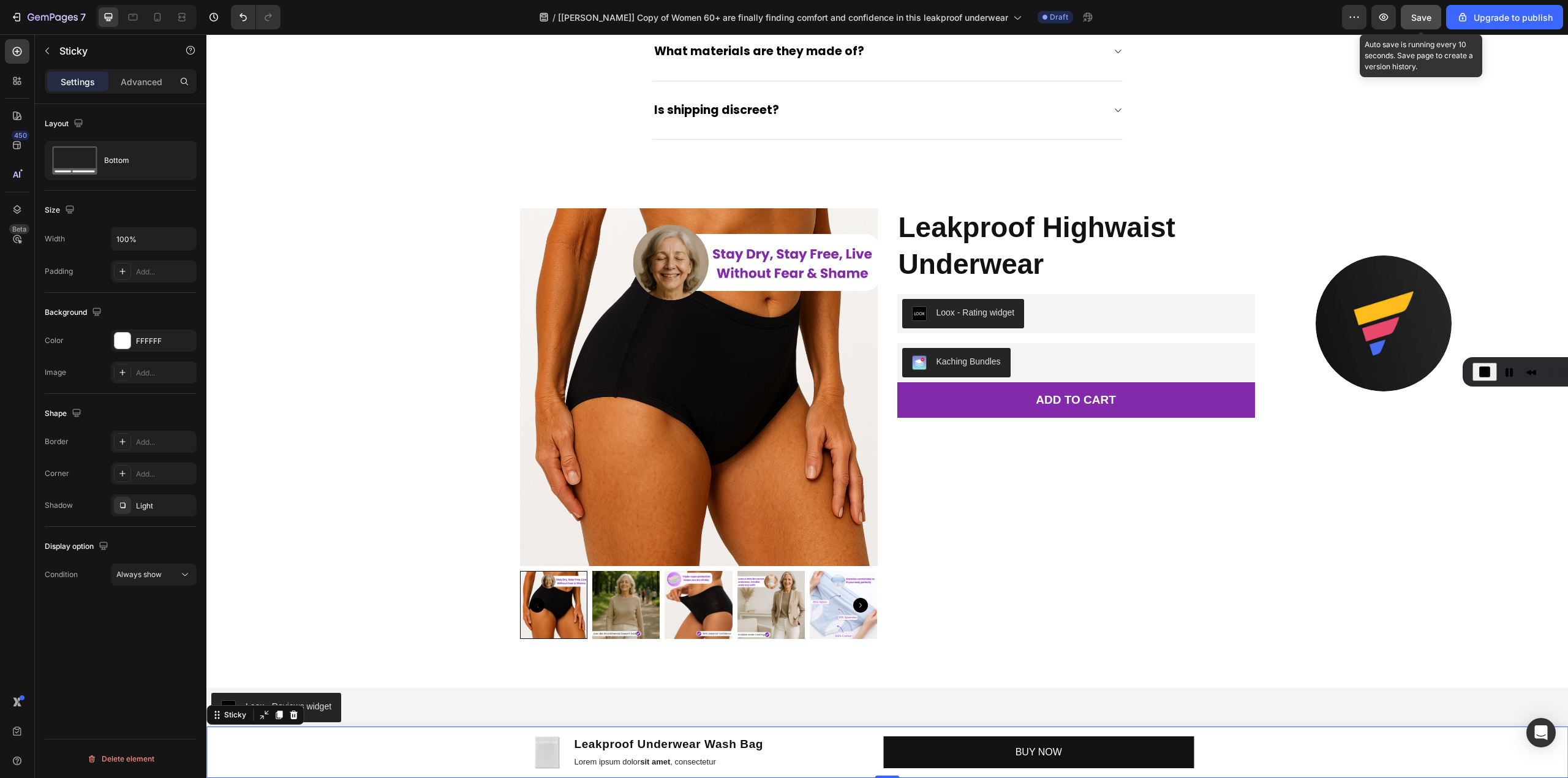
click at [1414, 21] on span "Save" at bounding box center [1421, 17] width 20 height 10
click at [1383, 15] on icon "button" at bounding box center [1384, 17] width 12 height 12
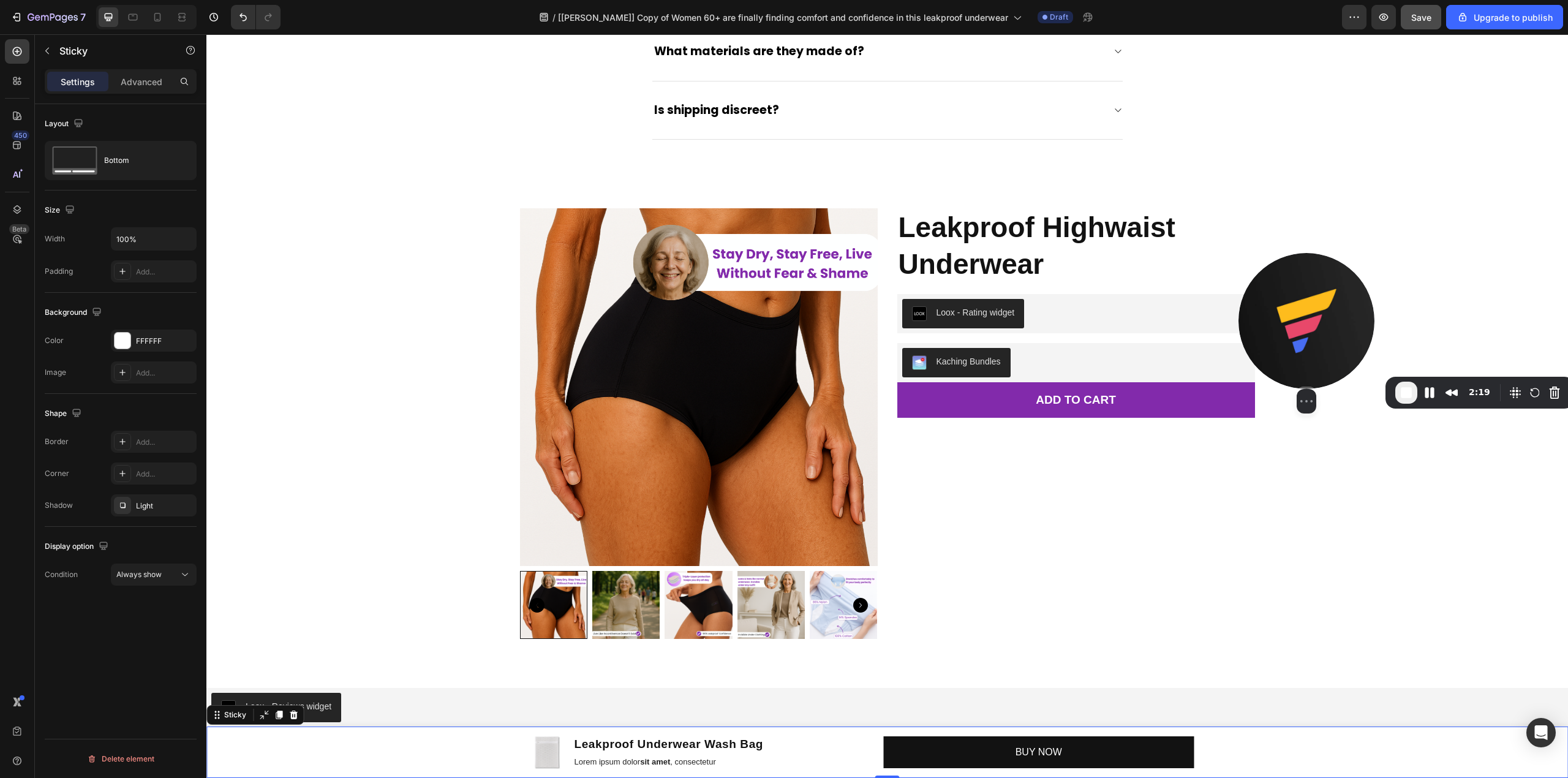
drag, startPoint x: 1385, startPoint y: 302, endPoint x: 1309, endPoint y: 324, distance: 79.1
click at [1309, 324] on img at bounding box center [1306, 321] width 136 height 136
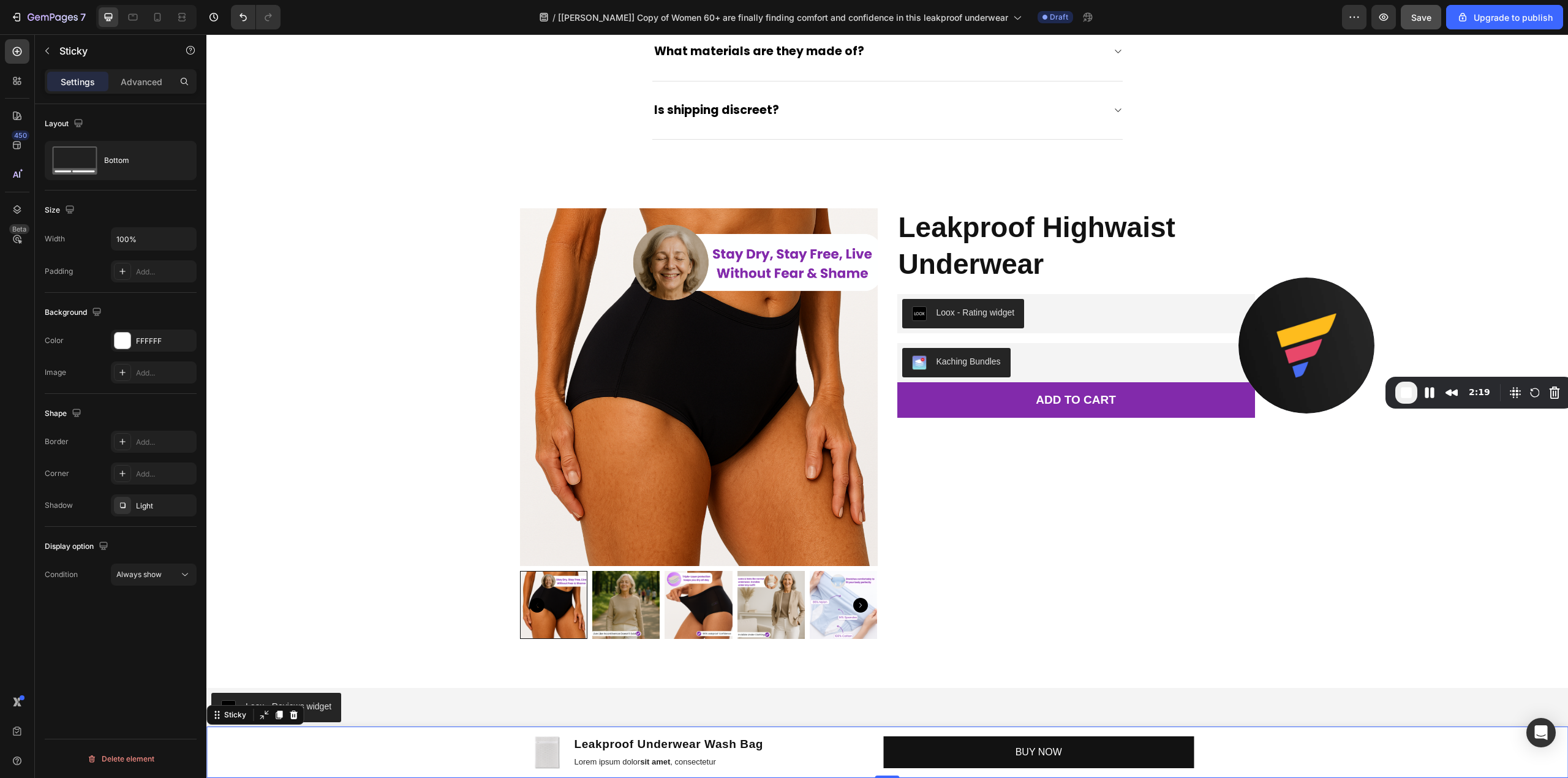
click at [1404, 390] on span "End Recording" at bounding box center [1406, 392] width 15 height 15
